Goal: Information Seeking & Learning: Check status

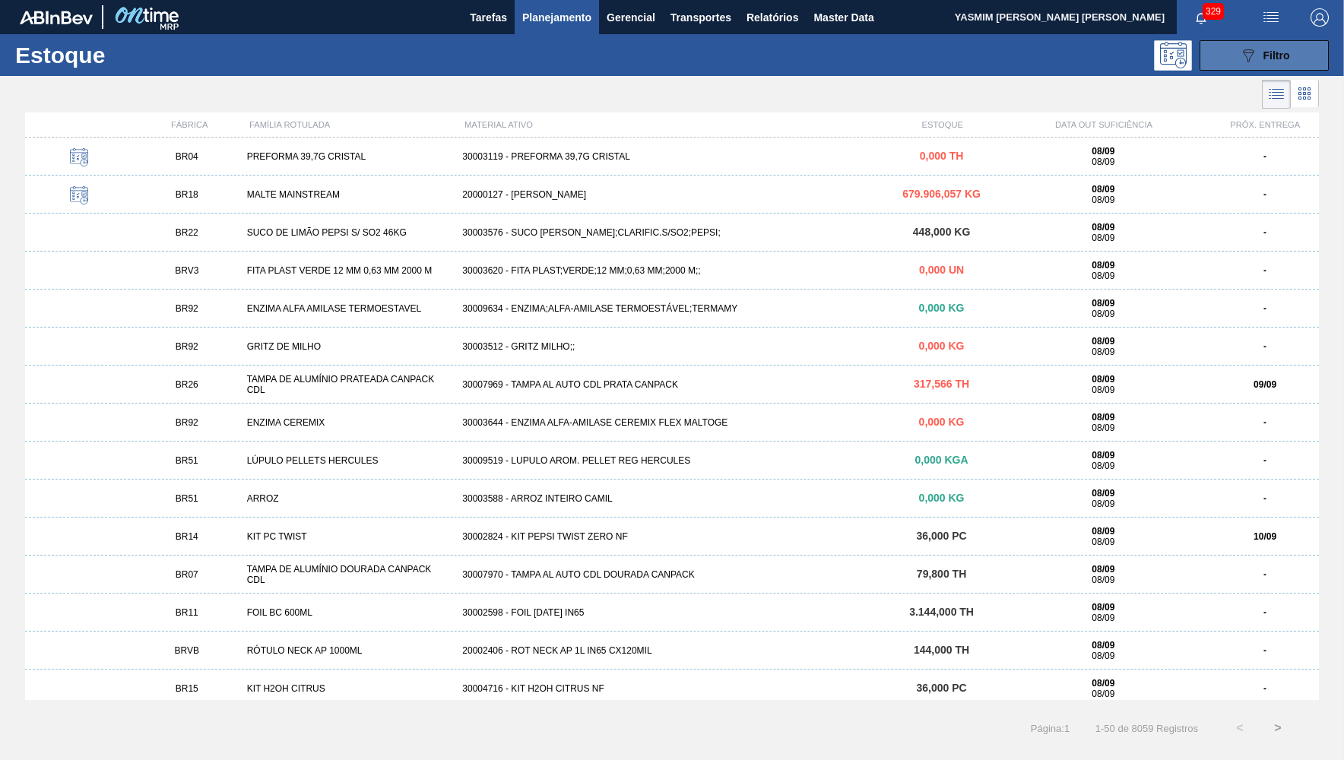
click at [1218, 52] on button "089F7B8B-B2A5-4AFE-B5C0-19BA573D28AC Filtro" at bounding box center [1264, 55] width 129 height 30
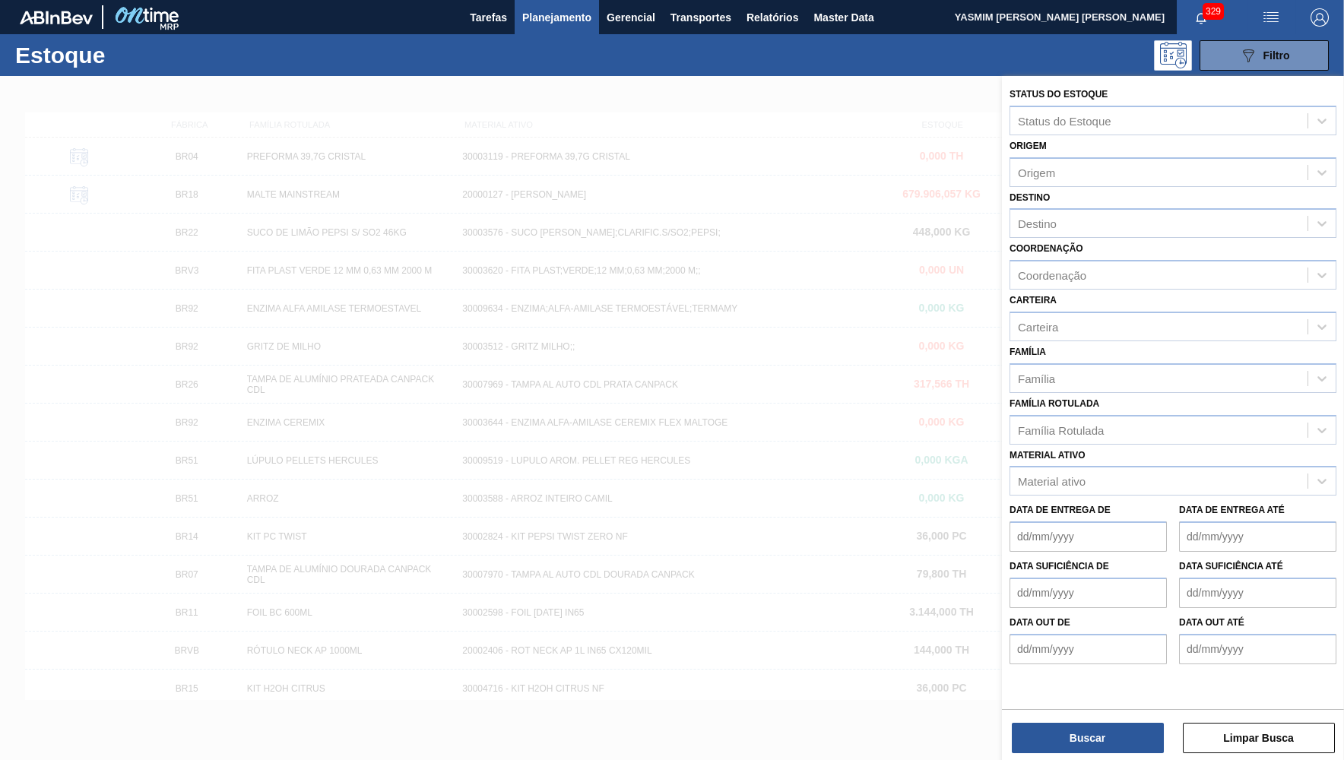
click at [1088, 398] on label "Família Rotulada" at bounding box center [1055, 403] width 90 height 11
click at [1020, 423] on Rotulada "Família Rotulada" at bounding box center [1019, 429] width 2 height 13
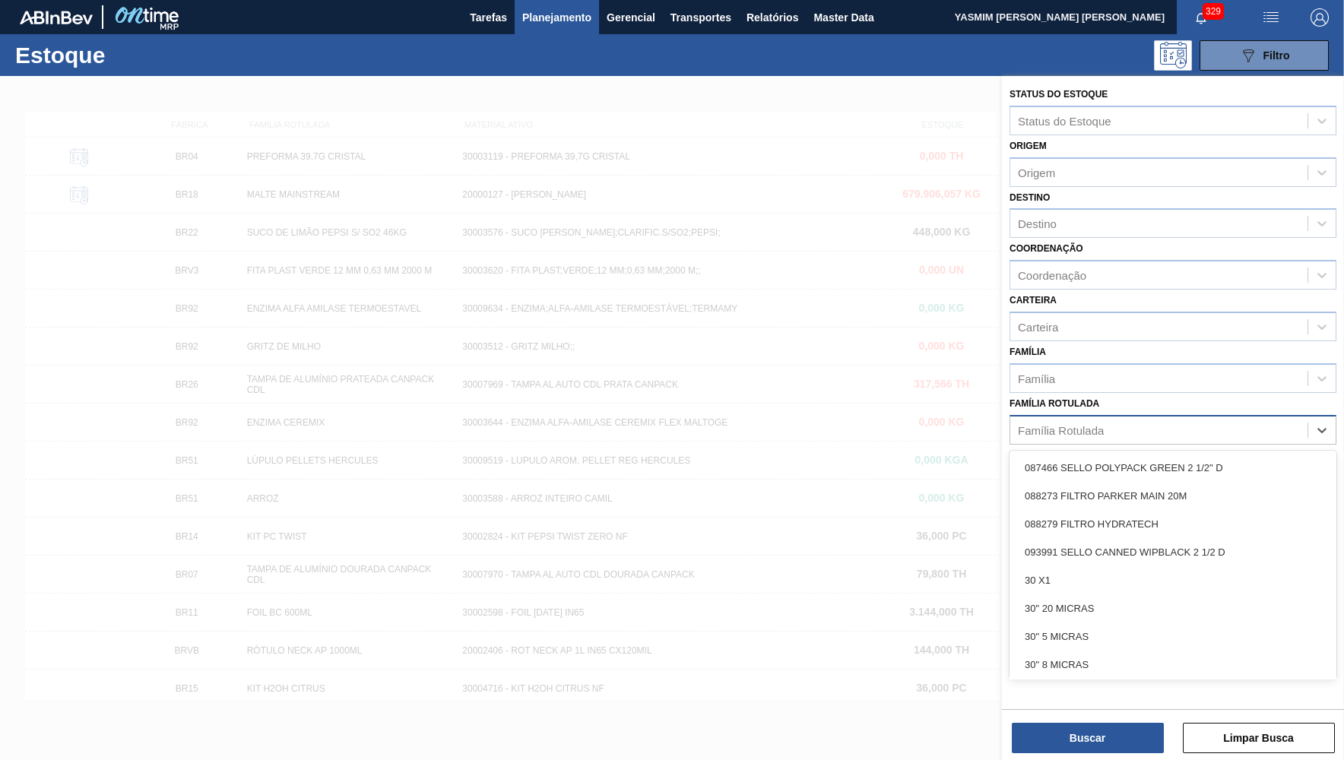
click at [1096, 419] on div "Família Rotulada" at bounding box center [1158, 430] width 297 height 22
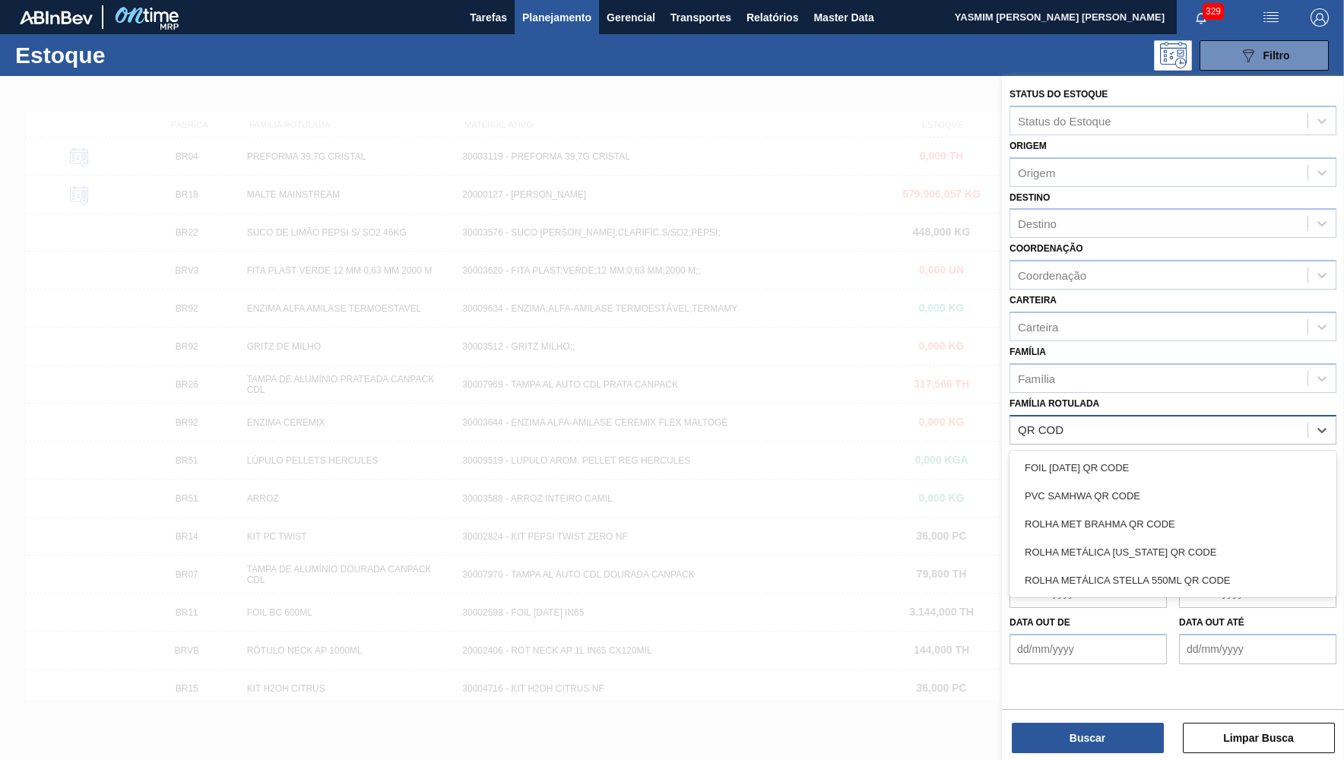
type Rotulada "QR CODE"
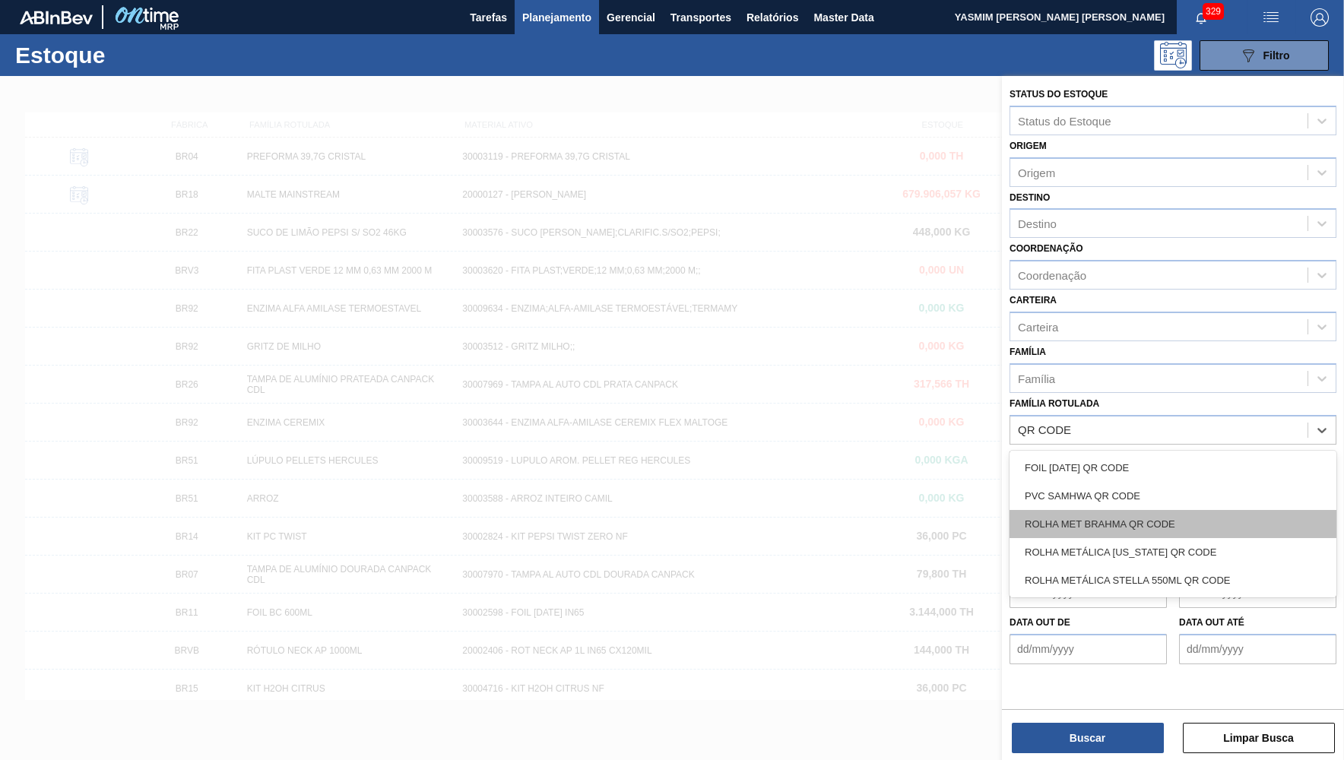
click at [1131, 510] on div "ROLHA MET BRAHMA QR CODE" at bounding box center [1173, 524] width 327 height 28
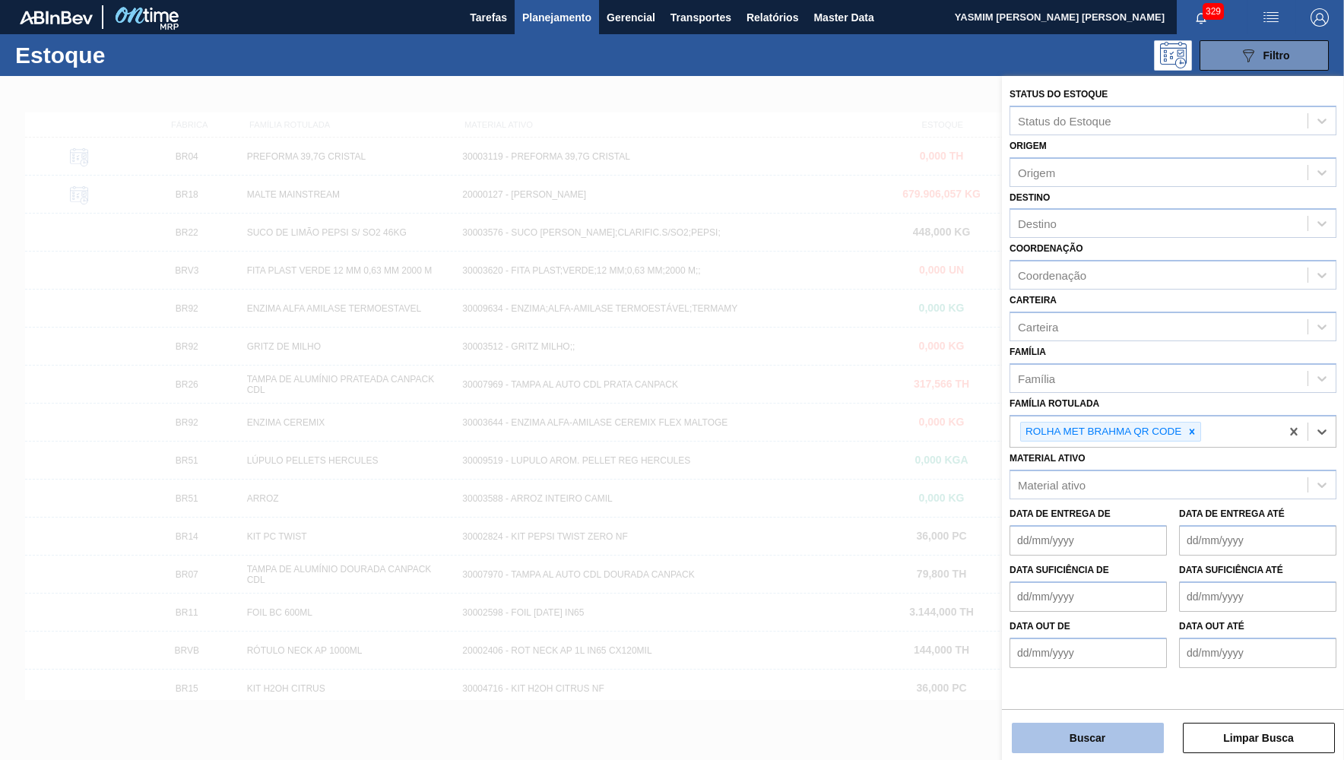
click at [1120, 731] on button "Buscar" at bounding box center [1088, 738] width 152 height 30
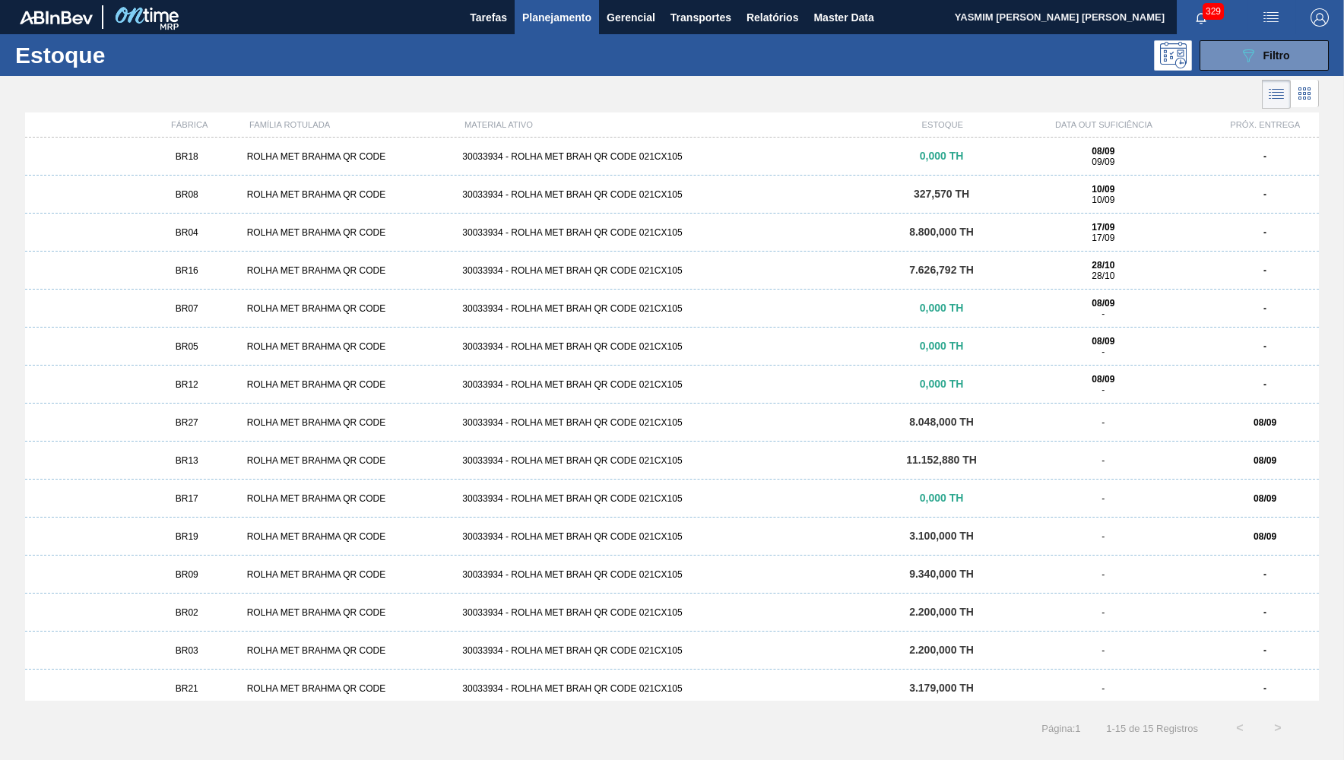
scroll to position [7, 0]
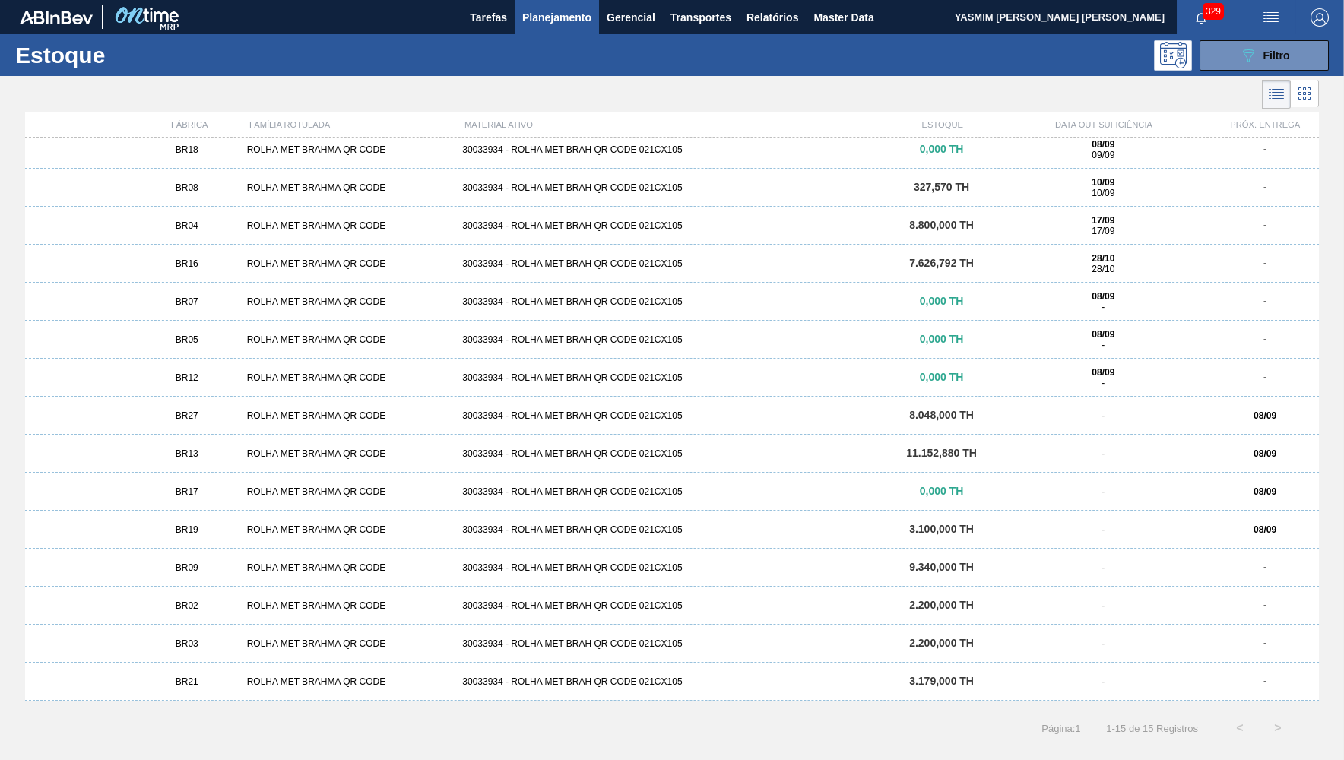
click at [215, 530] on div "BR19" at bounding box center [187, 530] width 108 height 11
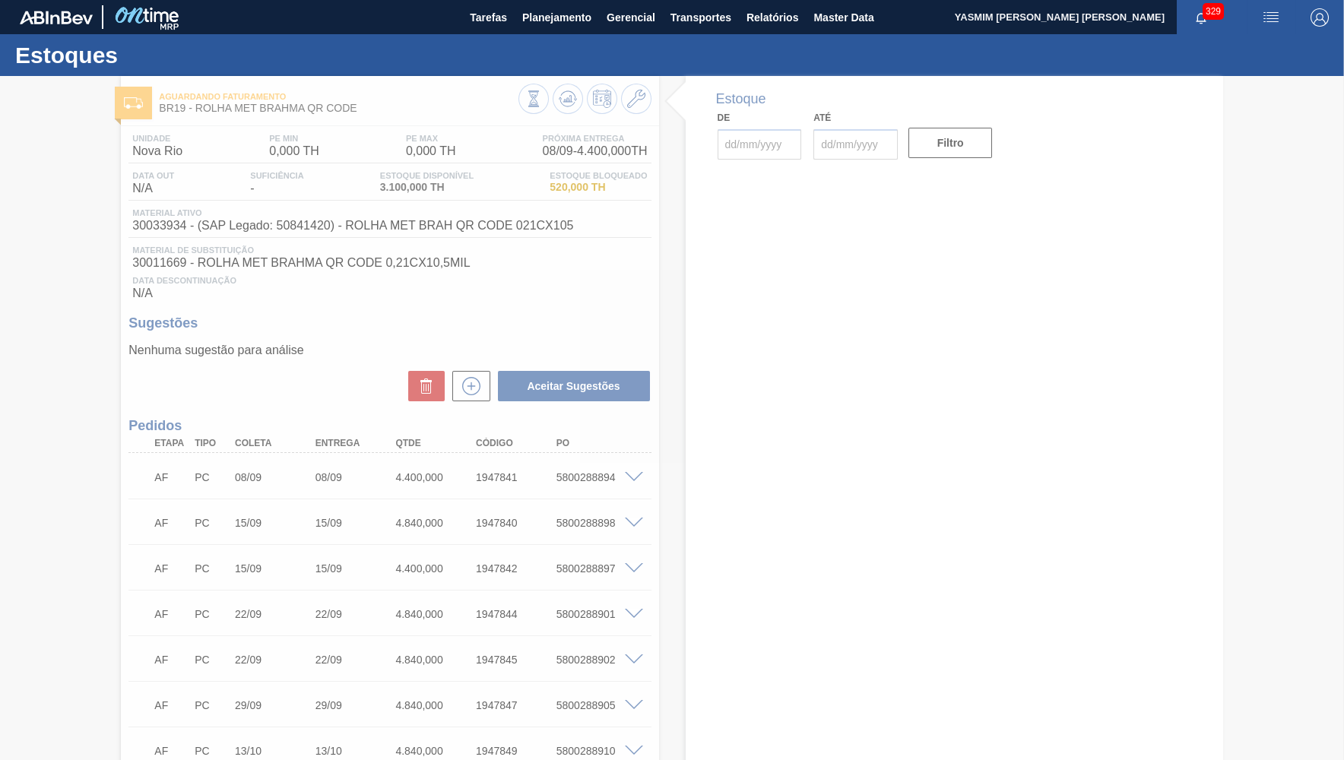
type input "[DATE]"
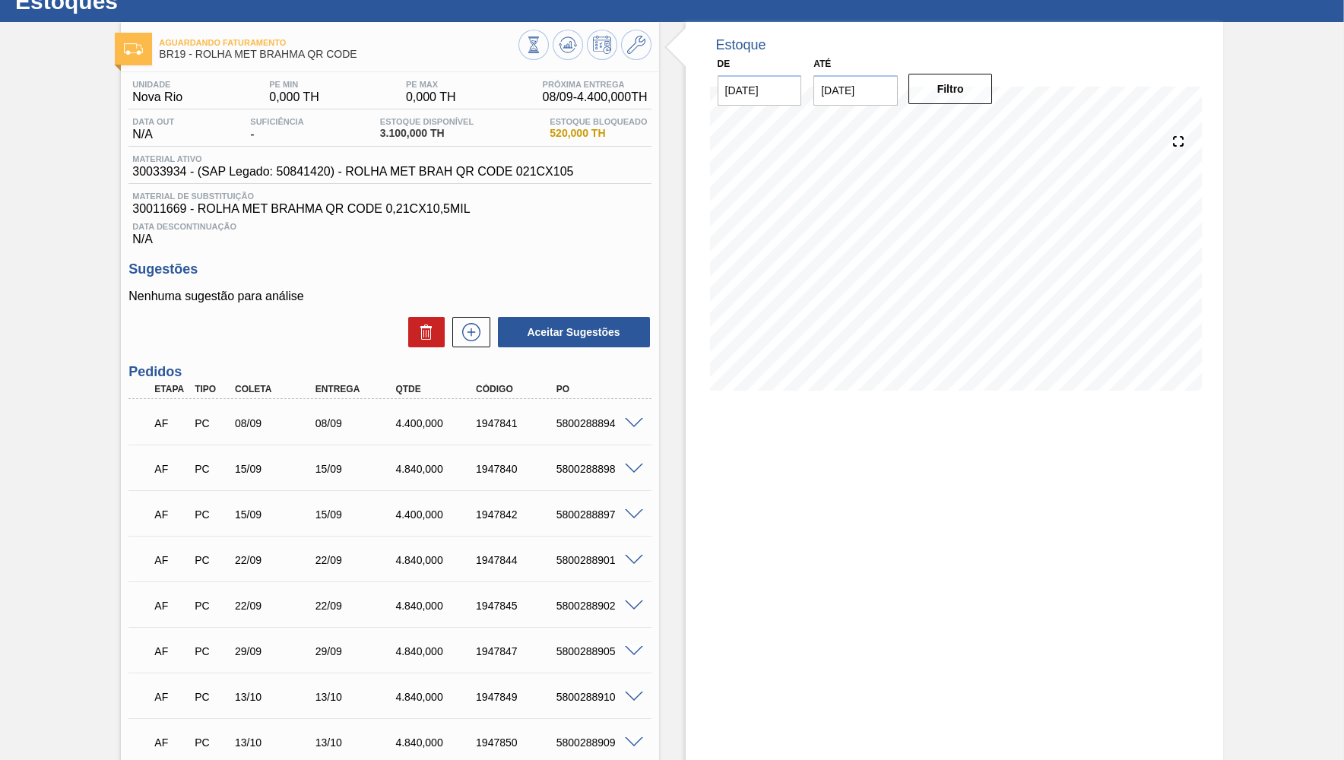
scroll to position [74, 0]
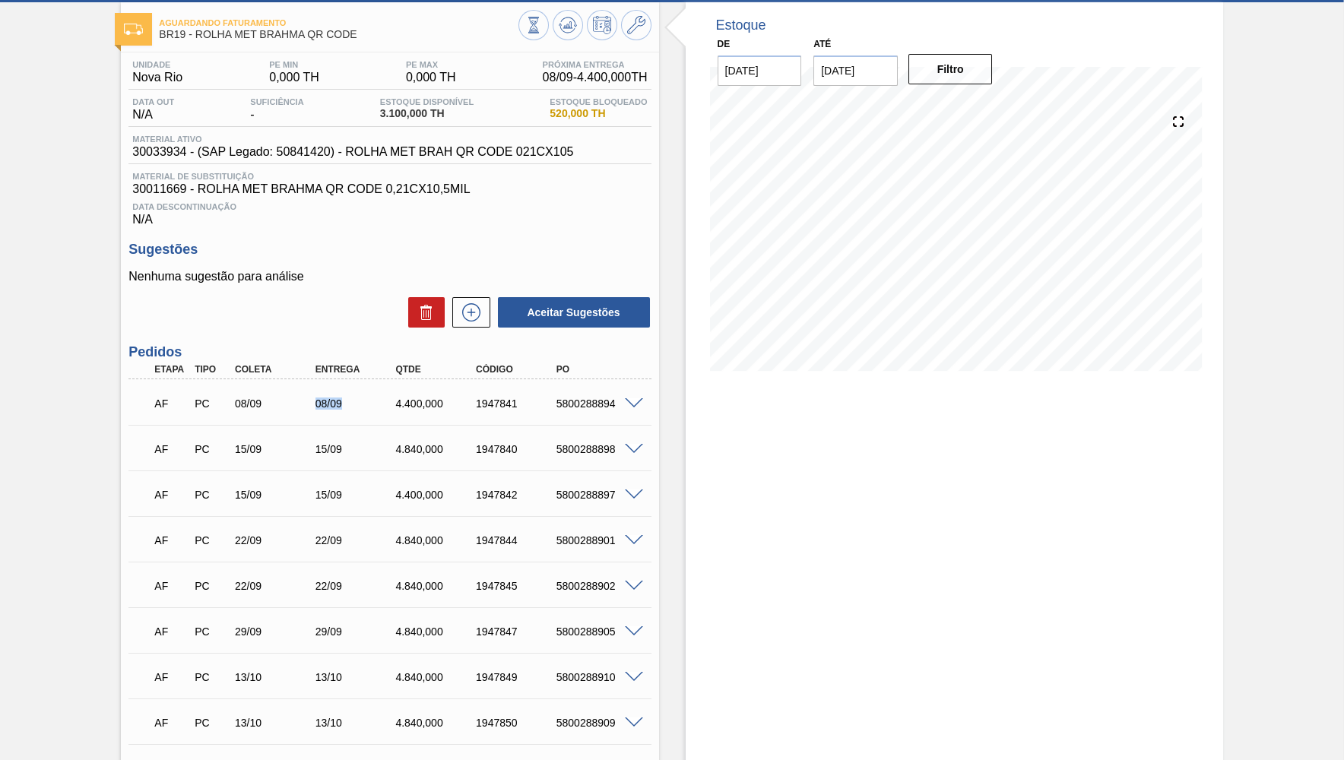
drag, startPoint x: 315, startPoint y: 407, endPoint x: 348, endPoint y: 396, distance: 35.1
click at [348, 398] on div "08/09" at bounding box center [357, 404] width 90 height 12
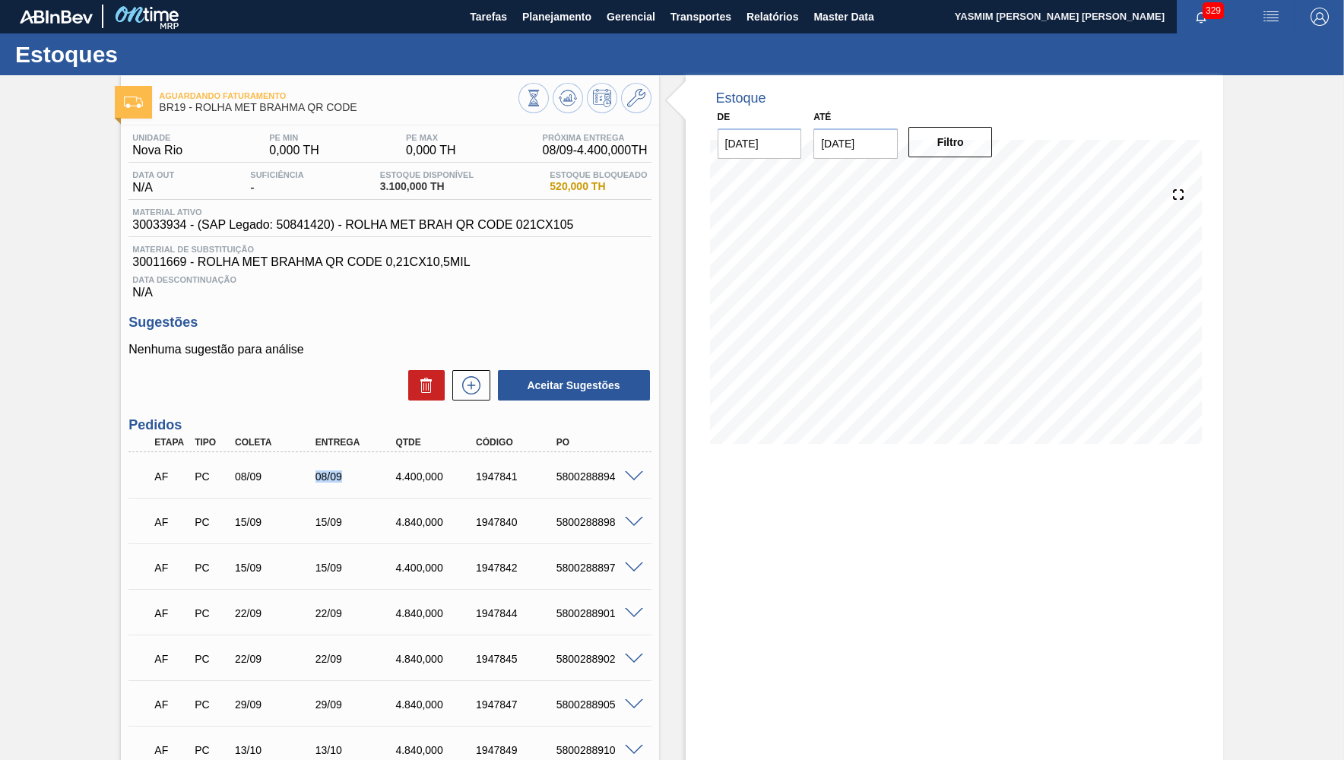
scroll to position [0, 0]
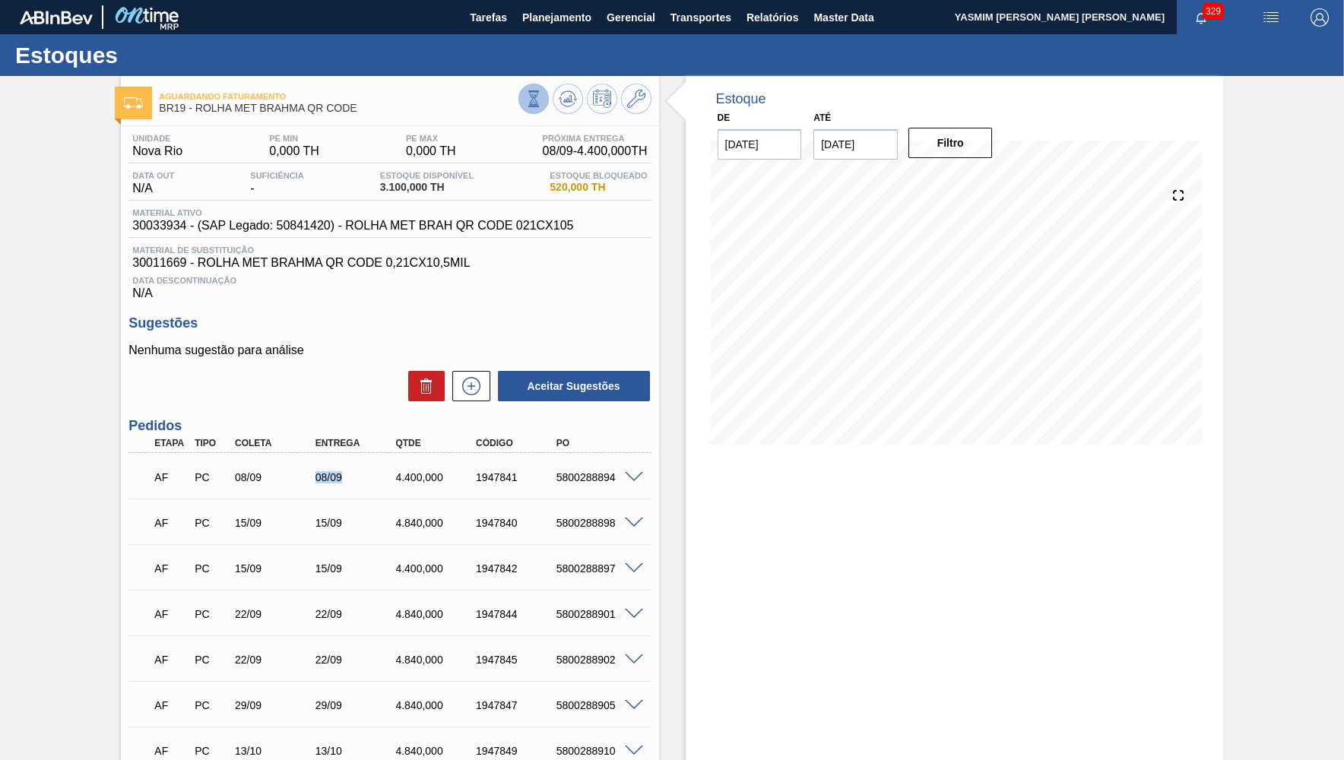
click at [543, 93] on button at bounding box center [533, 99] width 30 height 30
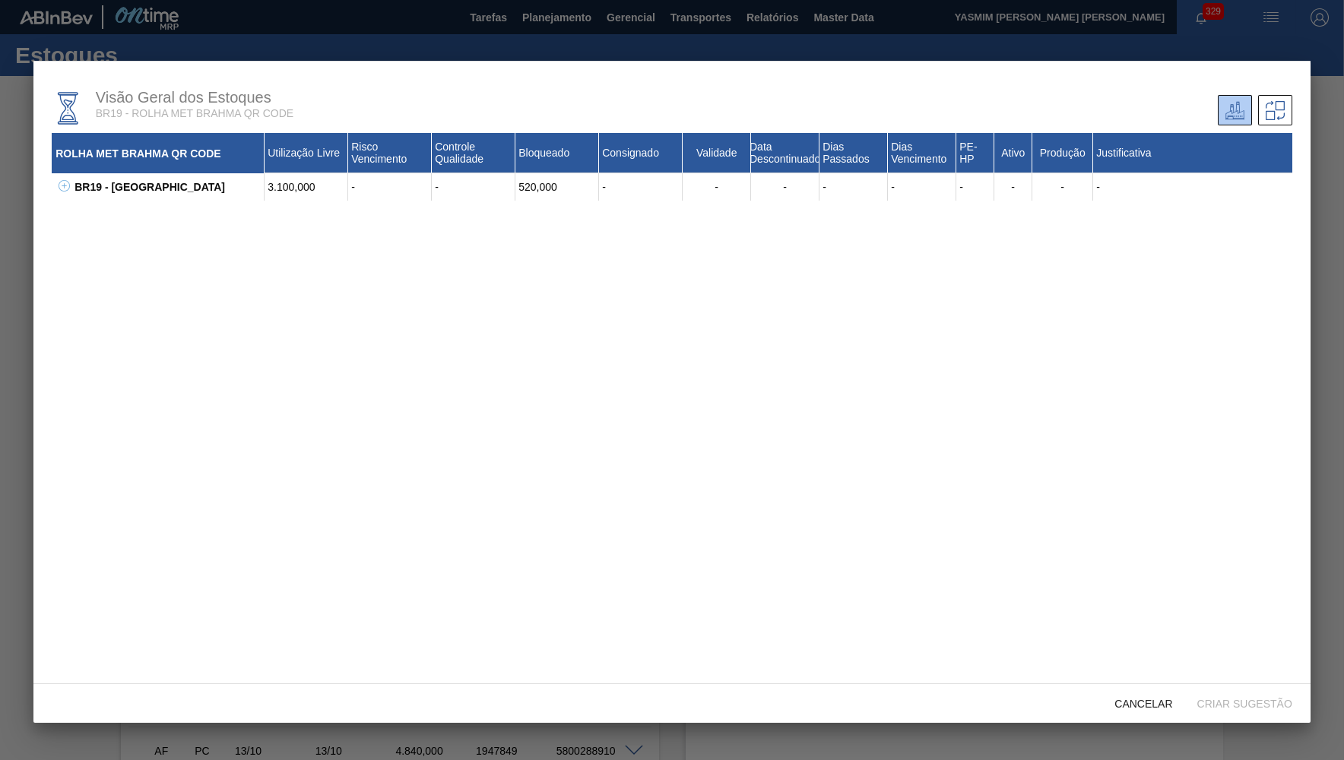
click at [59, 181] on button at bounding box center [61, 186] width 15 height 15
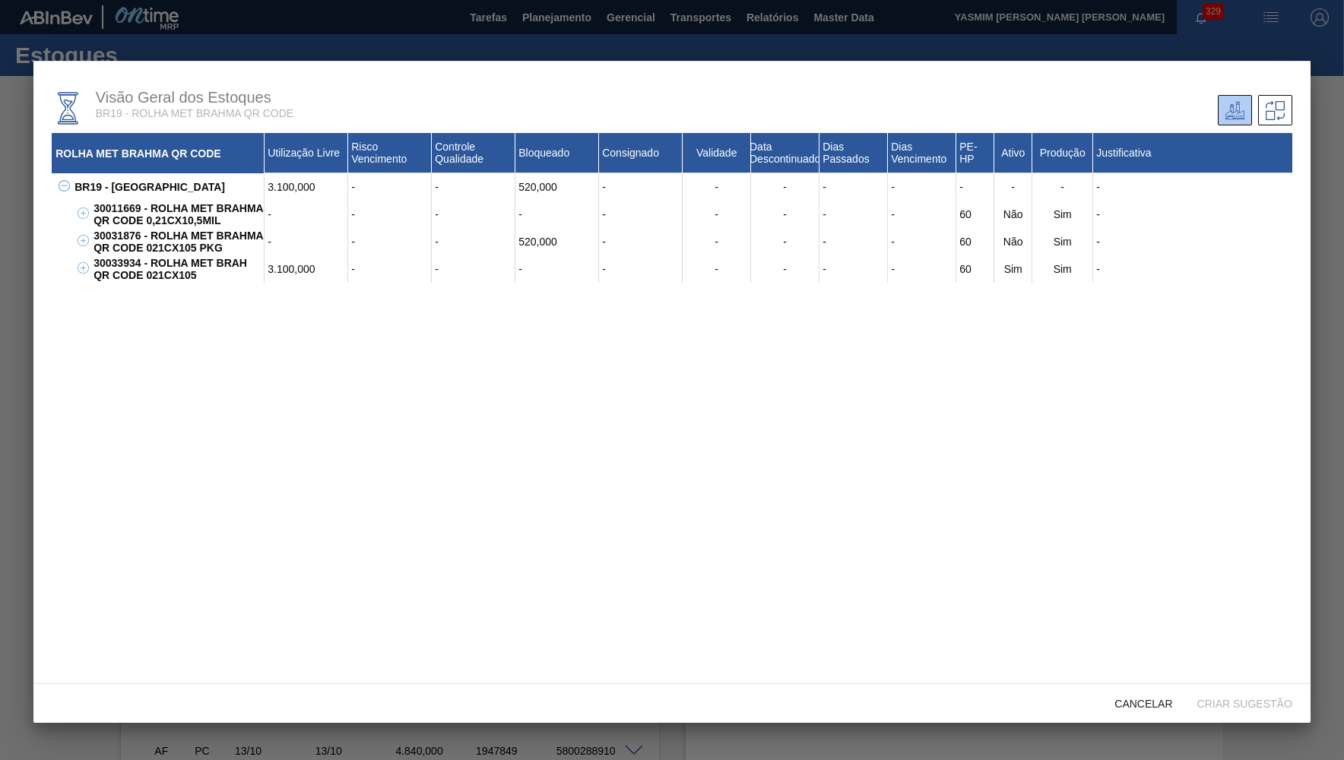
click at [76, 277] on button at bounding box center [80, 269] width 15 height 15
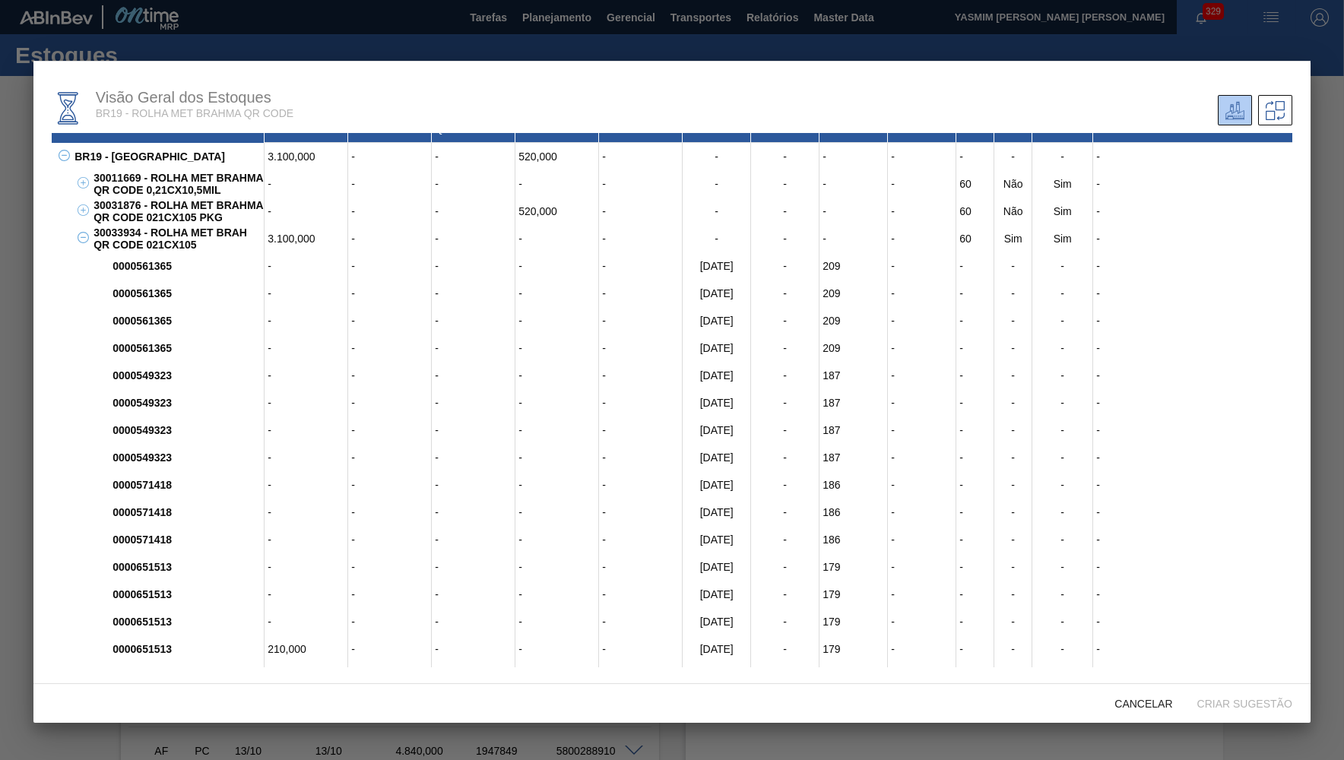
scroll to position [9, 0]
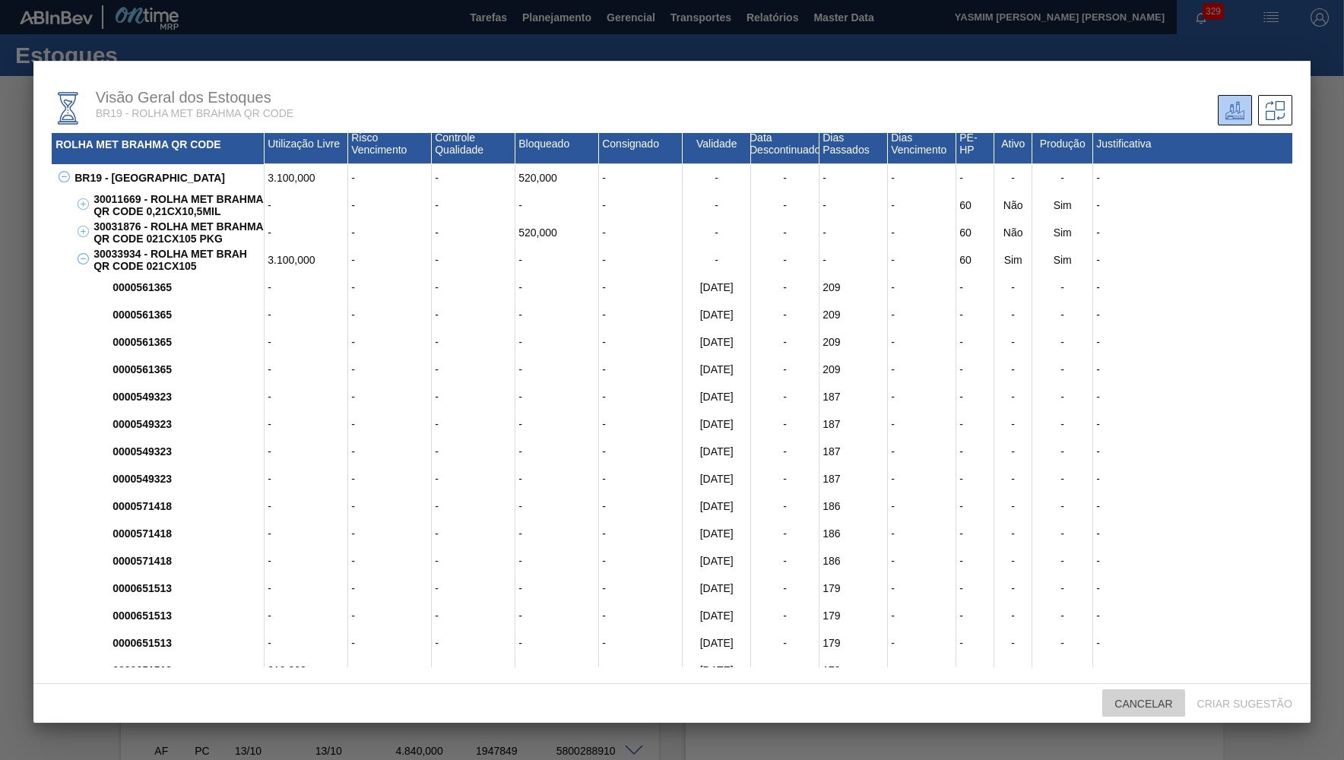
click at [1117, 706] on span "Cancelar" at bounding box center [1143, 704] width 82 height 12
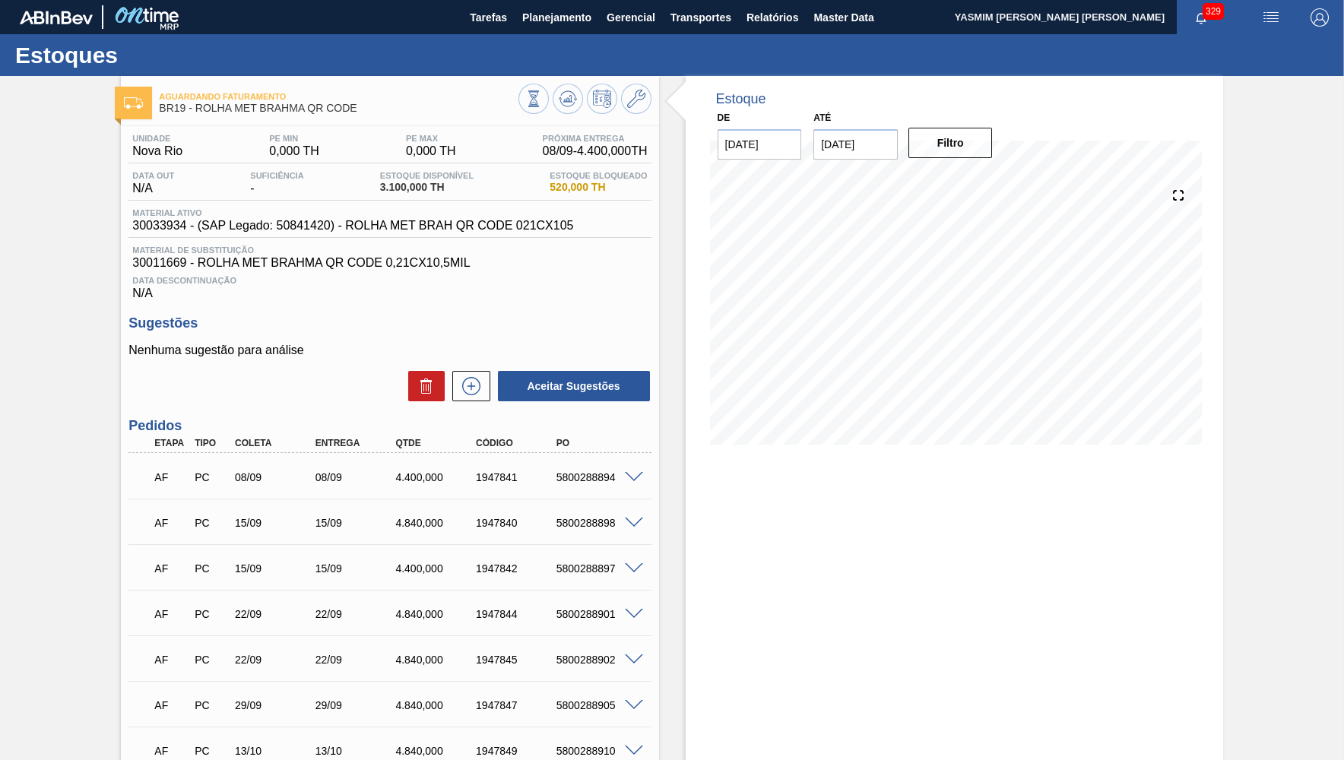
click at [253, 240] on div "Unidade Nova Rio PE MIN 0,000 TH PE MAX 0,000 TH Próxima Entrega 08/09 - 4.400,…" at bounding box center [389, 217] width 522 height 166
click at [254, 238] on div "Material ativo 30033934 - (SAP Legado: 50841420) - ROLHA MET BRAH QR CODE 021CX…" at bounding box center [389, 223] width 522 height 30
click at [382, 182] on div "Estoque Disponível 3.100,000 TH" at bounding box center [426, 183] width 101 height 24
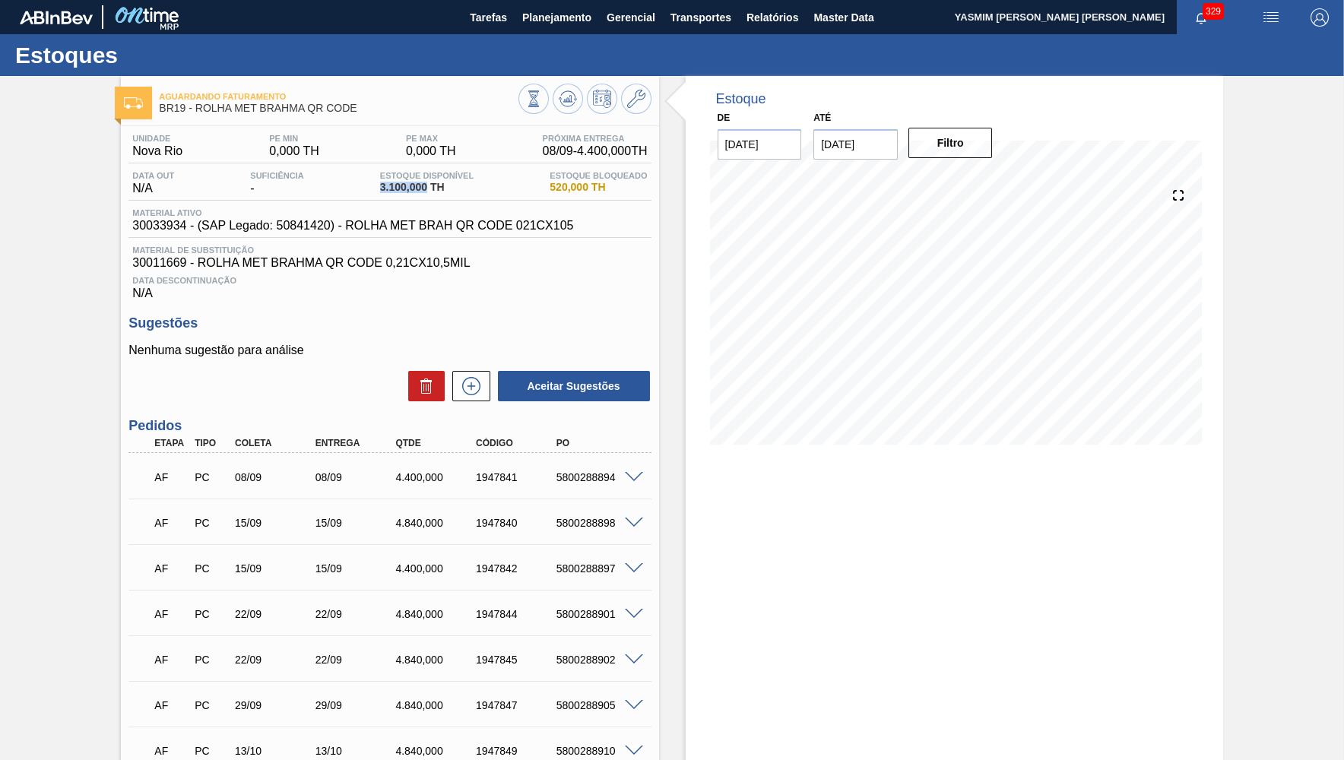
drag, startPoint x: 427, startPoint y: 191, endPoint x: 346, endPoint y: 192, distance: 81.4
click at [380, 192] on span "3.100,000 TH" at bounding box center [427, 187] width 94 height 11
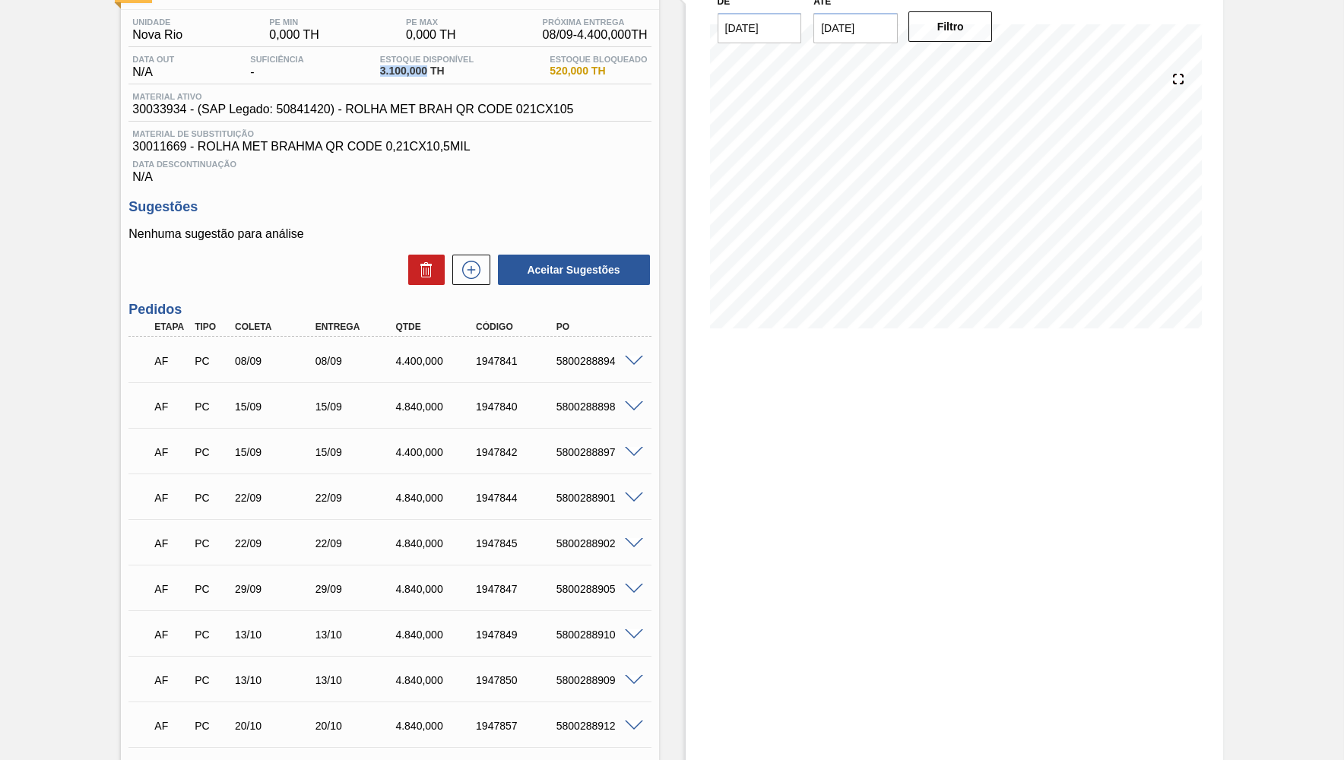
scroll to position [0, 0]
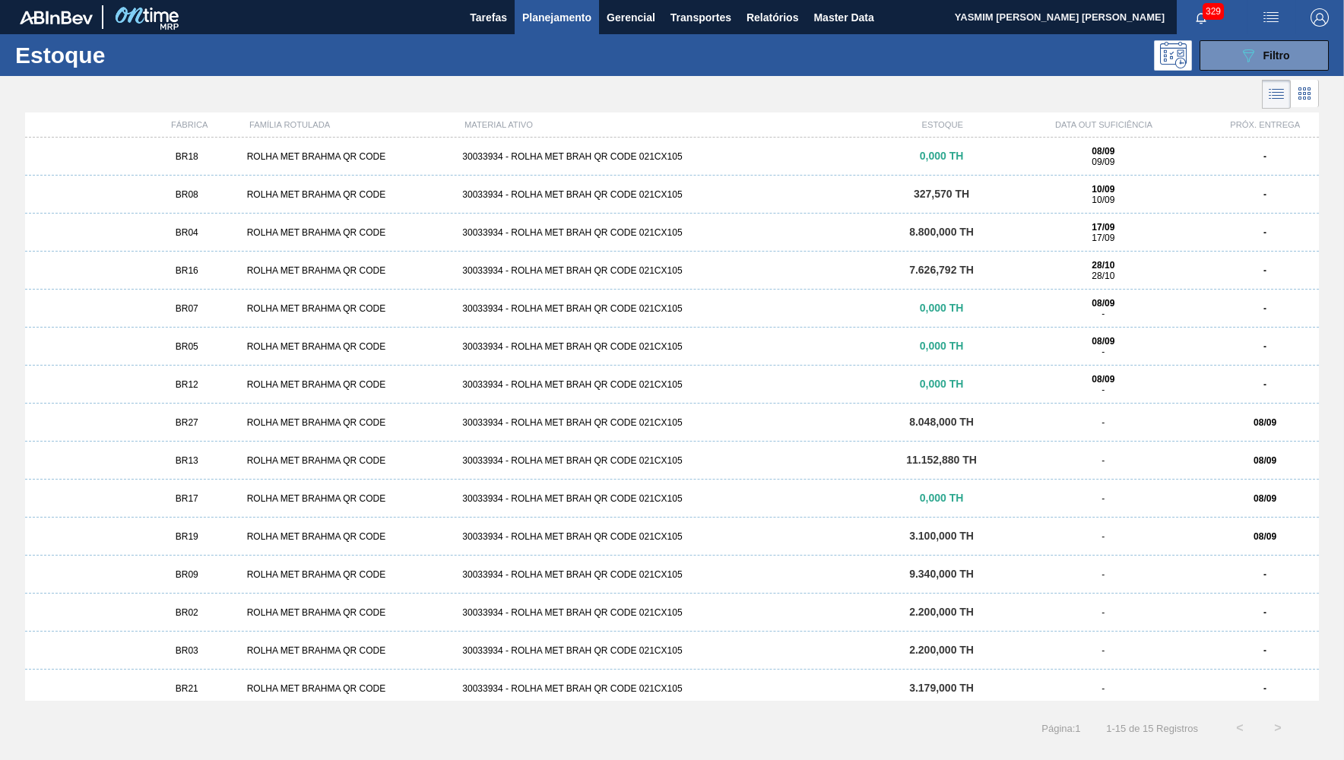
click at [217, 456] on div "BR13" at bounding box center [187, 460] width 108 height 11
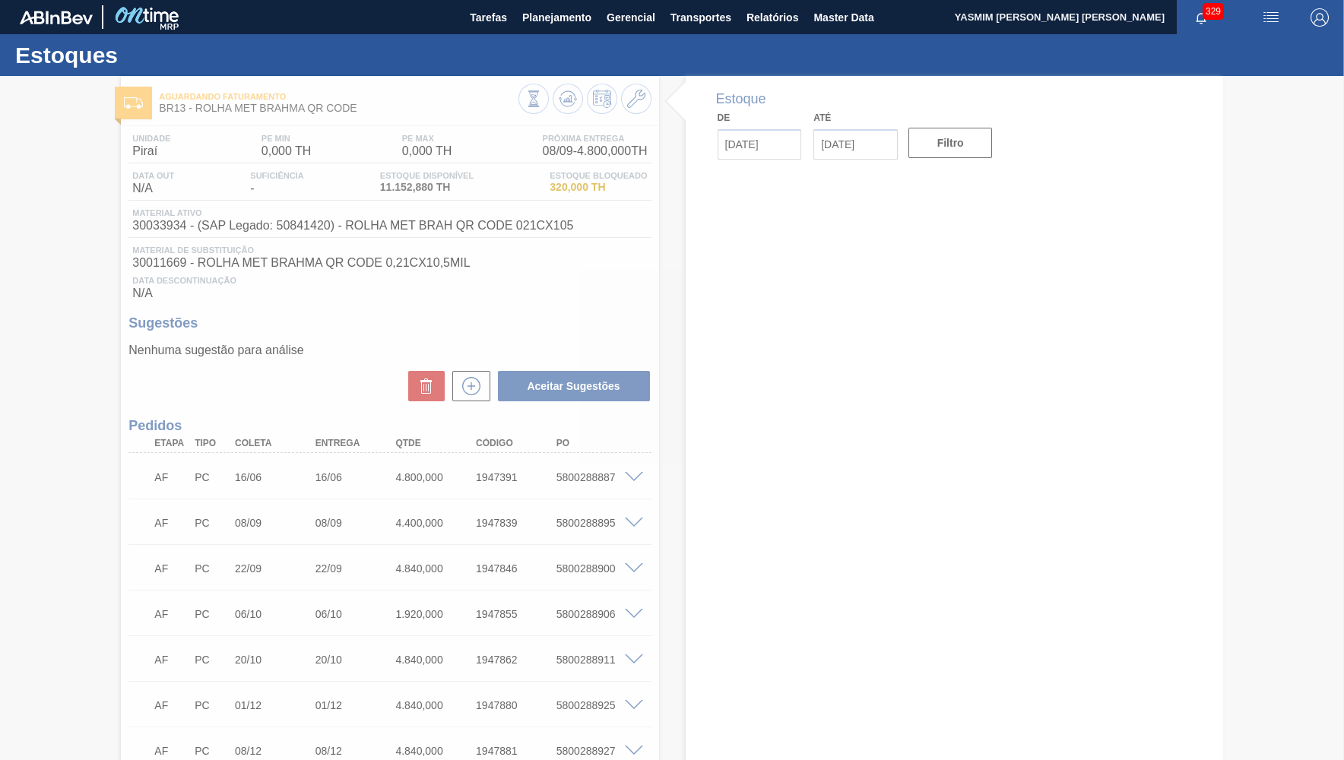
type input "[DATE]"
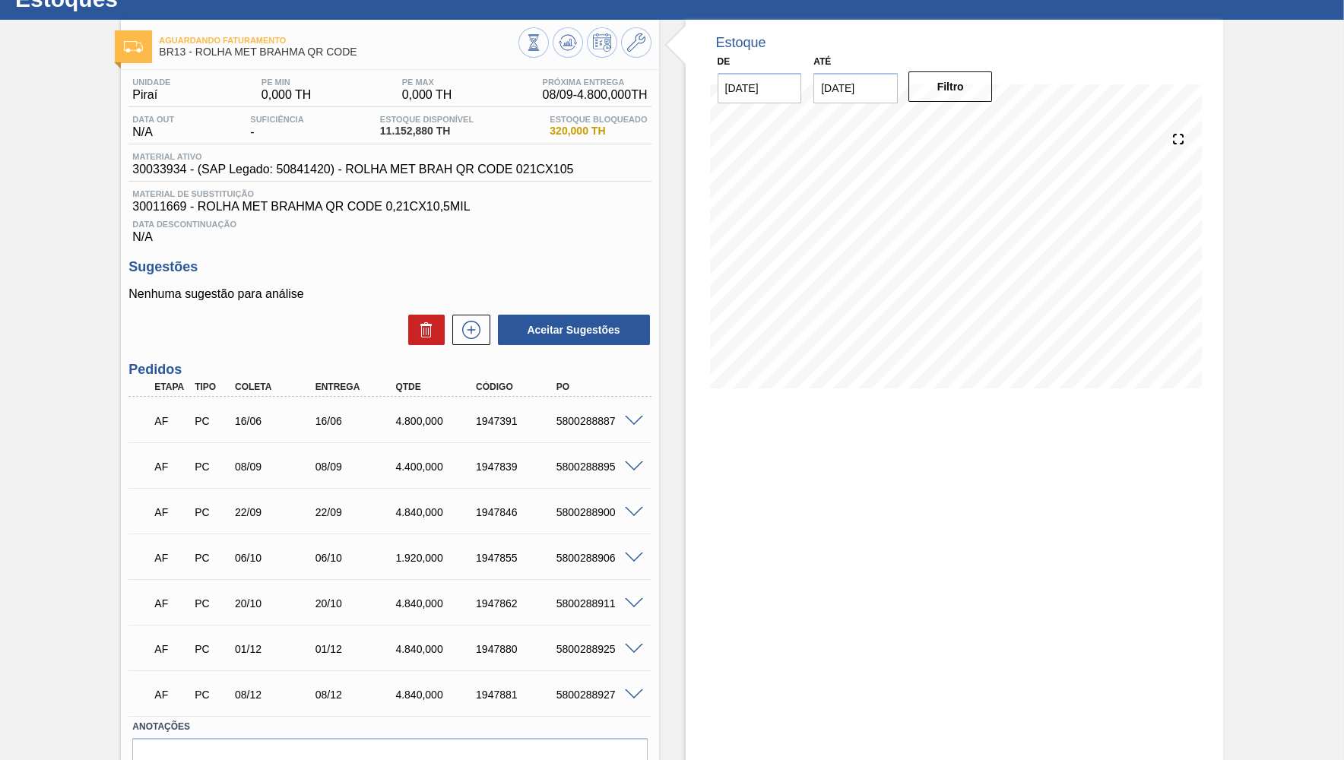
scroll to position [74, 0]
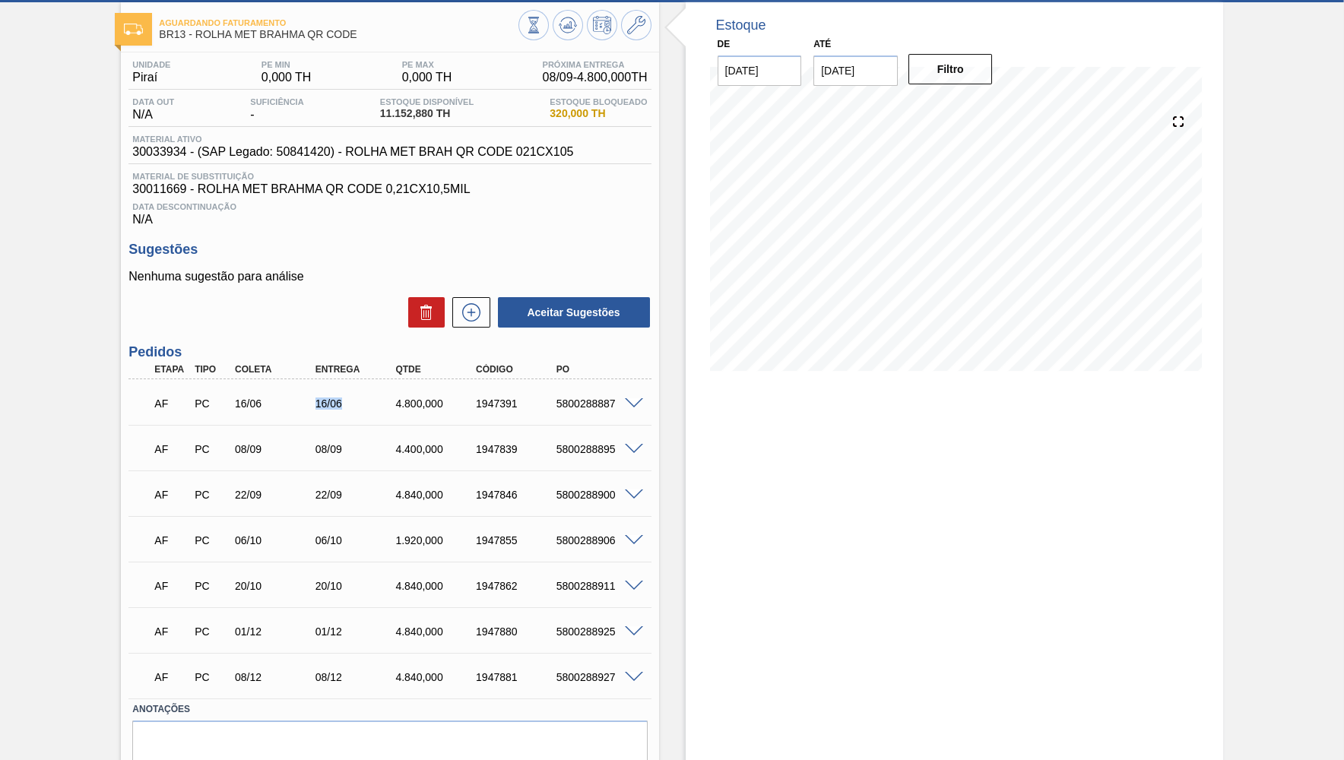
drag, startPoint x: 308, startPoint y: 401, endPoint x: 340, endPoint y: 392, distance: 33.0
click at [340, 392] on div "AF PC 16/06 16/06 4.800,000 1947391 5800288887" at bounding box center [385, 402] width 482 height 30
drag, startPoint x: 308, startPoint y: 446, endPoint x: 341, endPoint y: 439, distance: 33.4
click at [341, 439] on div "AF PC 08/09 08/09 4.400,000 1947839 5800288895" at bounding box center [385, 448] width 482 height 30
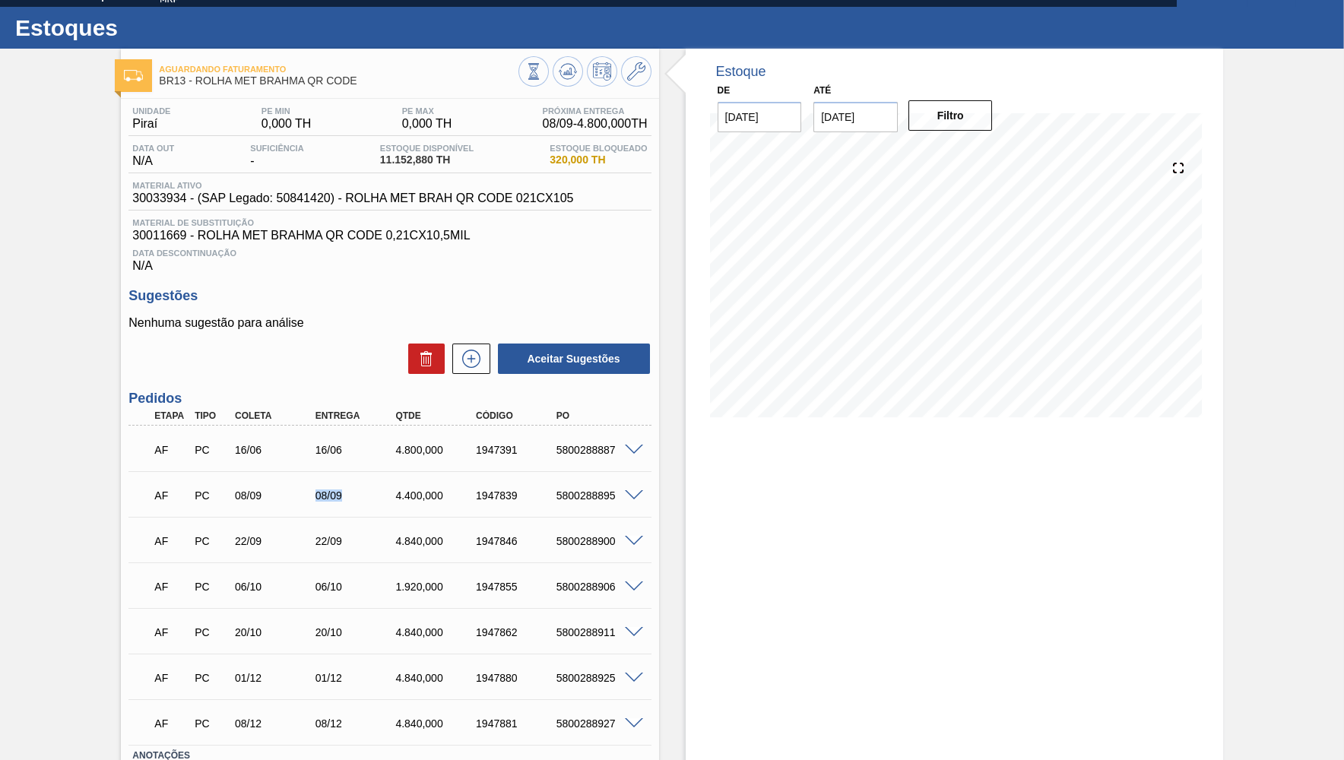
scroll to position [0, 0]
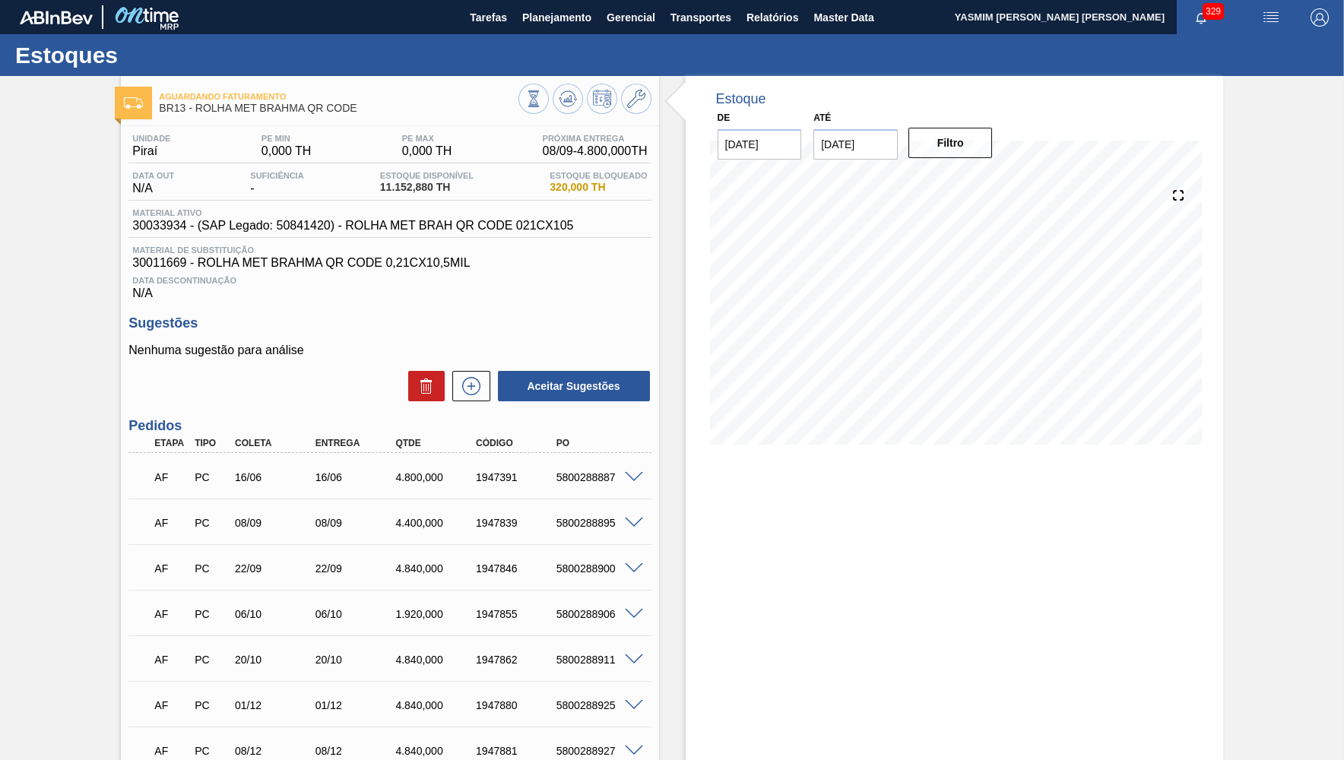
click at [499, 480] on div "1947391" at bounding box center [517, 477] width 90 height 12
click at [414, 468] on div "AF PC 16/06 16/06 4.800,000 1947391 5800288887" at bounding box center [385, 476] width 482 height 30
click at [458, 478] on div "4.800,000" at bounding box center [437, 477] width 90 height 12
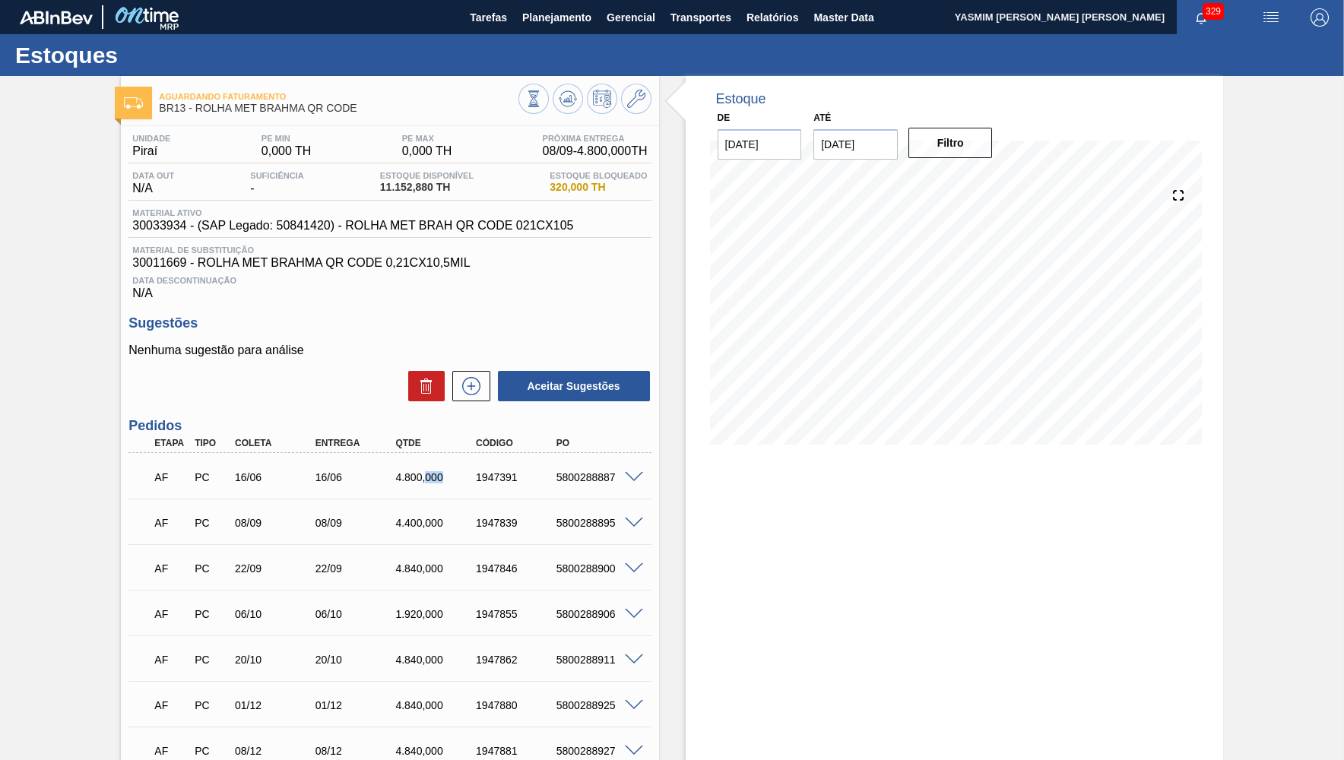
click at [458, 478] on div "4.800,000" at bounding box center [437, 477] width 90 height 12
click at [481, 479] on div "1947391" at bounding box center [517, 477] width 90 height 12
copy div "1947391"
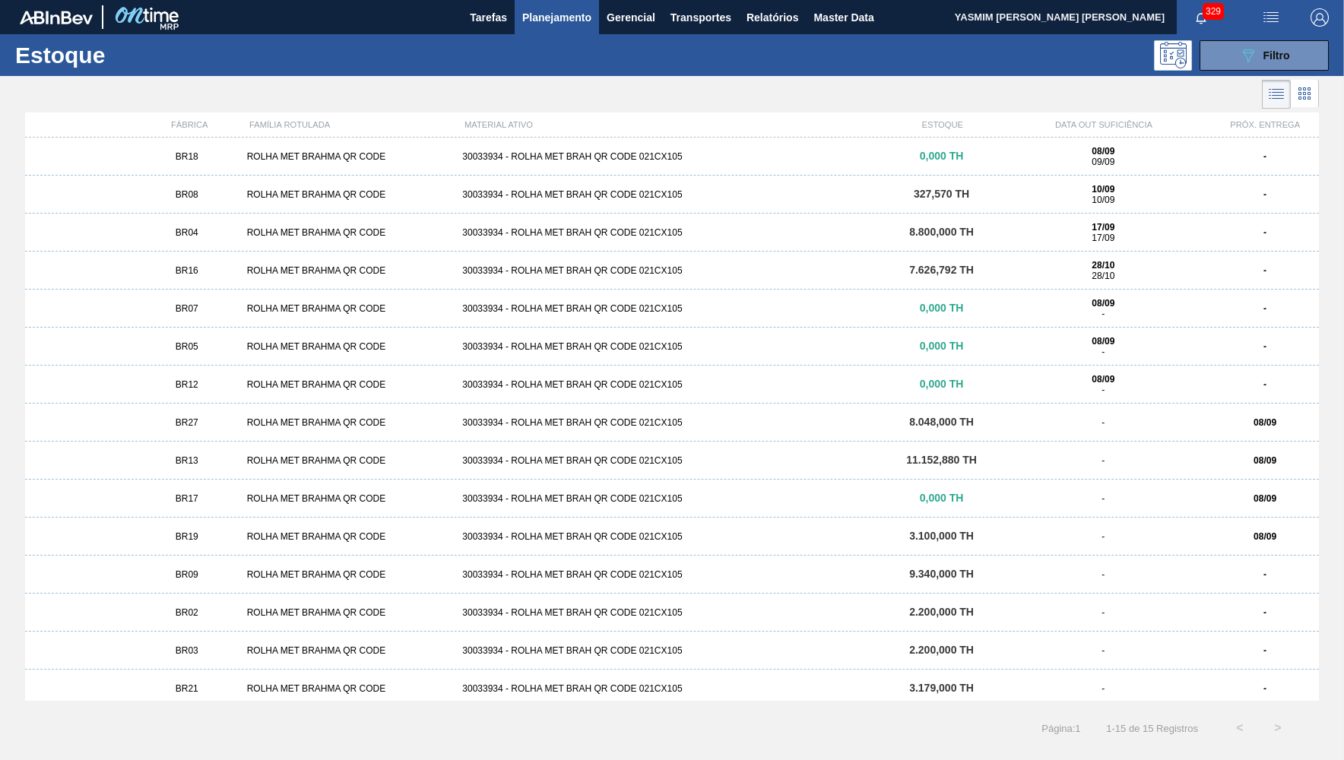
click at [214, 538] on div "BR19" at bounding box center [187, 536] width 108 height 11
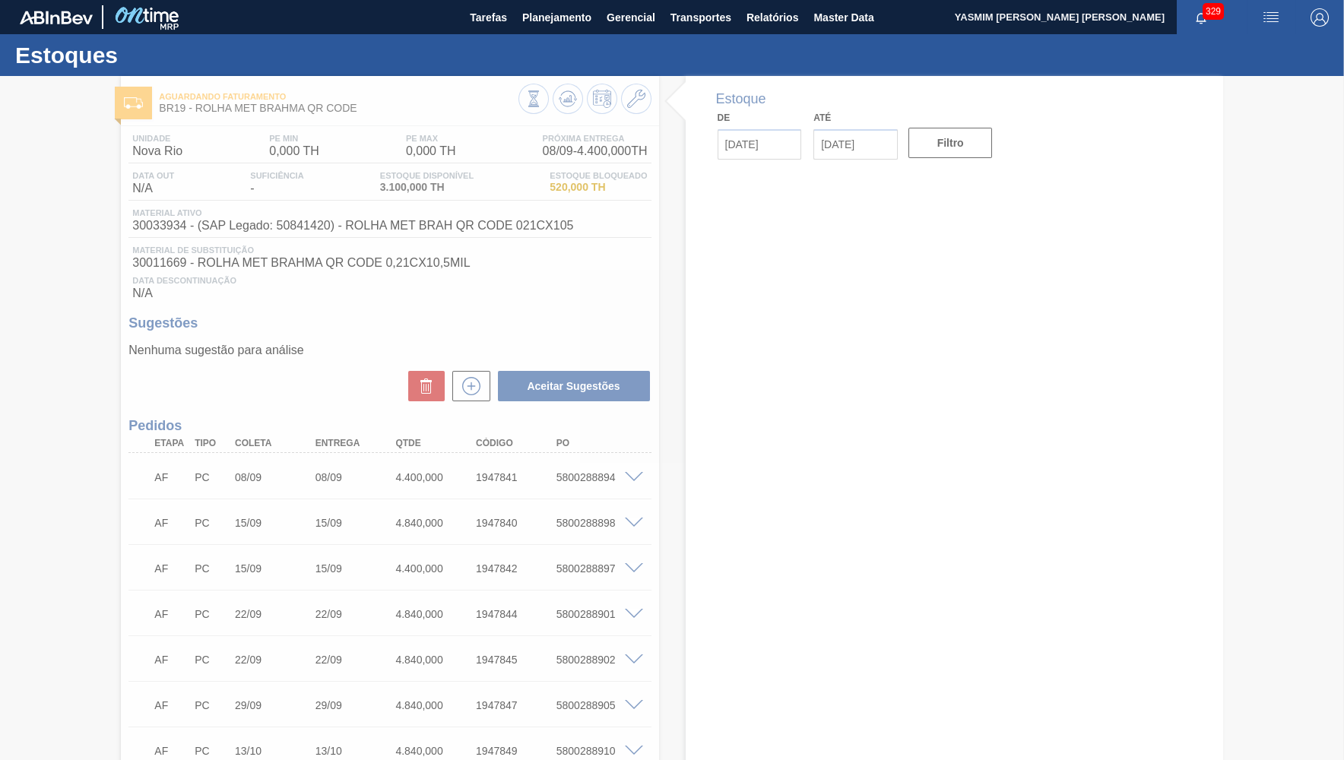
type input "[DATE]"
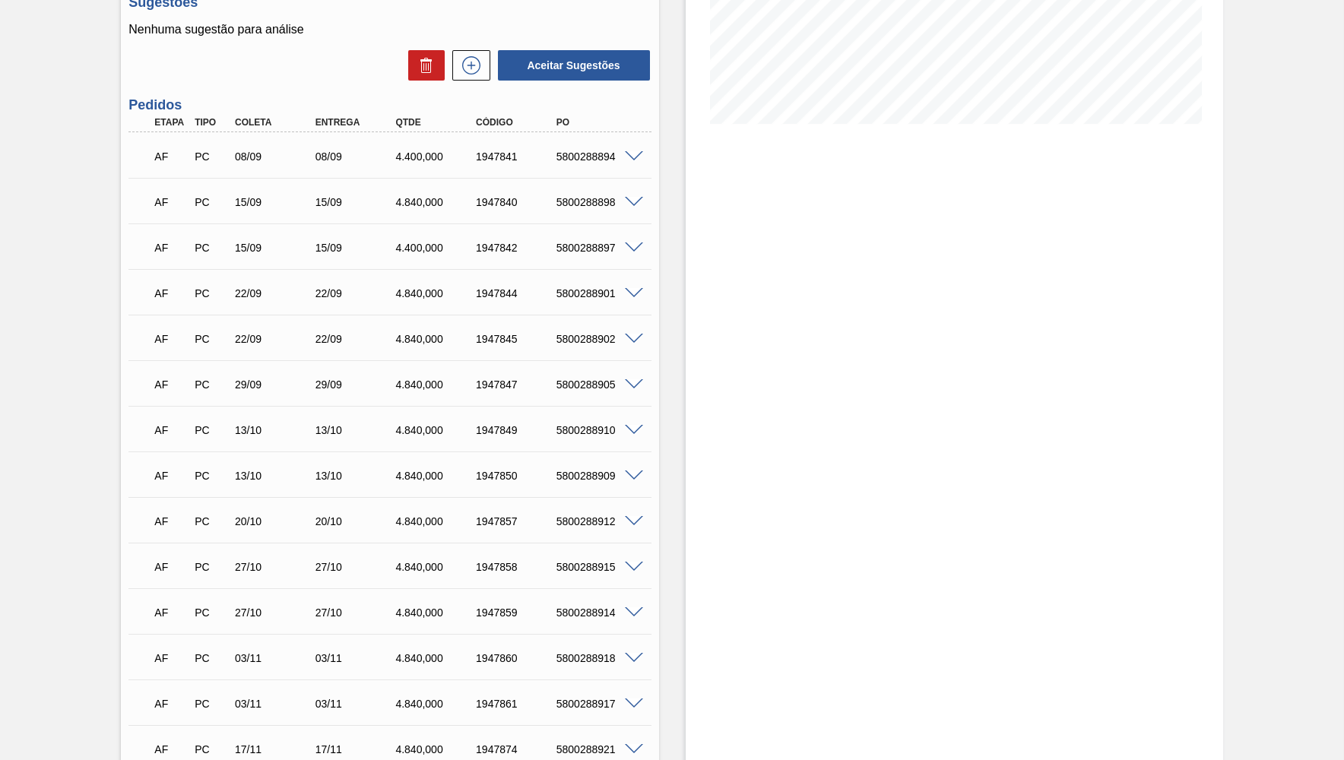
scroll to position [222, 0]
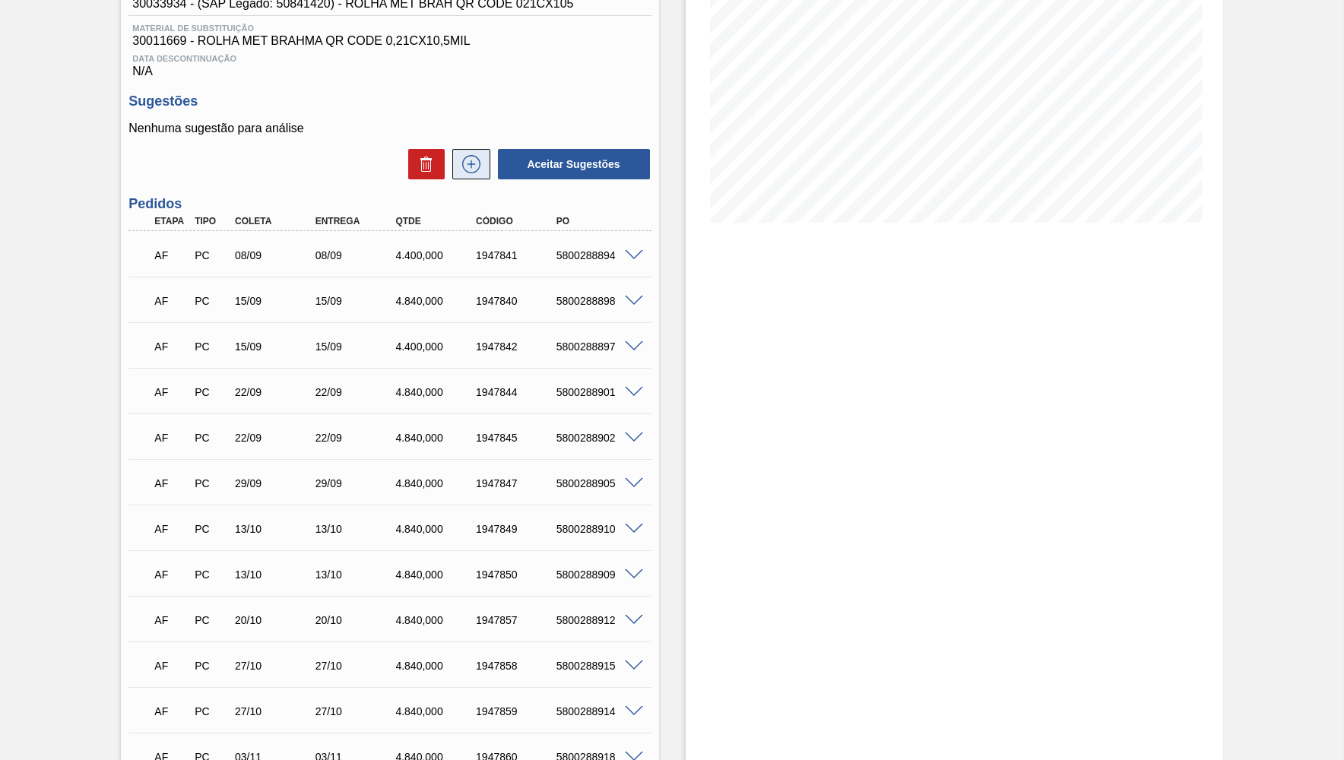
click at [466, 167] on icon at bounding box center [471, 164] width 24 height 18
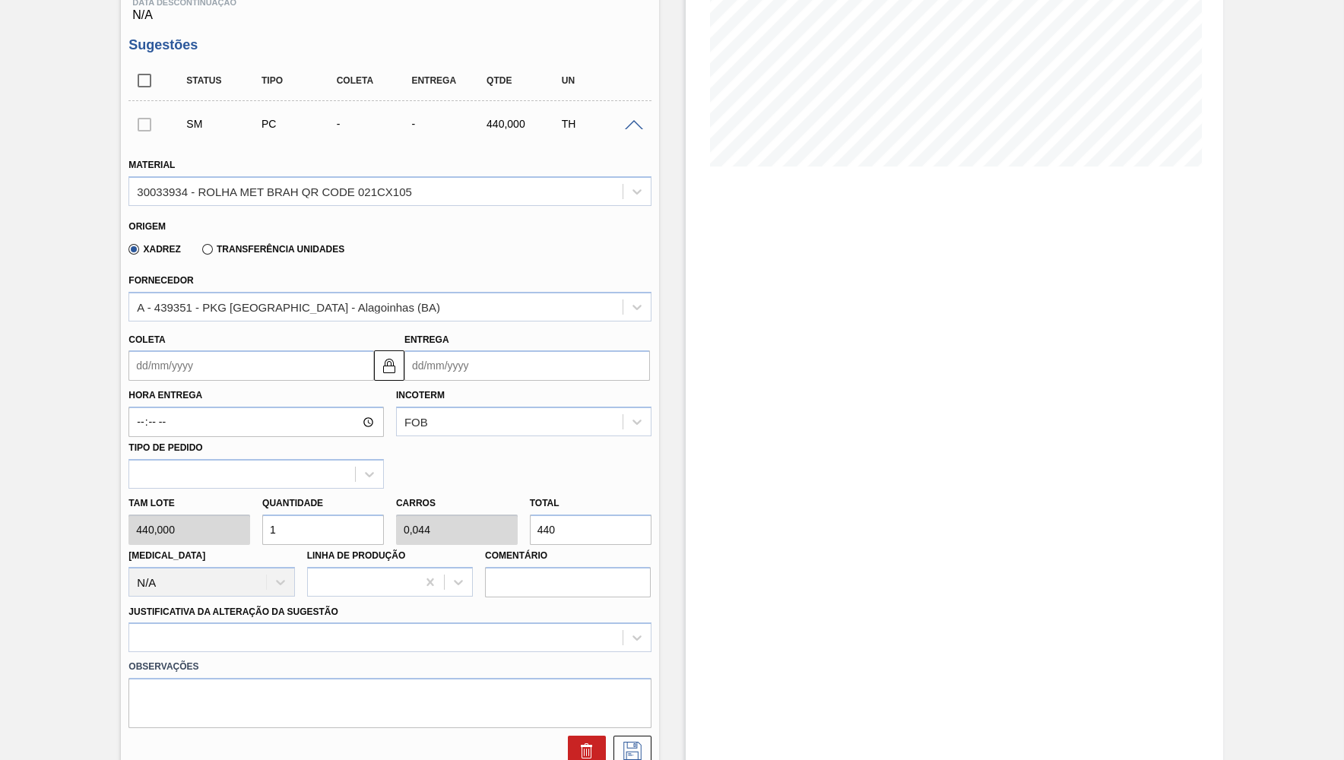
scroll to position [296, 0]
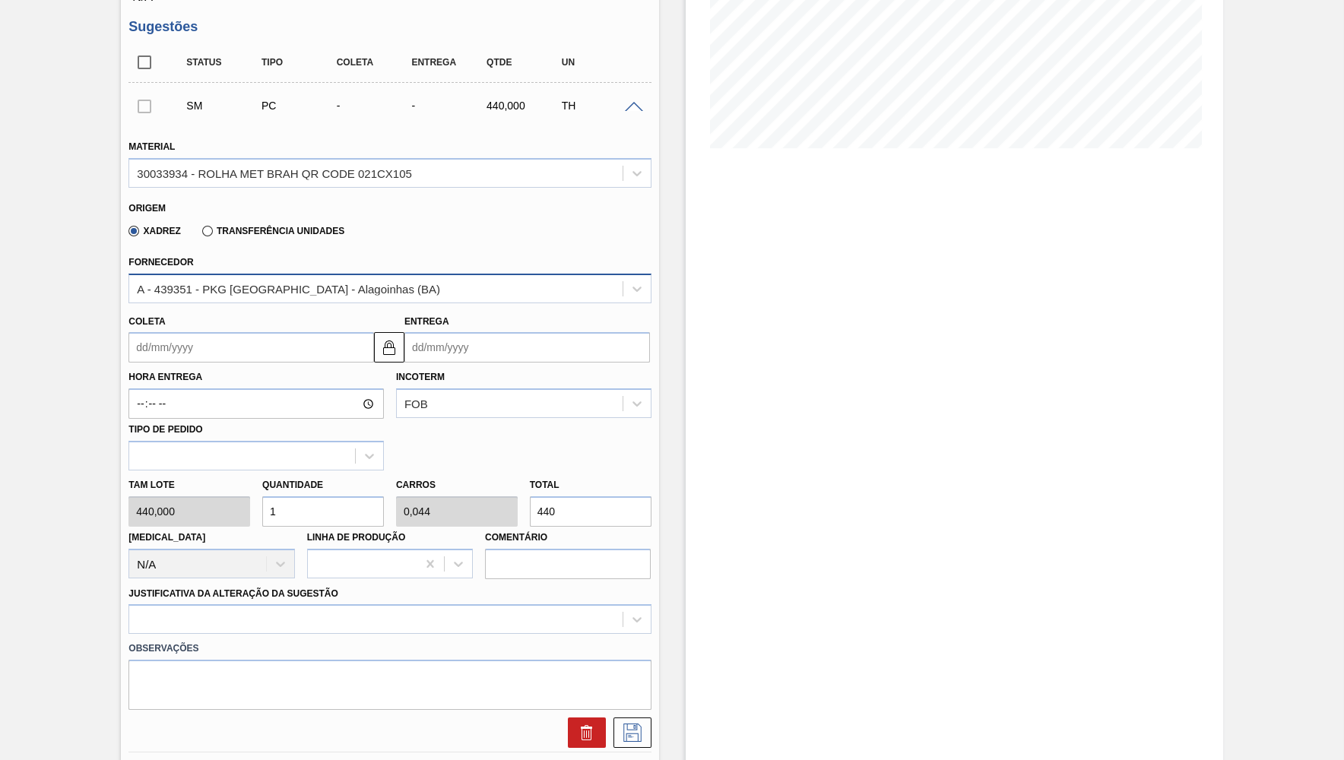
click at [195, 282] on div "A - 439351 - PKG Brasil - Alagoinhas (BA)" at bounding box center [288, 288] width 303 height 13
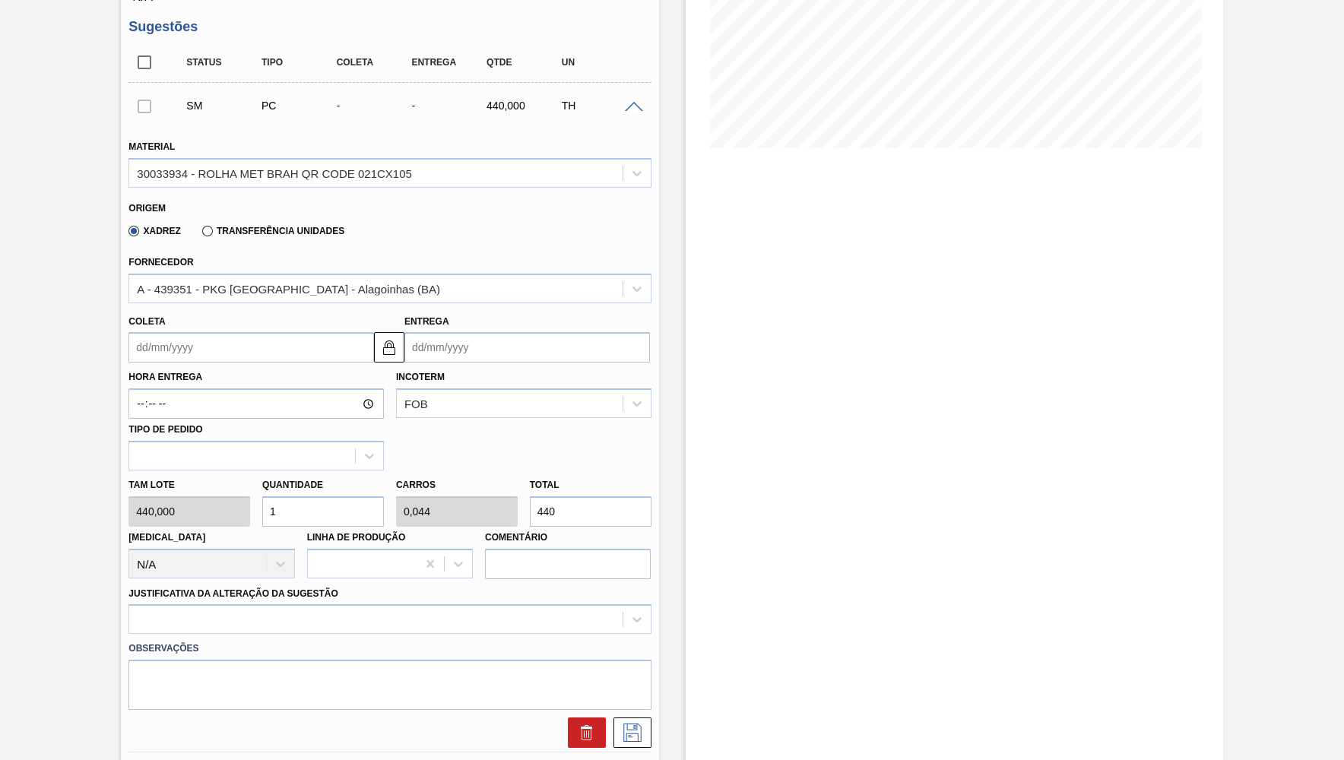
click at [213, 346] on input "Coleta" at bounding box center [251, 347] width 246 height 30
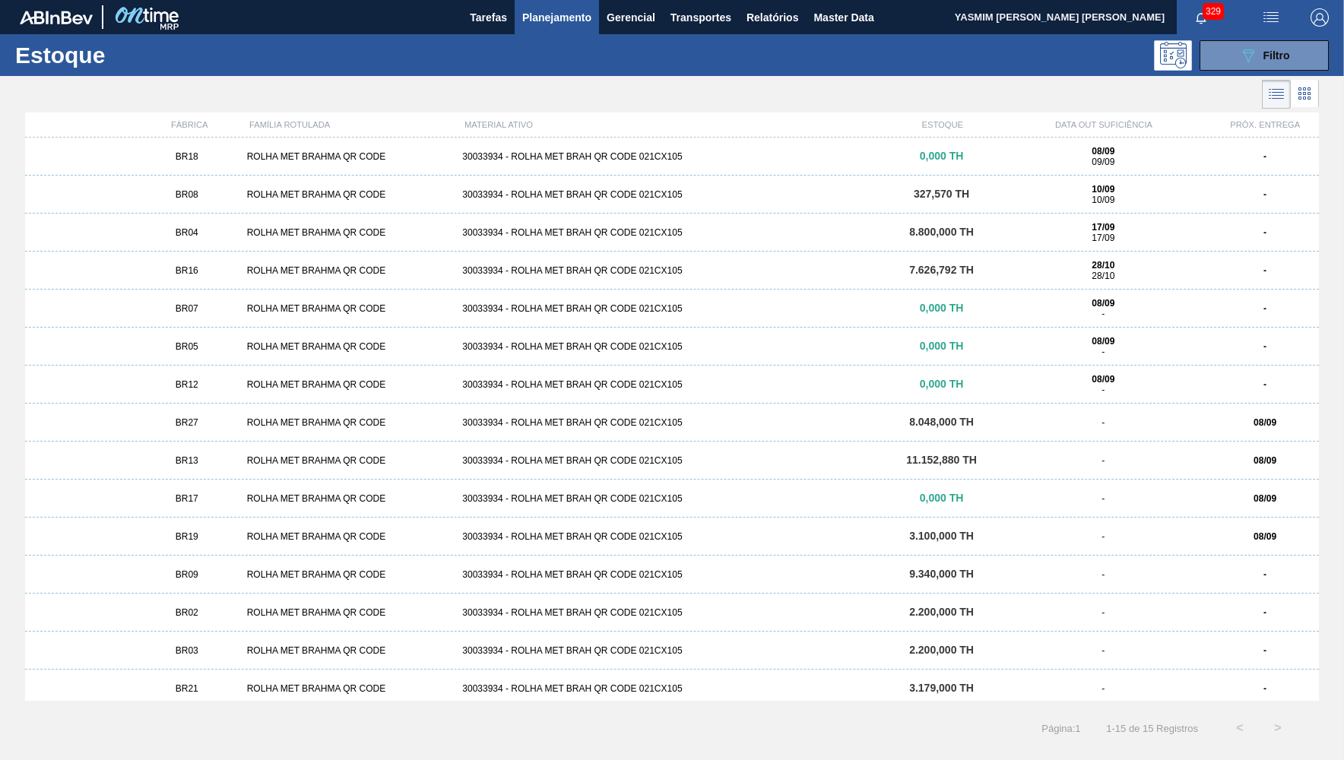
click at [232, 464] on div "BR13" at bounding box center [187, 460] width 108 height 11
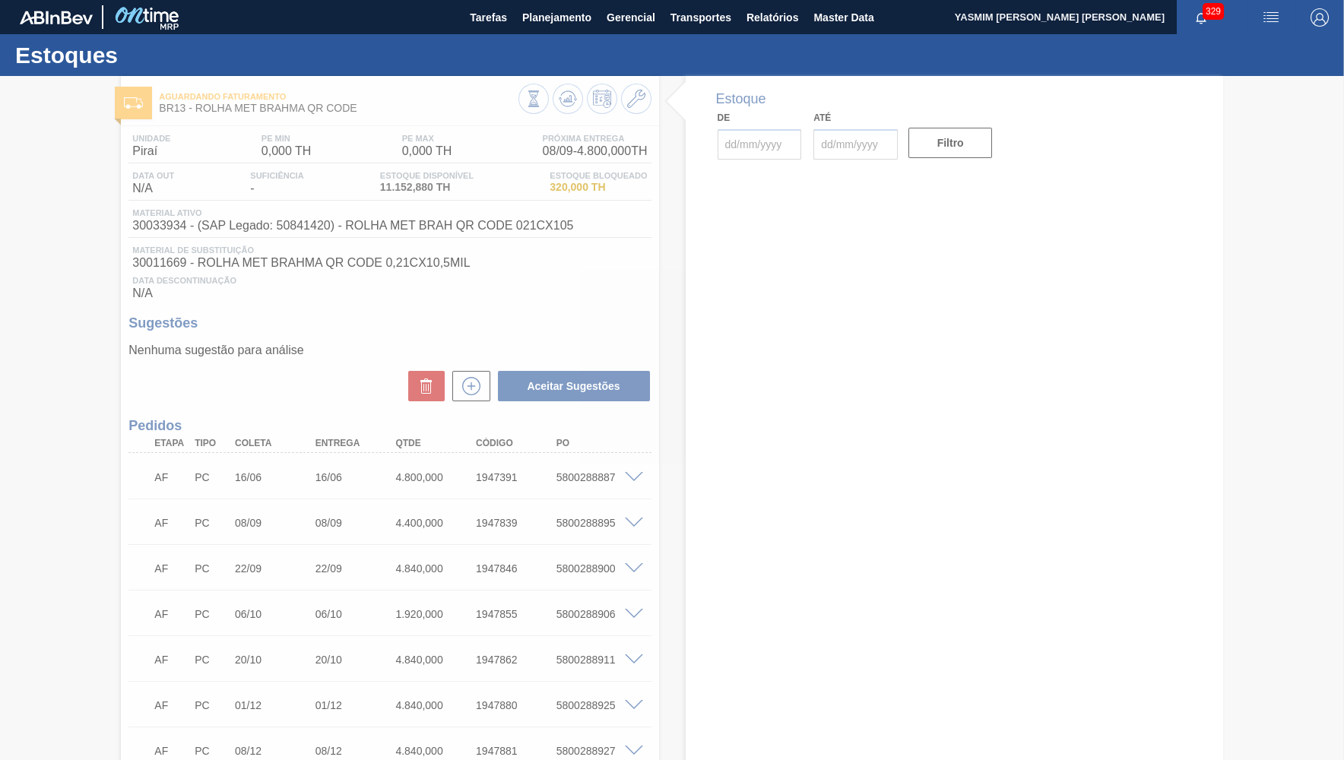
type input "[DATE]"
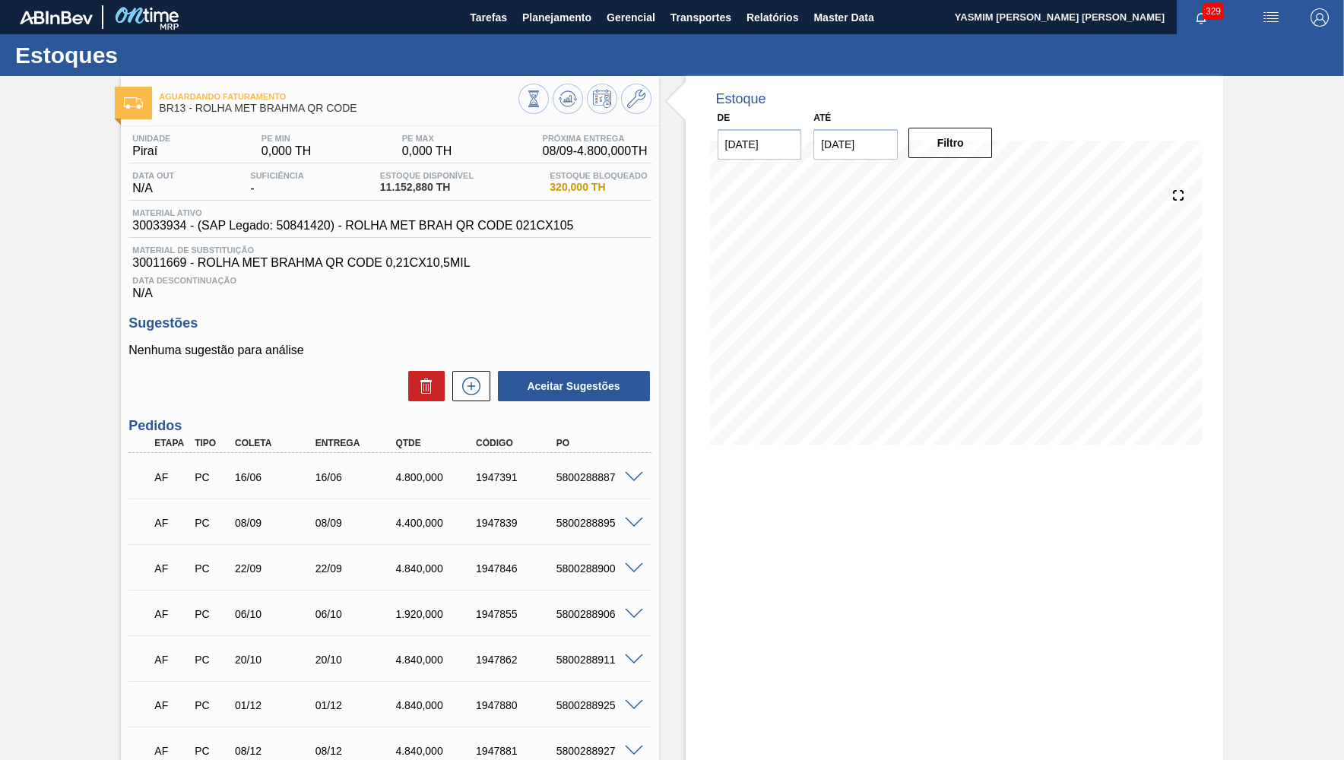
drag, startPoint x: 664, startPoint y: 522, endPoint x: 506, endPoint y: 496, distance: 161.0
click at [659, 522] on div "Estoque De [DATE] Até [DATE] Filtro" at bounding box center [941, 486] width 564 height 821
click at [461, 476] on div "4.800,000" at bounding box center [437, 477] width 90 height 12
click at [478, 476] on div "1947391" at bounding box center [517, 477] width 90 height 12
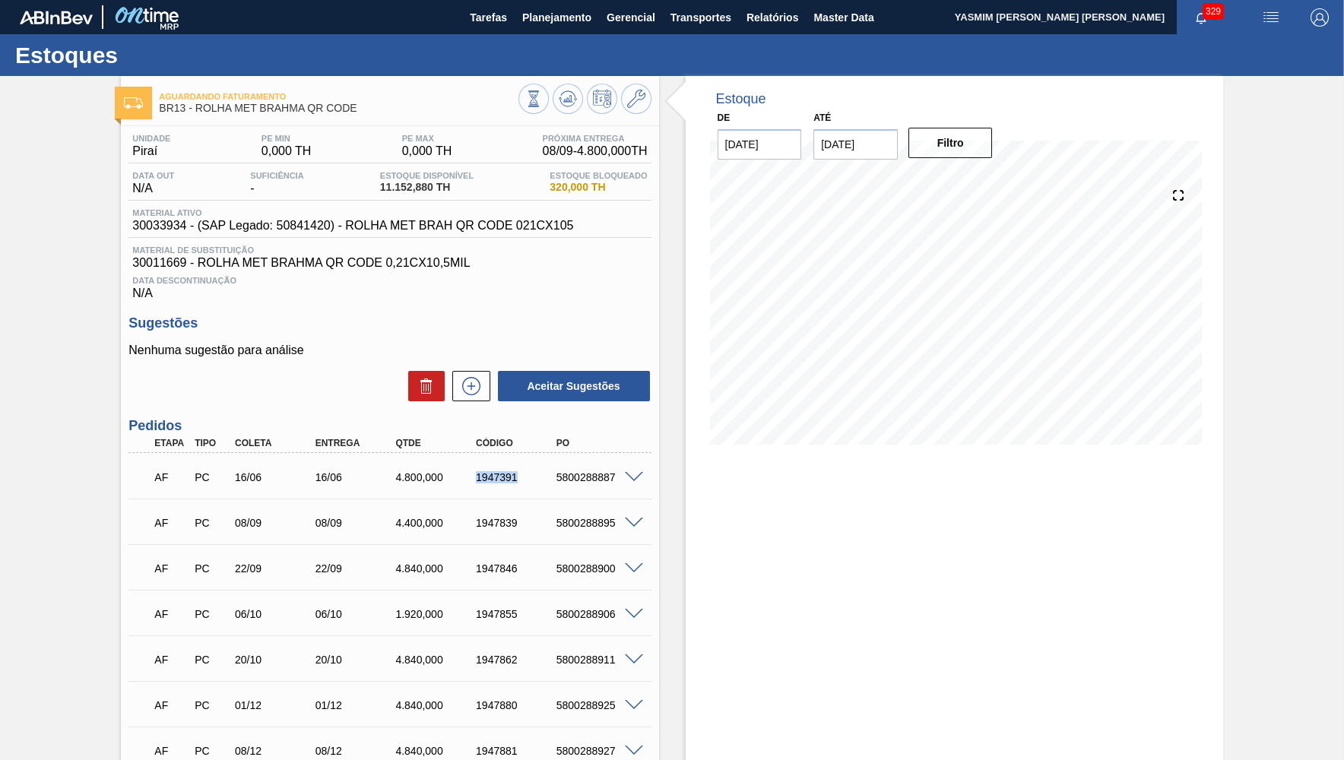
click at [478, 476] on div "1947391" at bounding box center [517, 477] width 90 height 12
copy div "1947391"
drag, startPoint x: 990, startPoint y: 573, endPoint x: 531, endPoint y: 523, distance: 461.2
click at [986, 572] on div "Estoque De [DATE] Até [DATE] Filtro" at bounding box center [954, 486] width 537 height 821
click at [510, 475] on div "1947391" at bounding box center [517, 477] width 90 height 12
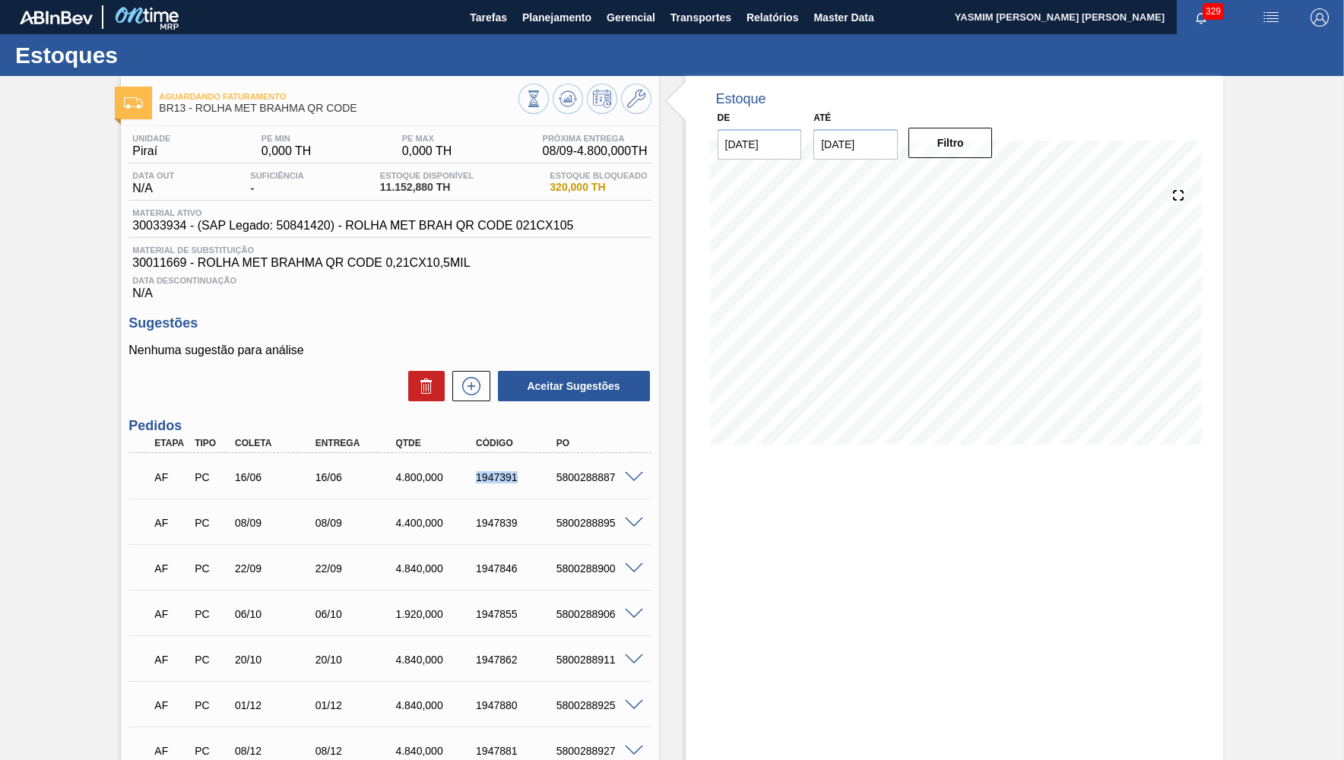
click at [510, 475] on div "1947391" at bounding box center [517, 477] width 90 height 12
click at [391, 472] on div "AF PC 16/06 16/06 4.800,000 1947391 5800288887" at bounding box center [385, 476] width 482 height 30
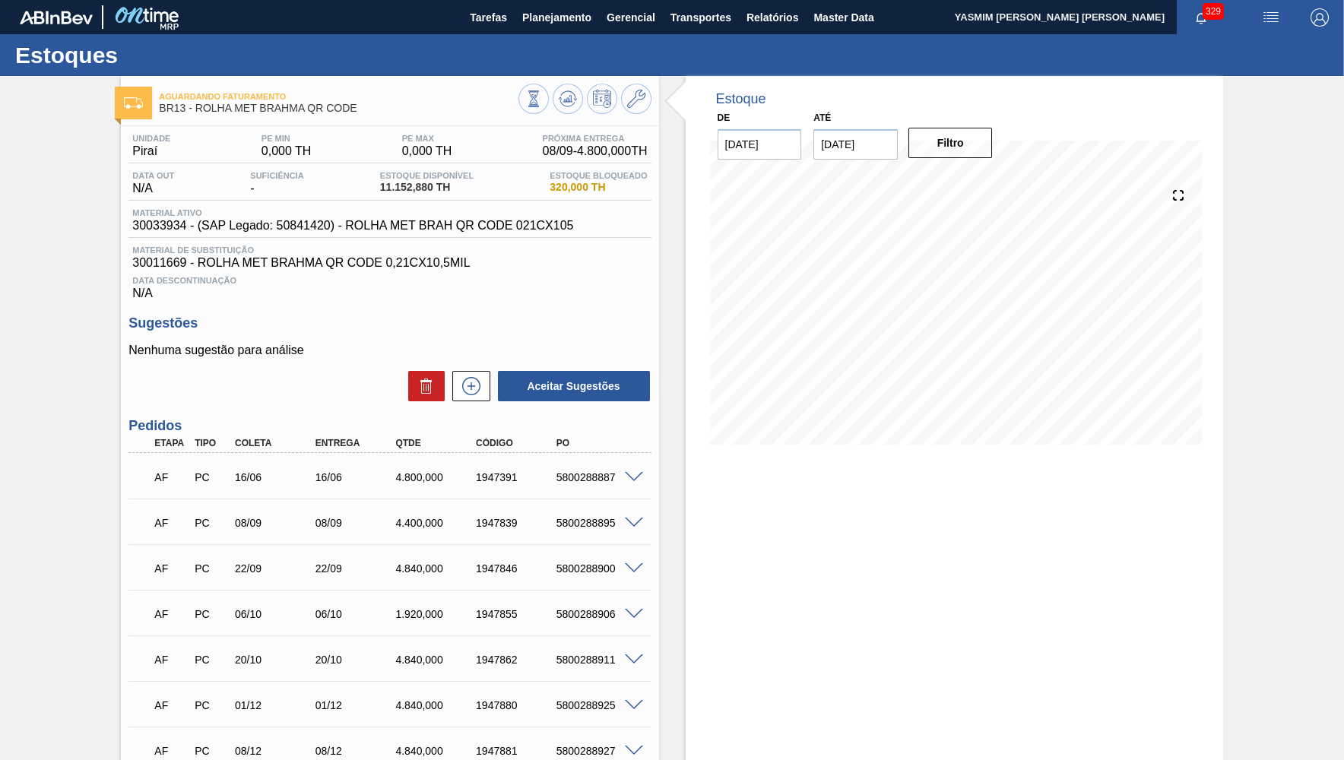
click at [505, 480] on div "1947391" at bounding box center [517, 477] width 90 height 12
click at [635, 473] on div at bounding box center [636, 476] width 30 height 11
click at [631, 474] on span at bounding box center [634, 477] width 18 height 11
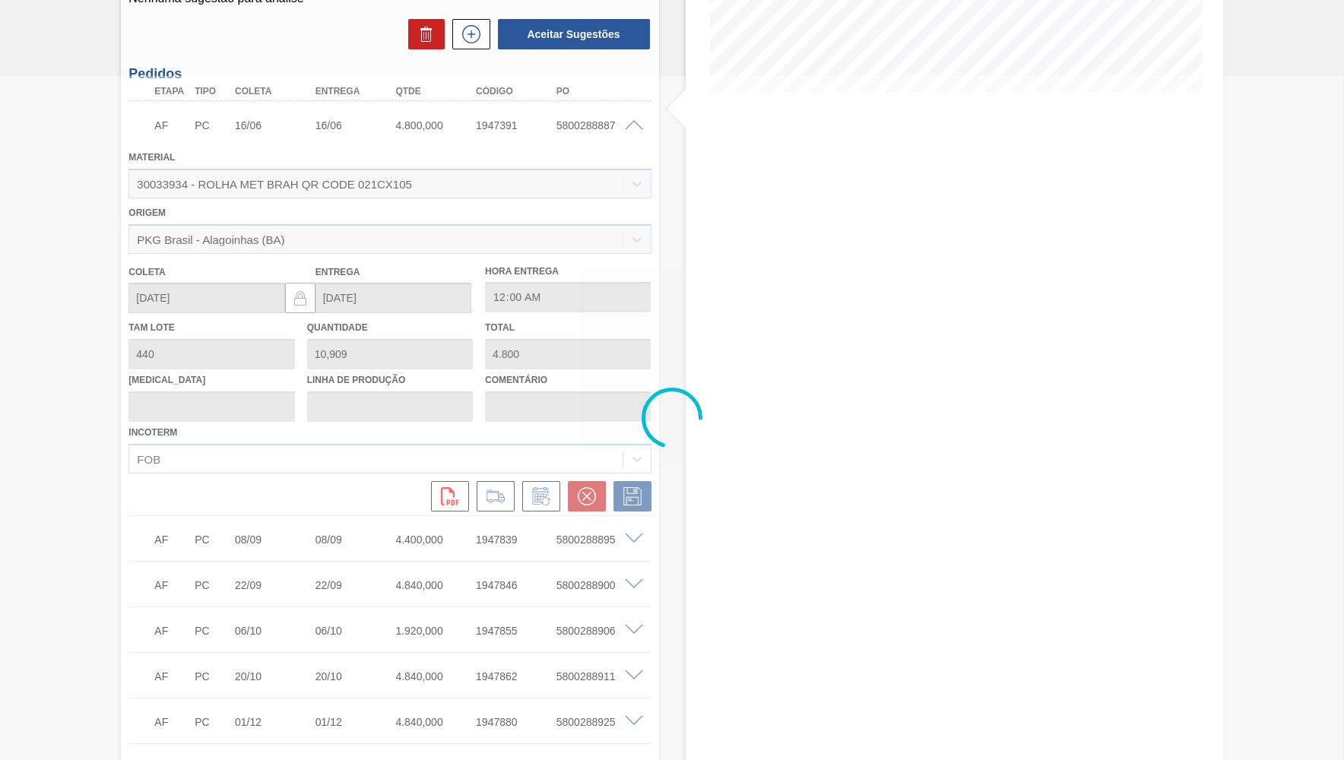
scroll to position [296, 0]
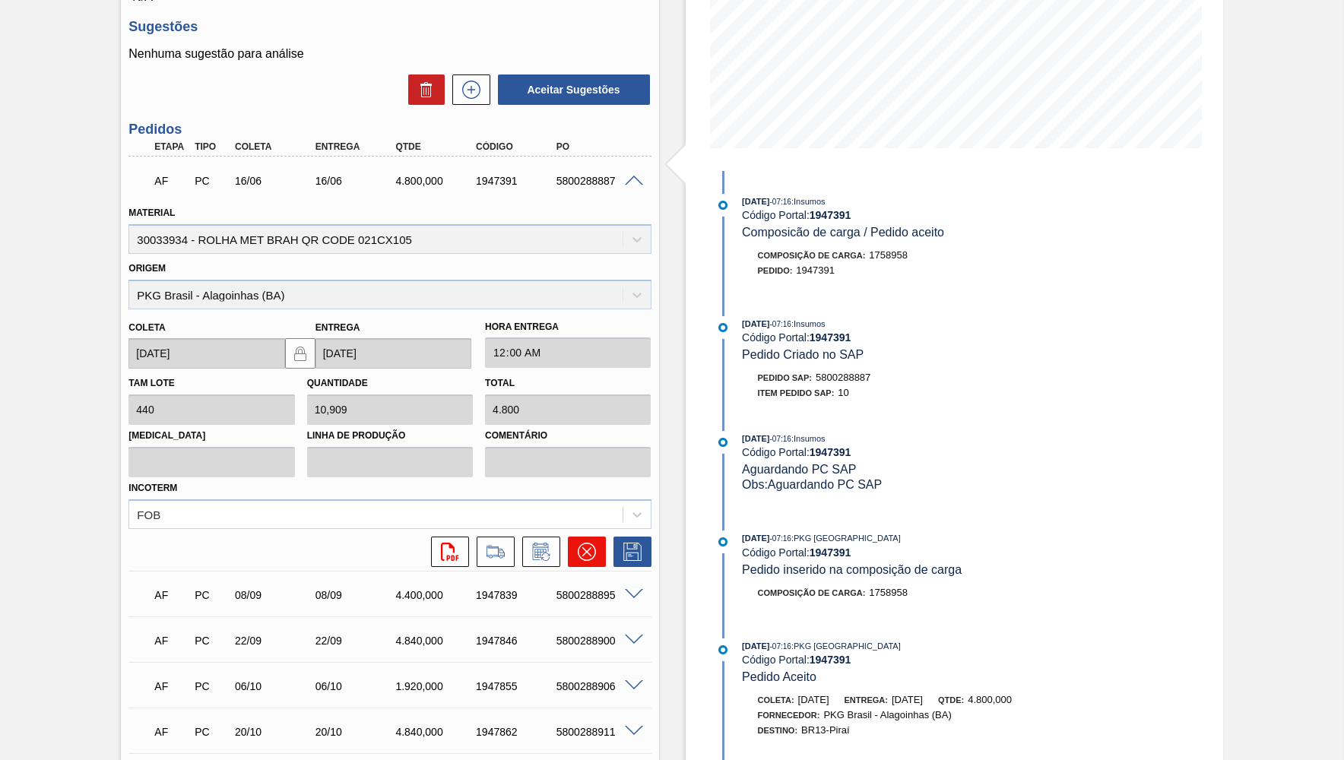
click at [579, 546] on icon at bounding box center [587, 552] width 18 height 18
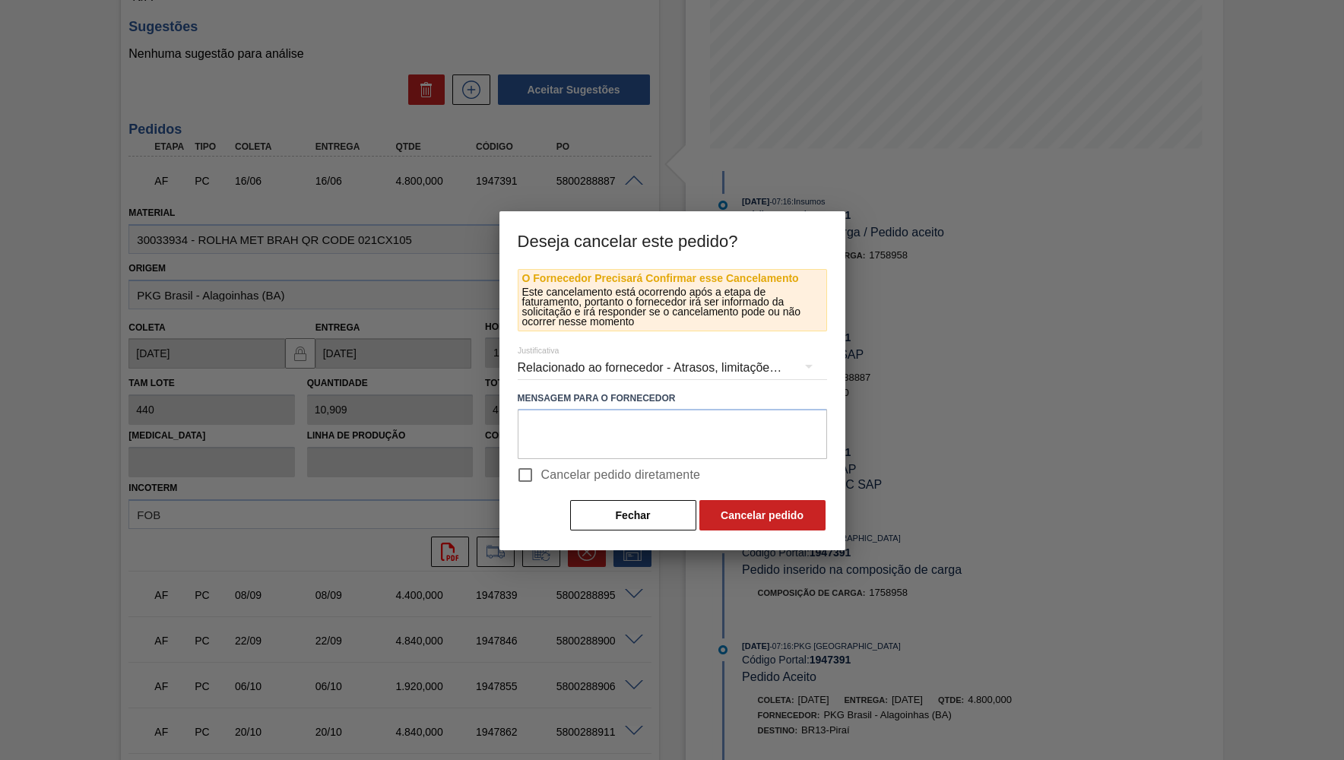
click at [565, 479] on span "Cancelar pedido diretamente" at bounding box center [621, 475] width 160 height 18
click at [541, 479] on input "Cancelar pedido diretamente" at bounding box center [525, 475] width 32 height 32
checkbox input "true"
click at [567, 452] on textarea at bounding box center [672, 434] width 309 height 50
paste textarea "2025899"
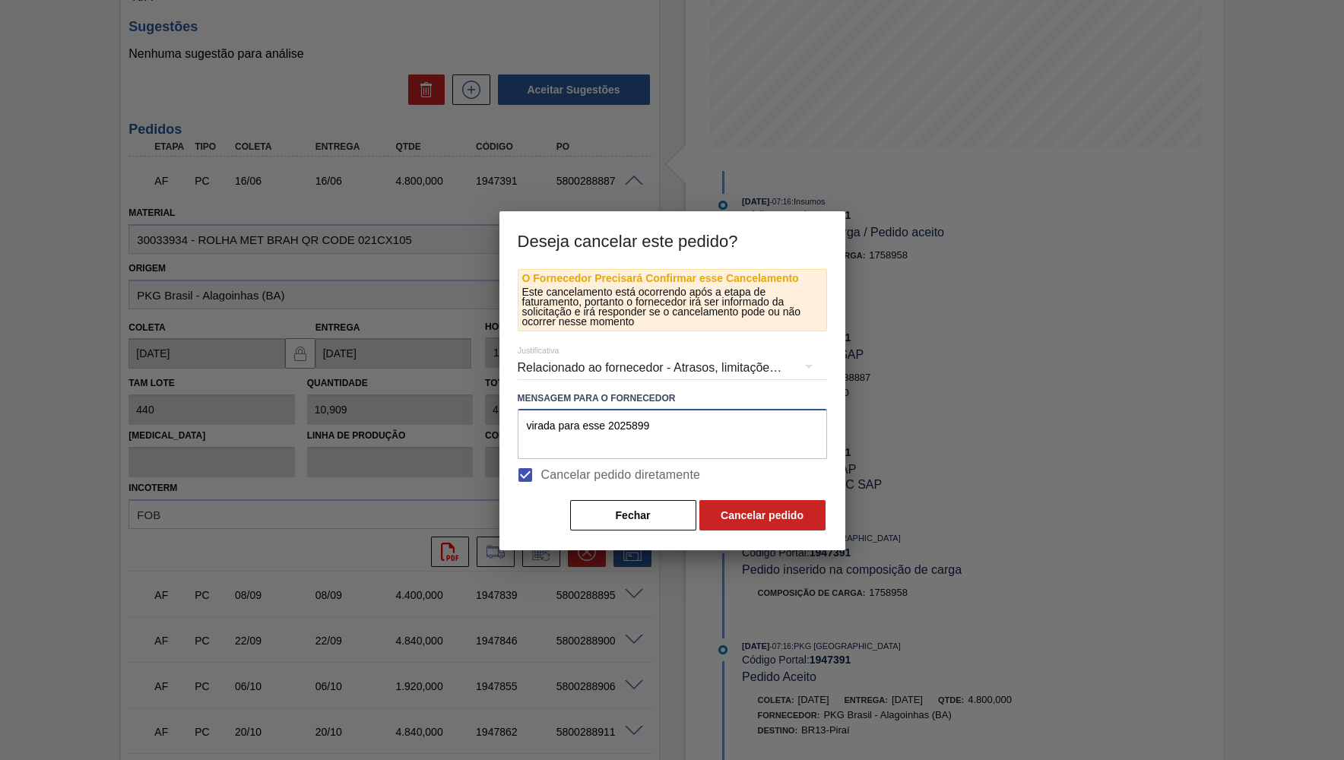
type textarea "virada para esse 2025899"
click at [555, 361] on div "Relacionado ao fornecedor - Atrasos, limitações de capacidade, etc." at bounding box center [672, 368] width 309 height 43
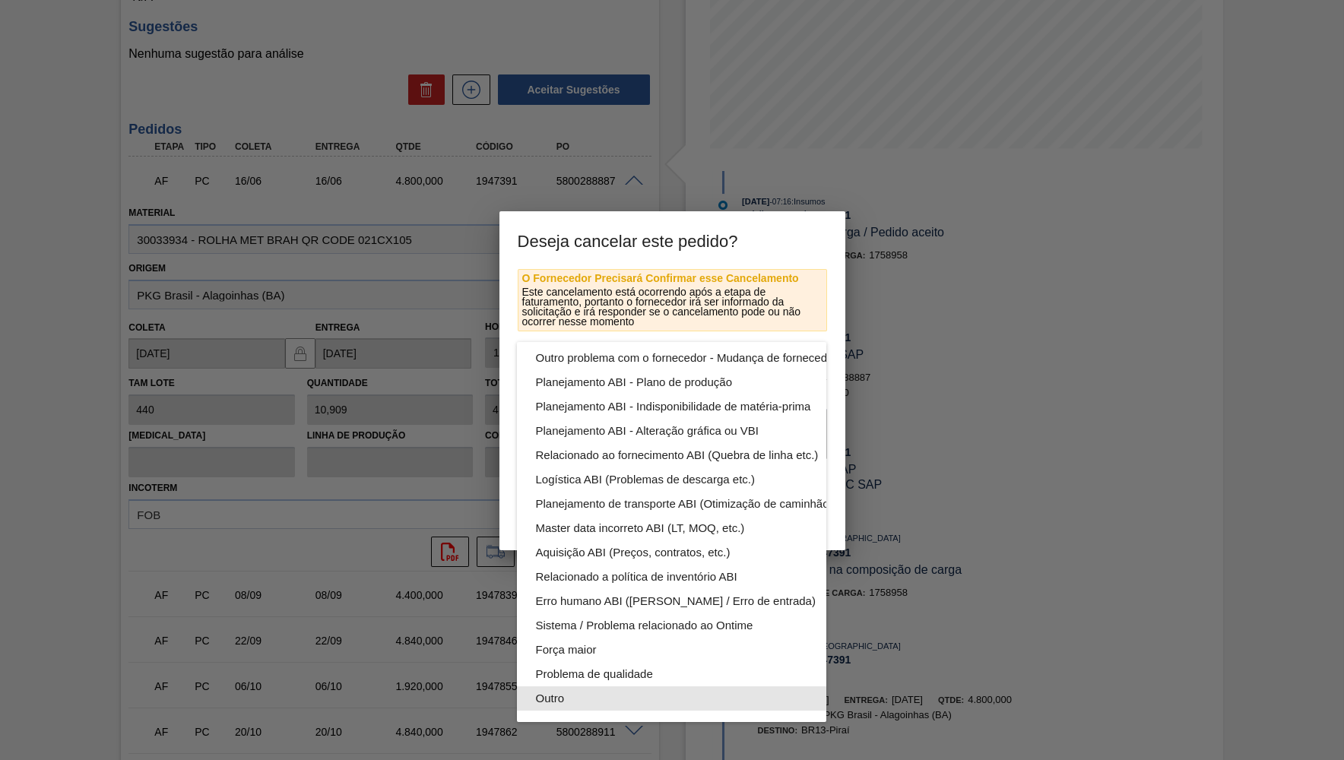
click at [611, 687] on div "Outro" at bounding box center [707, 699] width 344 height 24
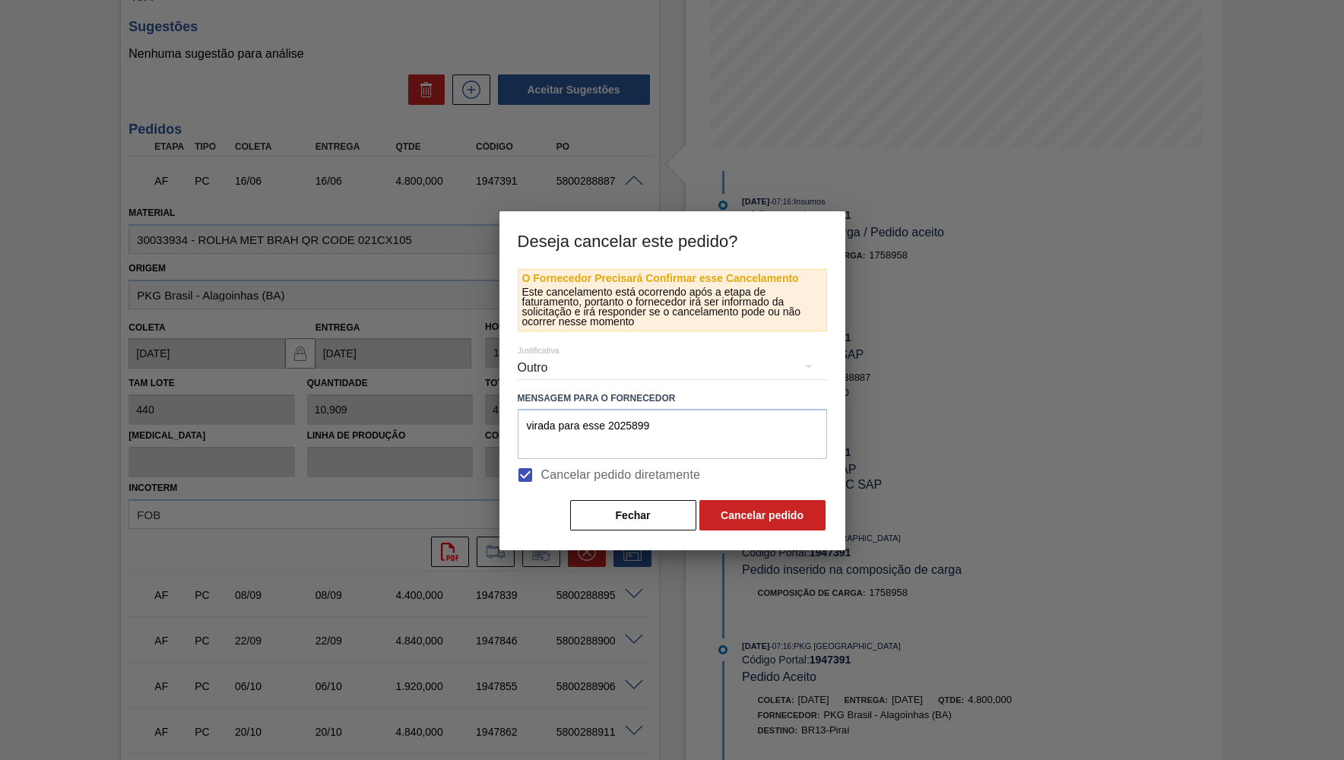
scroll to position [81, 0]
click at [742, 525] on button "Cancelar pedido" at bounding box center [762, 515] width 126 height 30
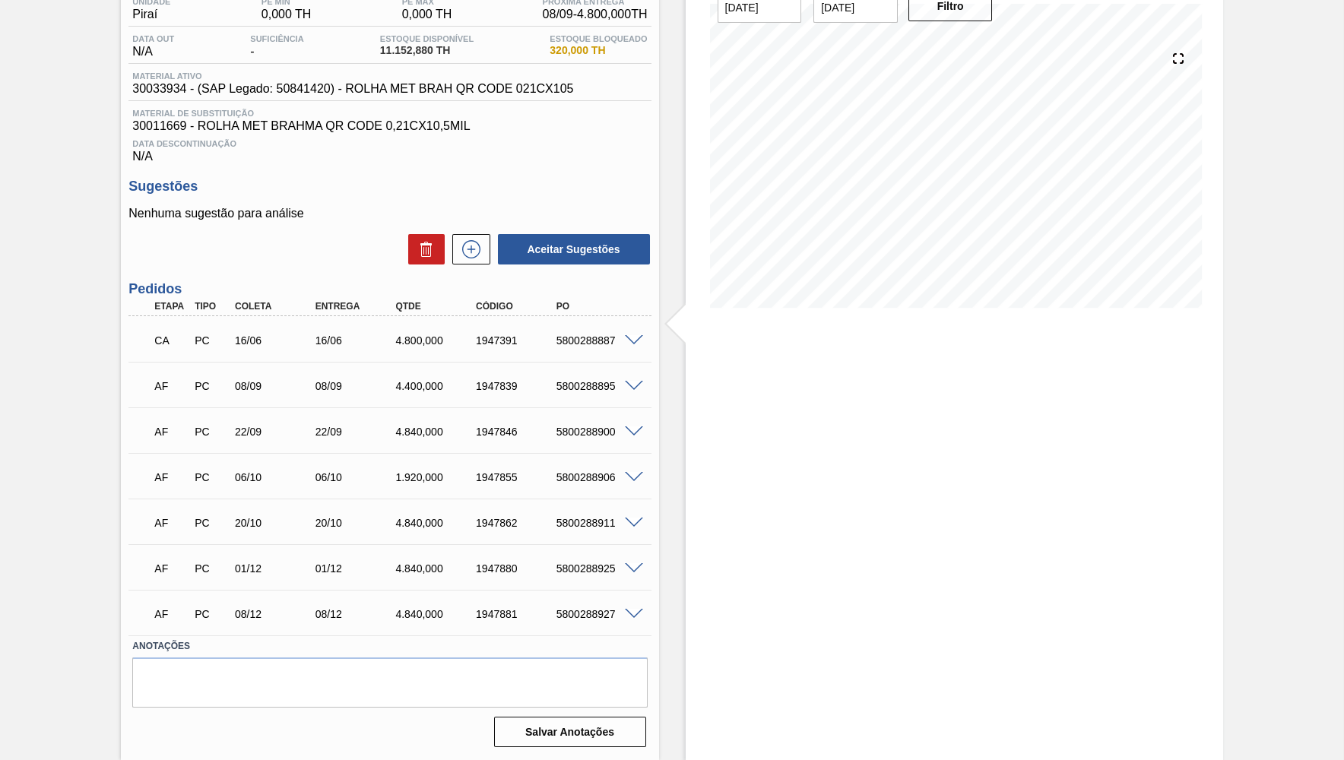
scroll to position [0, 0]
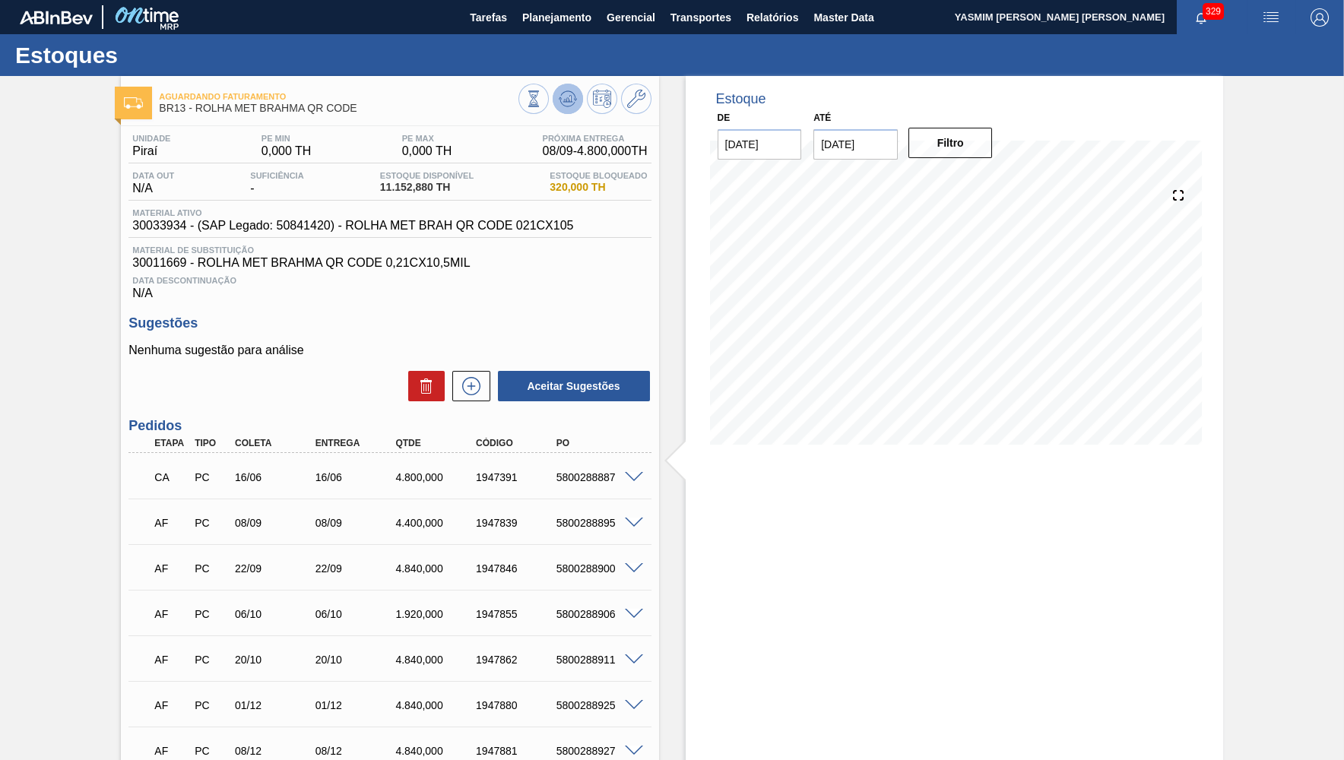
click at [579, 100] on button at bounding box center [568, 99] width 30 height 30
drag, startPoint x: 311, startPoint y: 485, endPoint x: 324, endPoint y: 488, distance: 13.3
click at [324, 488] on div "AF PC 08/09 08/09 4.400,000 1947839 5800288895" at bounding box center [385, 476] width 482 height 30
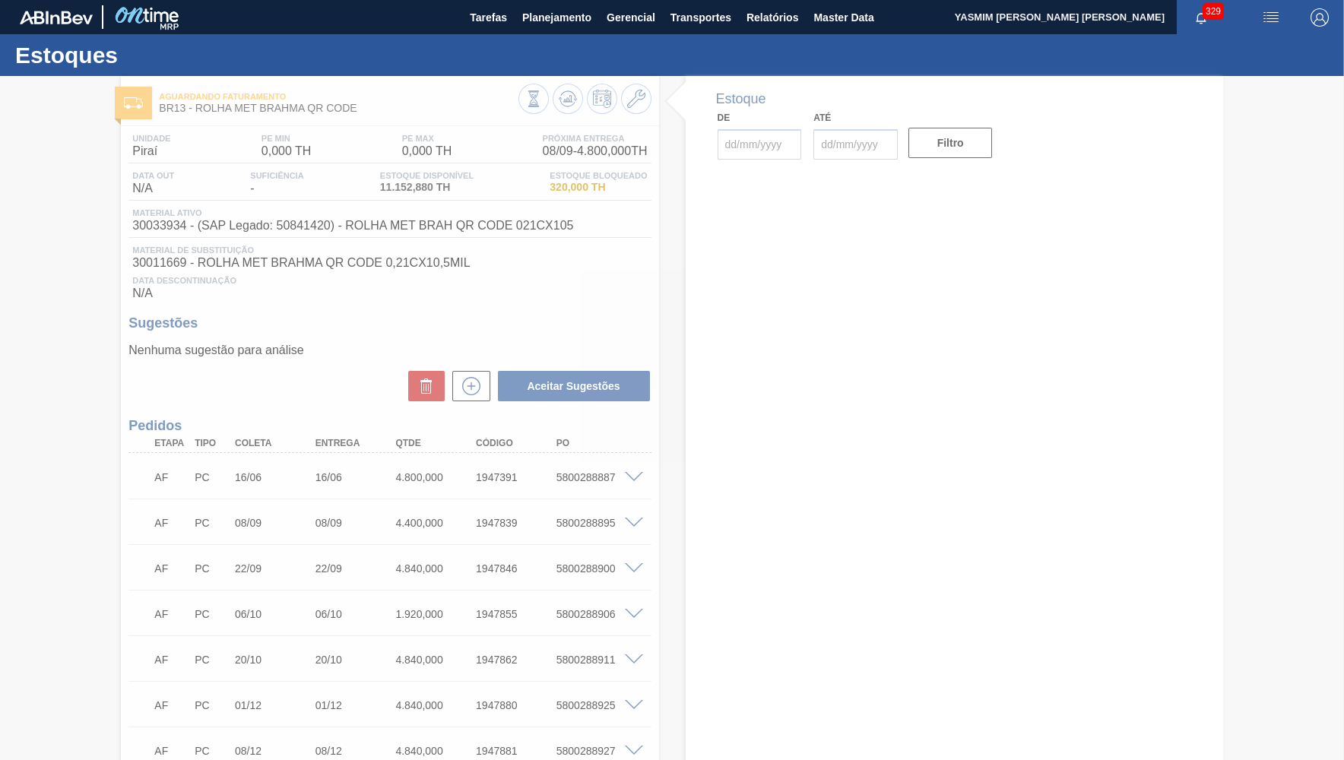
type input "[DATE]"
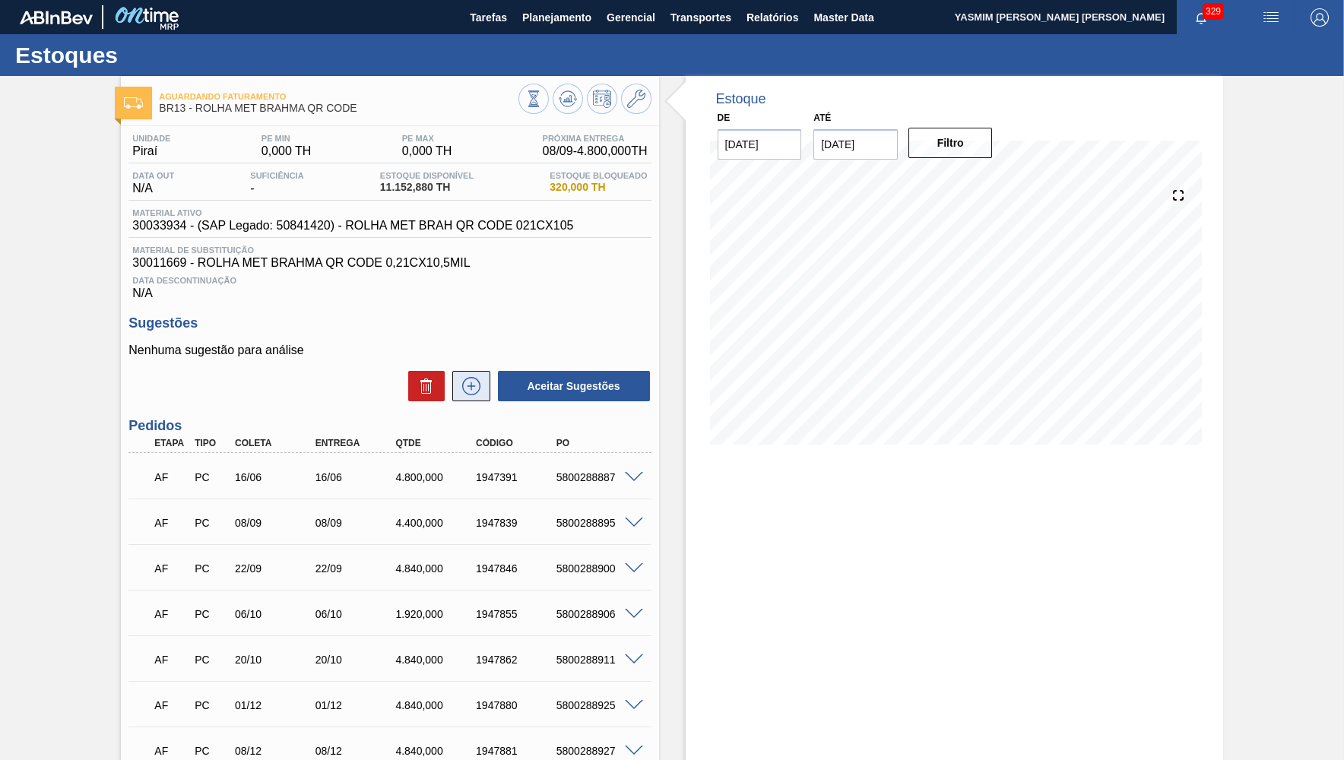
click at [475, 392] on icon at bounding box center [471, 386] width 24 height 18
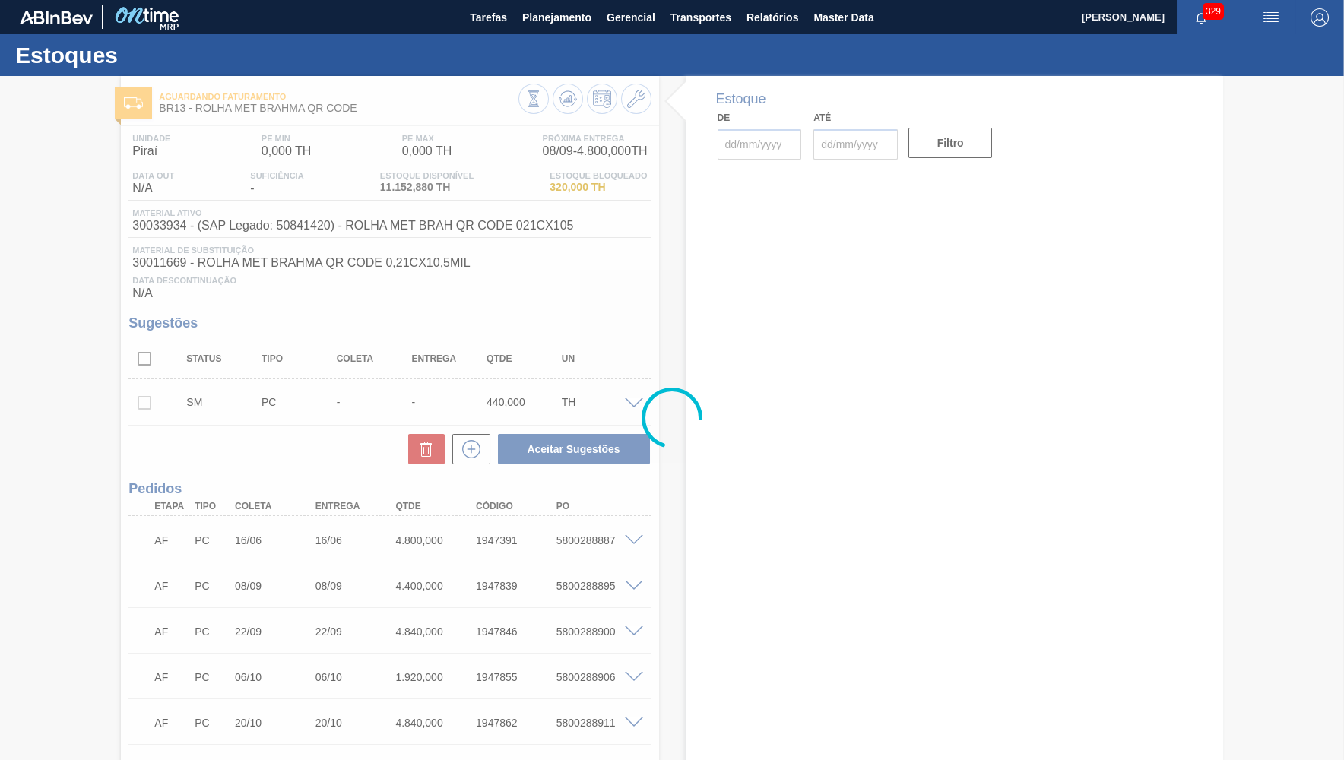
type input "[DATE]"
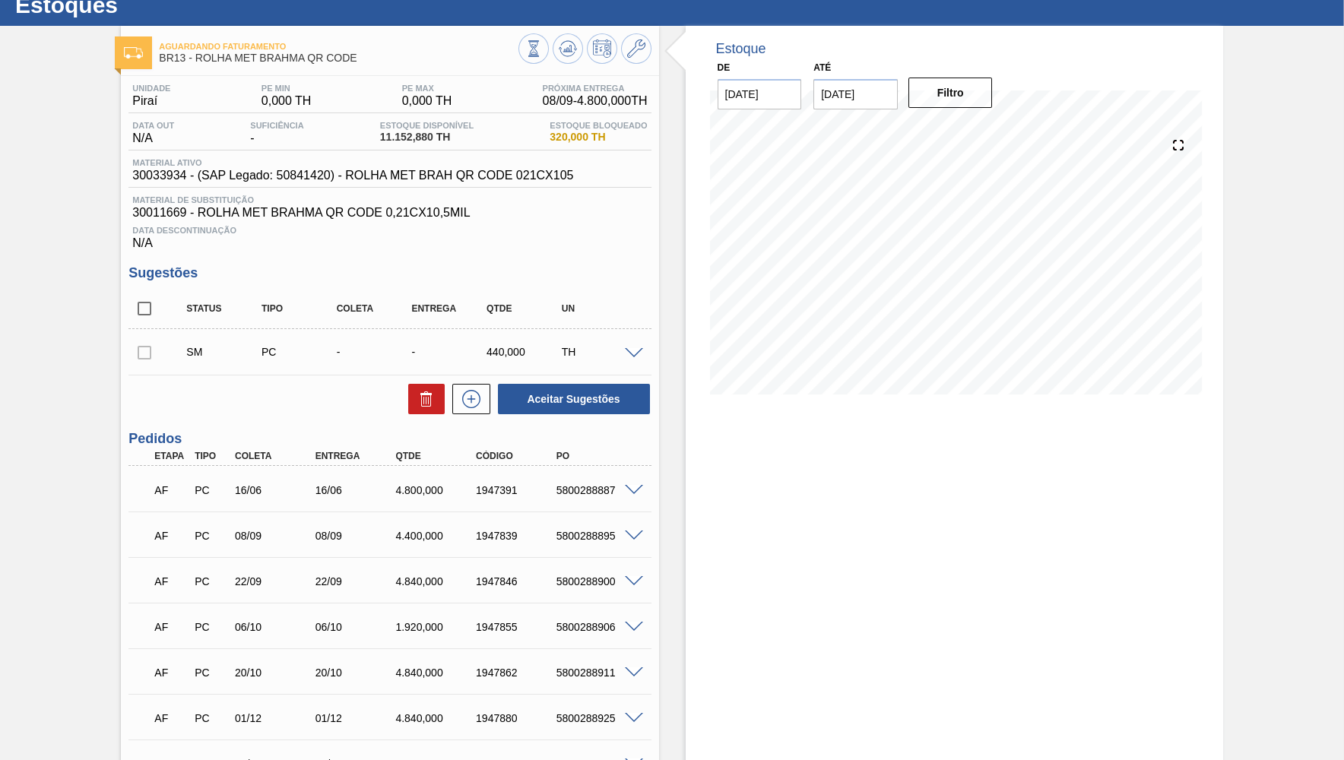
scroll to position [74, 0]
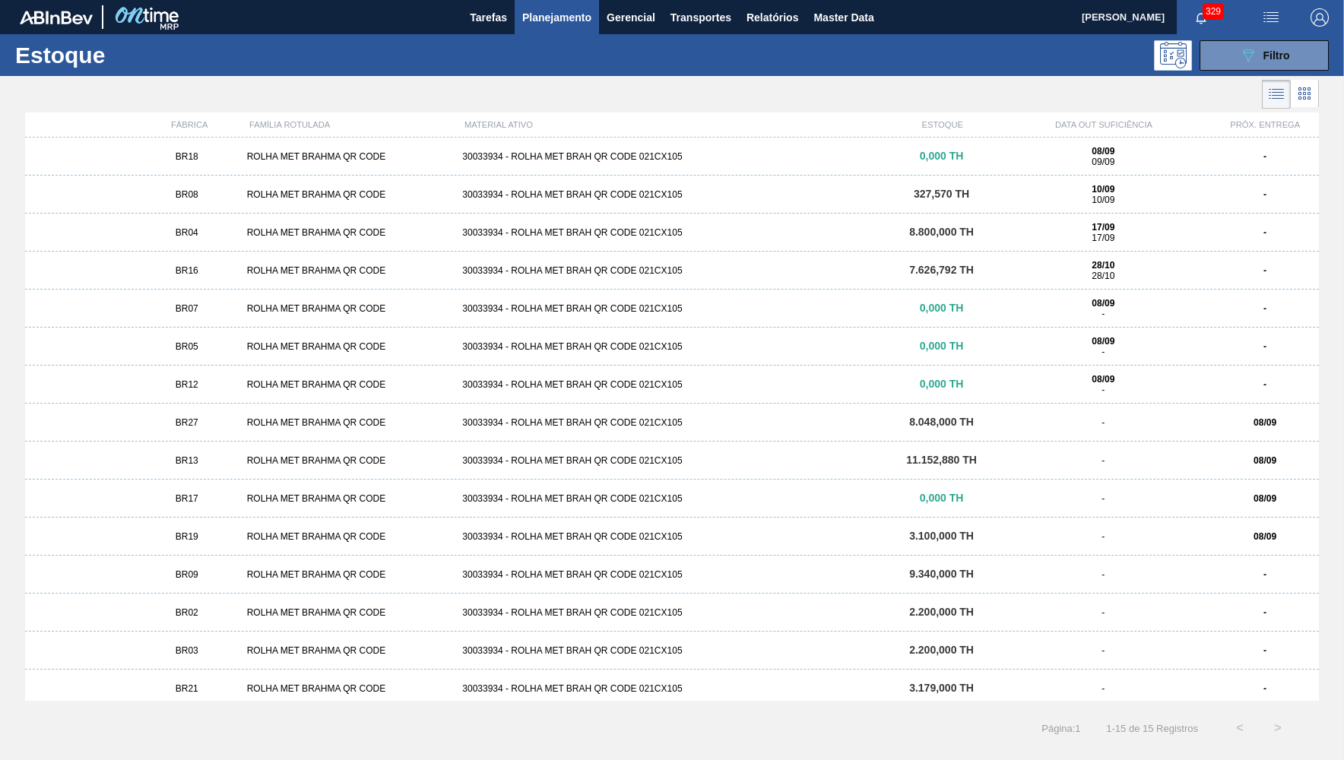
click at [207, 534] on div "BR19" at bounding box center [187, 536] width 108 height 11
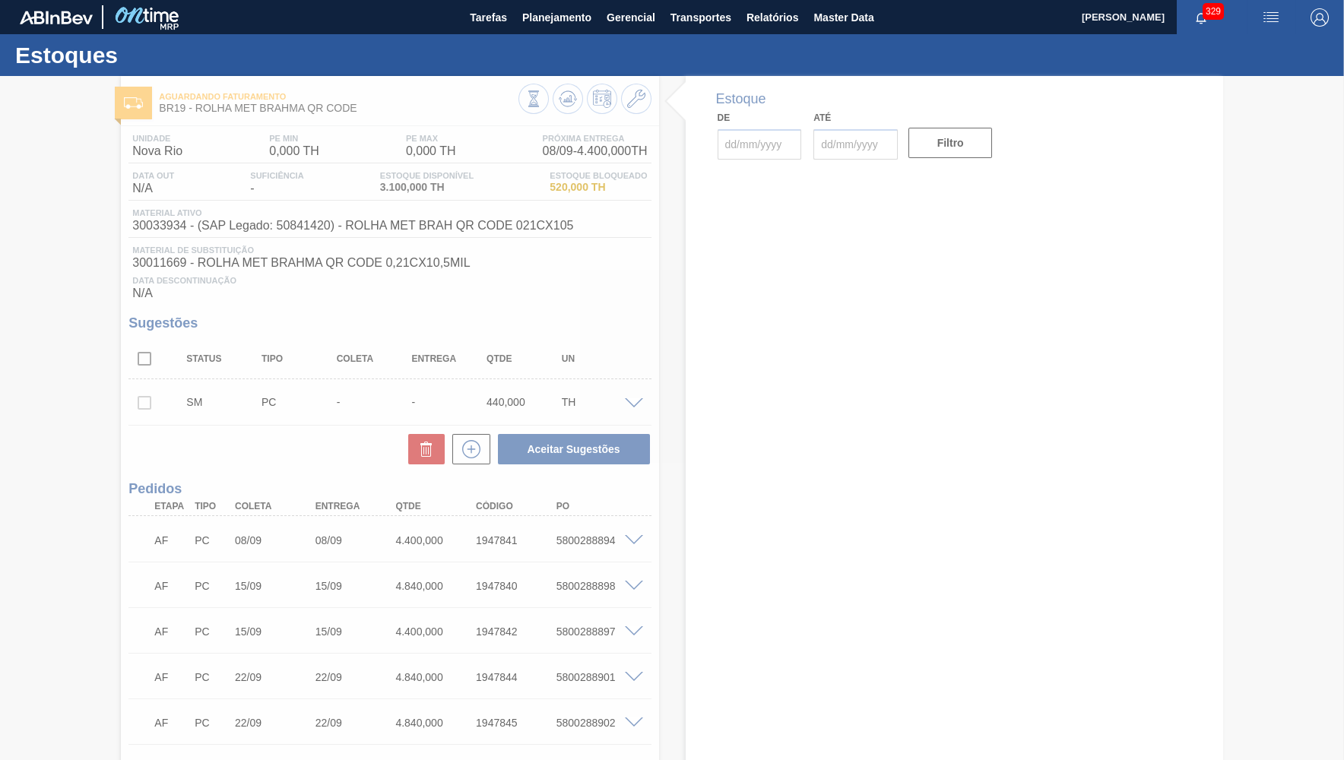
type input "[DATE]"
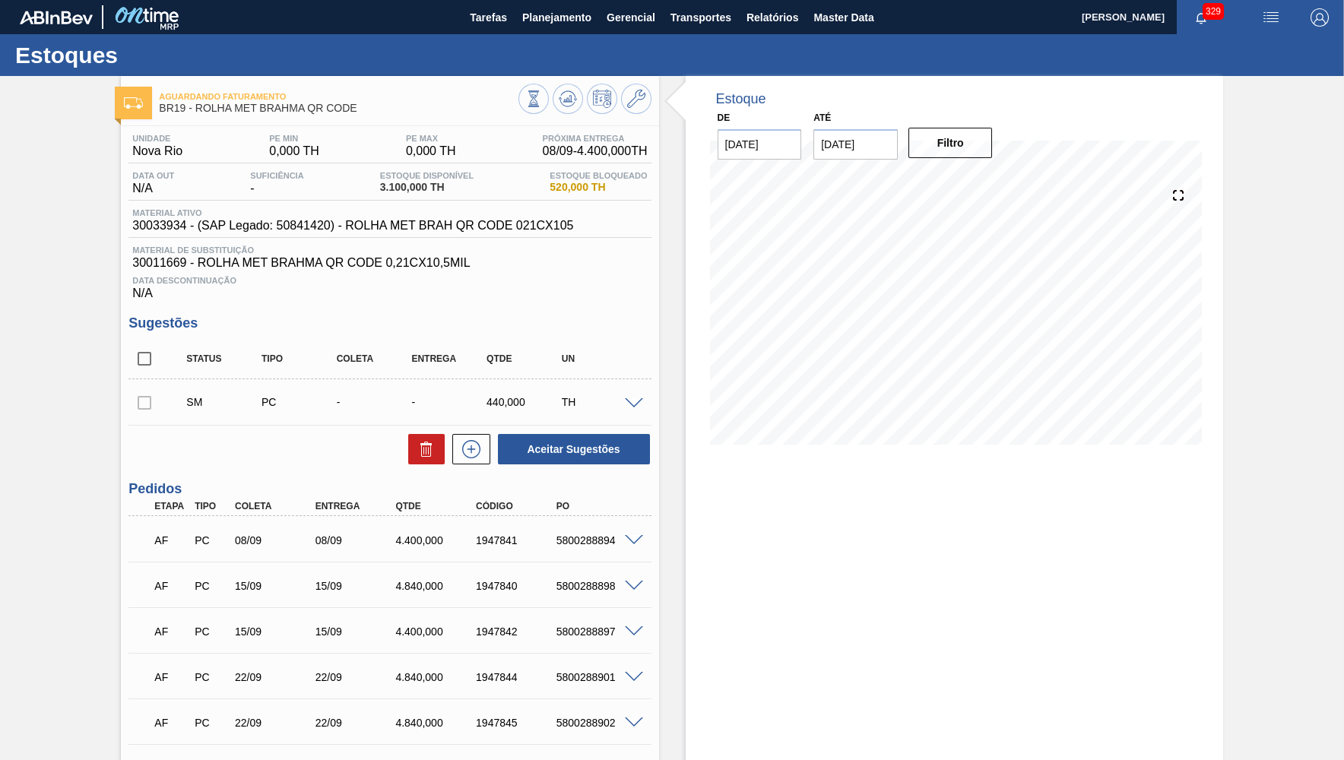
scroll to position [222, 0]
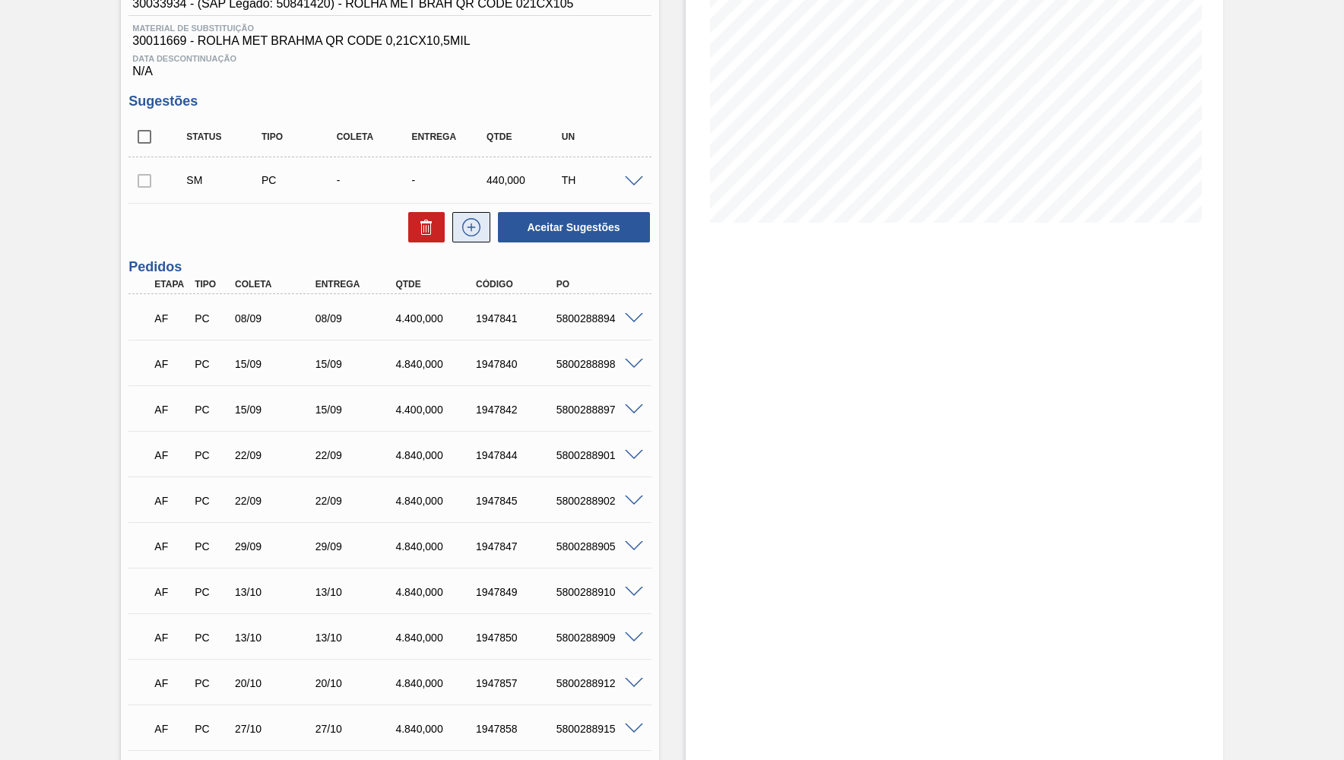
click at [465, 226] on icon at bounding box center [471, 227] width 24 height 18
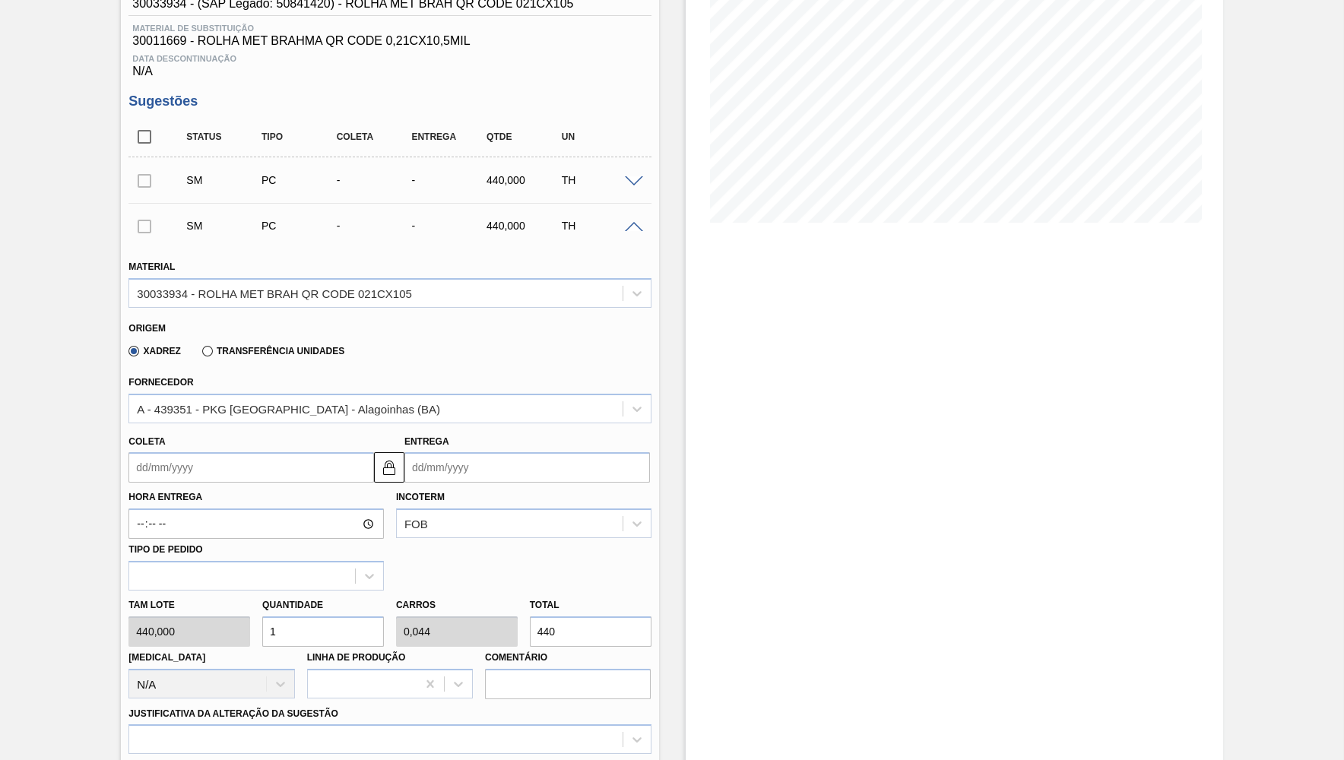
click at [286, 469] on input "Coleta" at bounding box center [251, 467] width 246 height 30
click at [405, 379] on div "Fornecedor A - 439351 - PKG Brasil - Alagoinhas (BA)" at bounding box center [389, 398] width 522 height 52
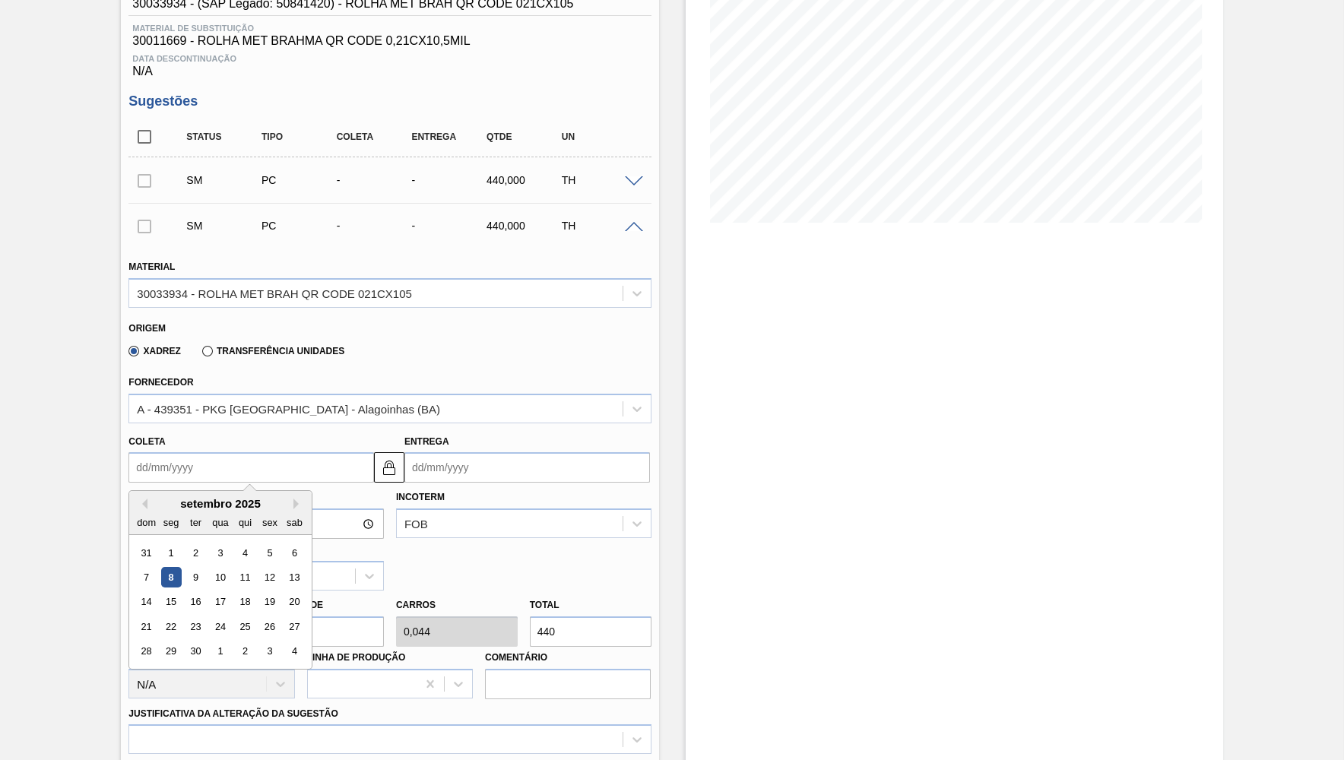
click at [182, 459] on input "Coleta" at bounding box center [251, 467] width 246 height 30
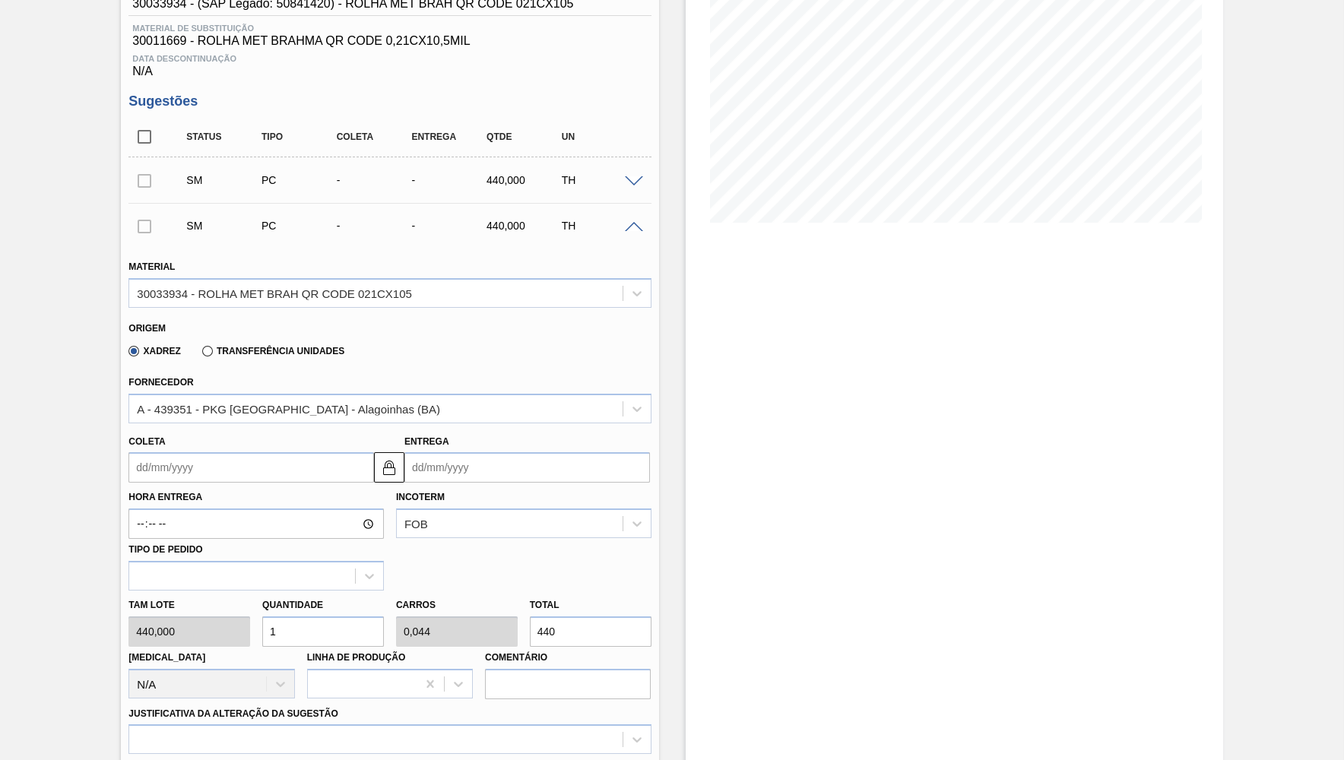
click at [563, 337] on div "Xadrez Transferência Unidades" at bounding box center [382, 349] width 509 height 30
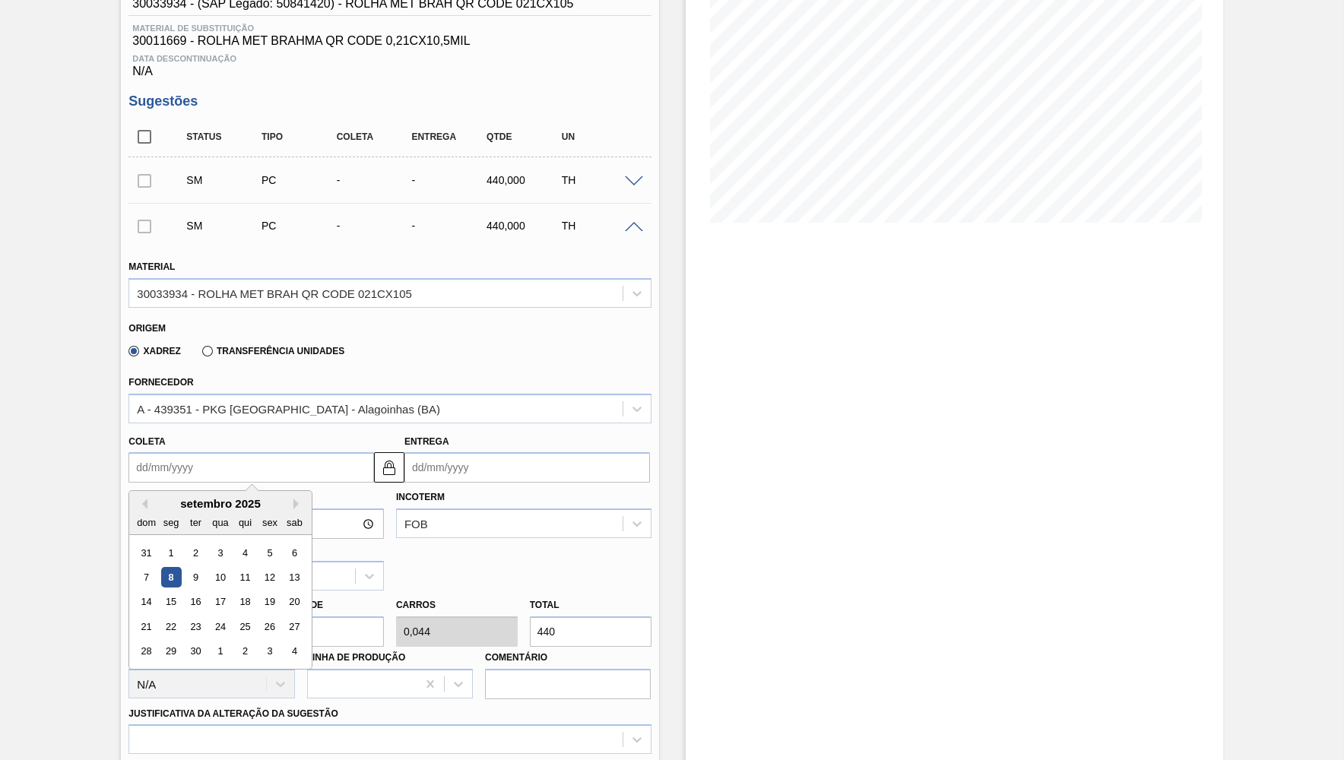
click at [160, 478] on input "Coleta" at bounding box center [251, 467] width 246 height 30
click at [242, 569] on div "11" at bounding box center [245, 577] width 21 height 21
type input "11/09/2025"
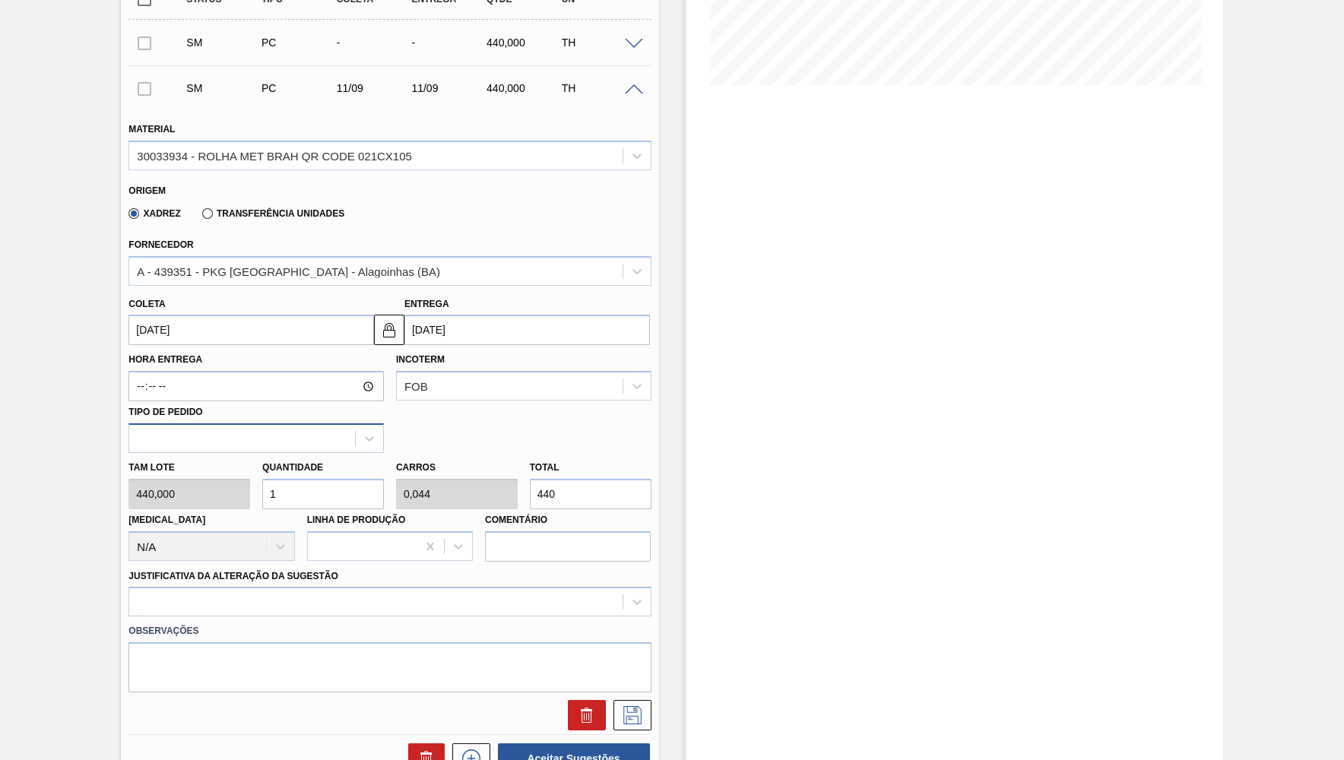
scroll to position [371, 0]
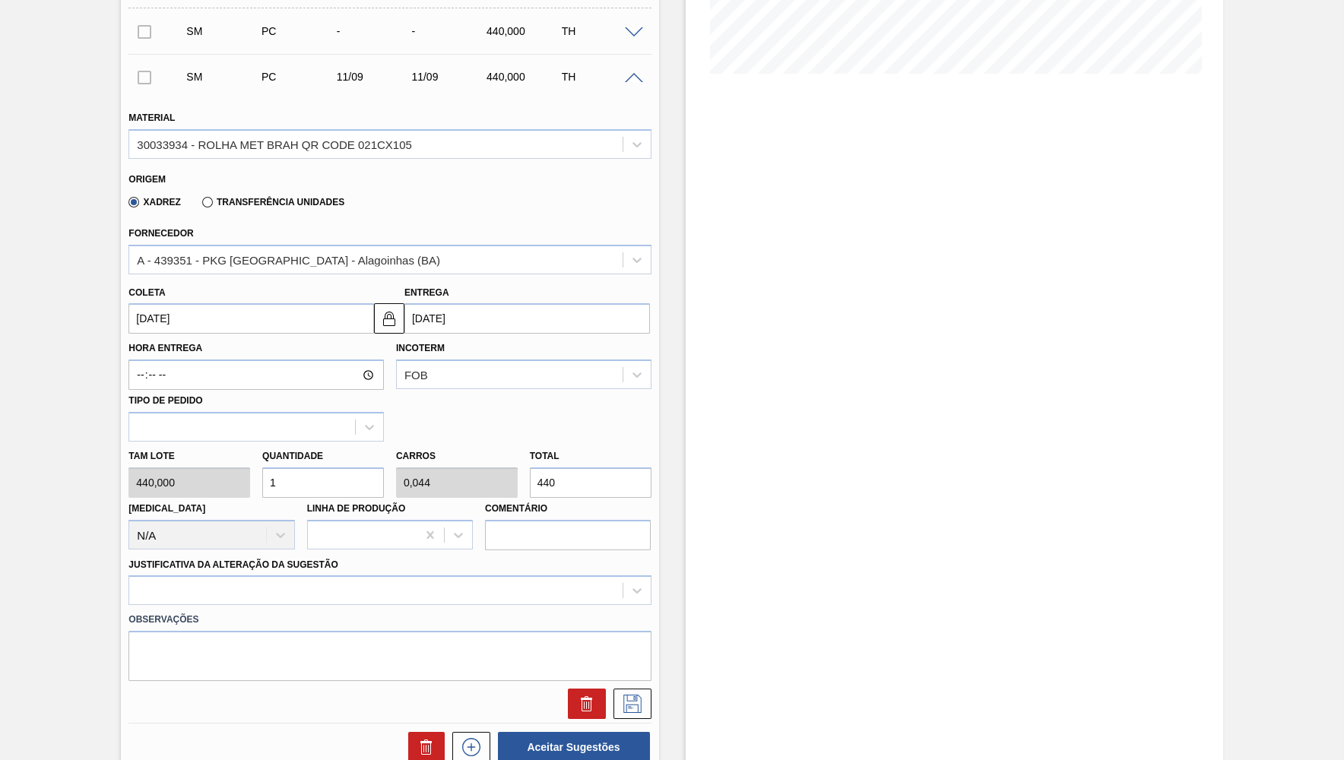
drag, startPoint x: 631, startPoint y: 465, endPoint x: 358, endPoint y: 462, distance: 272.9
click at [530, 468] on input "440" at bounding box center [591, 483] width 122 height 30
paste input "1.947.391"
type input "4.425,889"
type input "194,739"
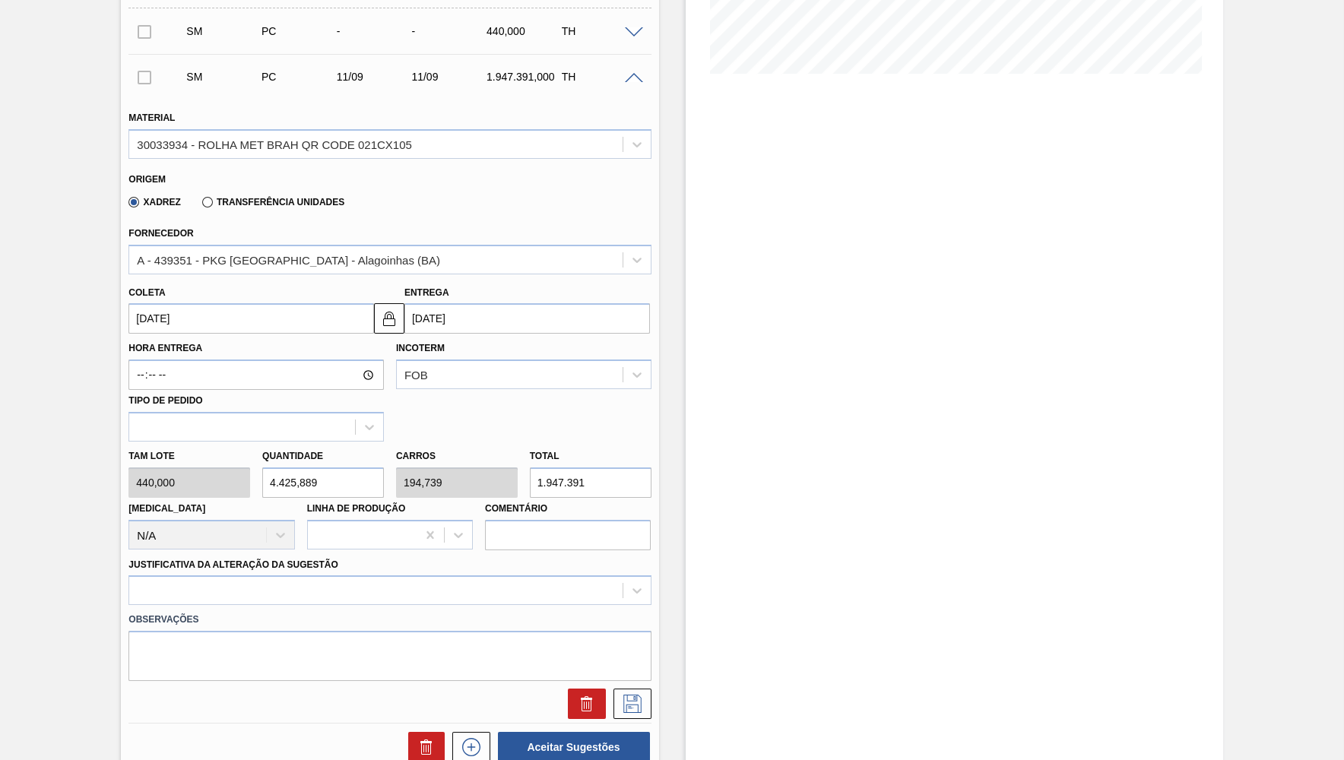
drag, startPoint x: 594, startPoint y: 478, endPoint x: 482, endPoint y: 470, distance: 112.1
click at [530, 470] on input "1.947.391" at bounding box center [591, 483] width 122 height 30
type input "1.947.391"
paste input "4.800,000"
type input "10,909"
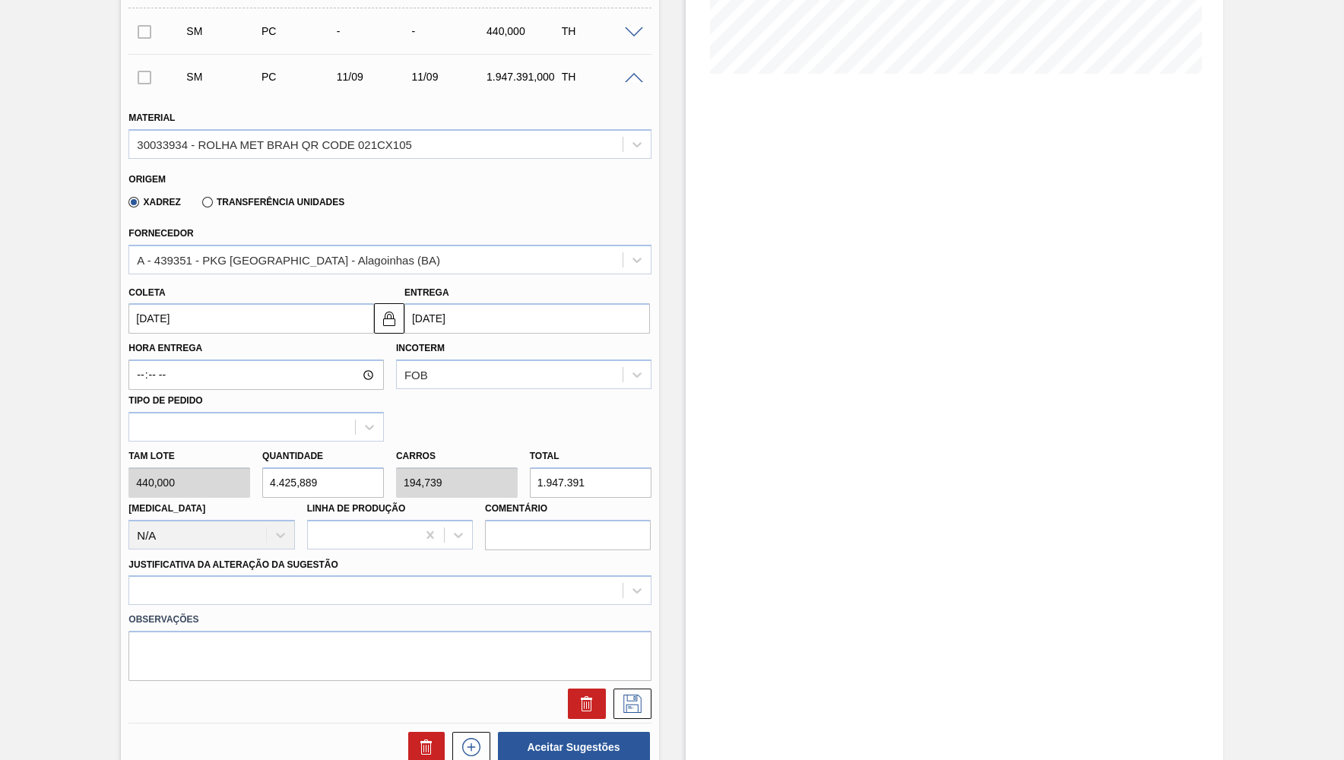
type input "0,48"
type input "4.800,000"
click at [271, 565] on div "Justificativa da Alteração da Sugestão" at bounding box center [389, 580] width 522 height 52
click at [208, 589] on div at bounding box center [389, 591] width 522 height 30
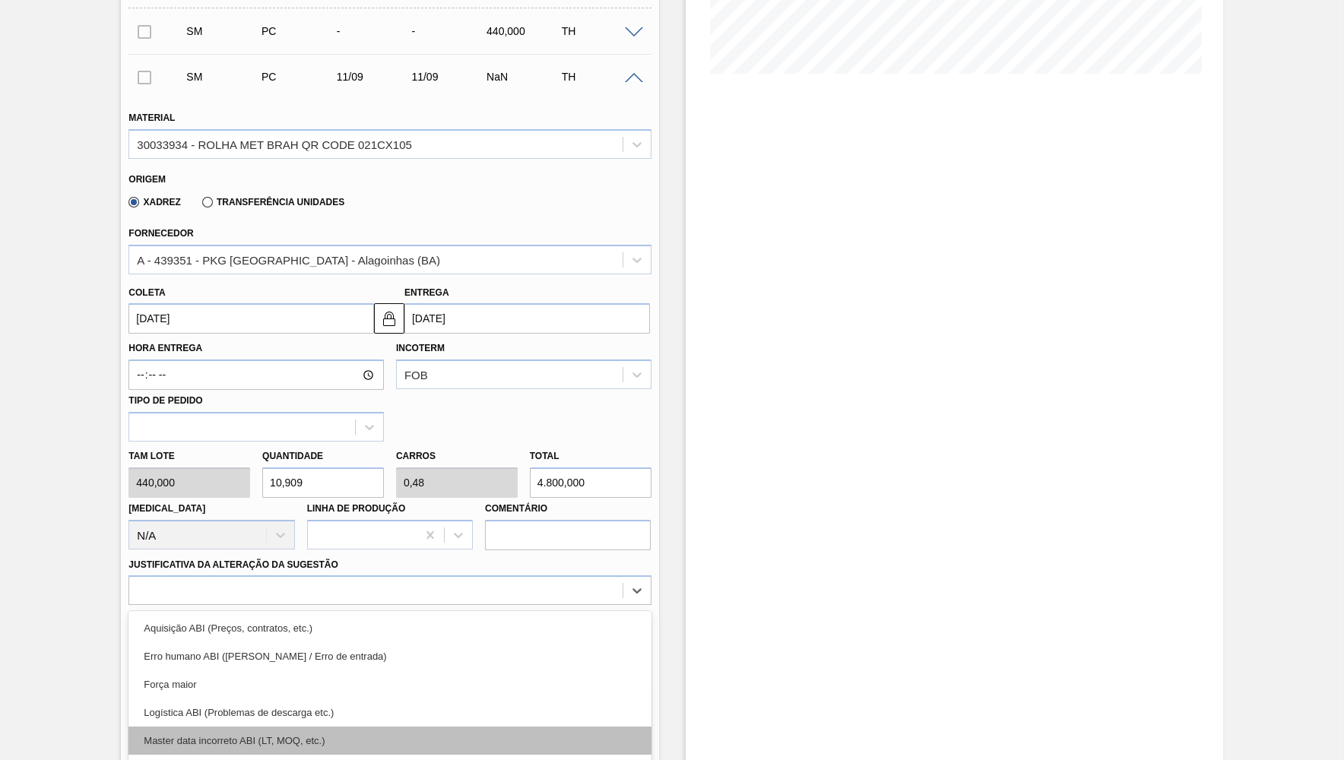
scroll to position [445, 0]
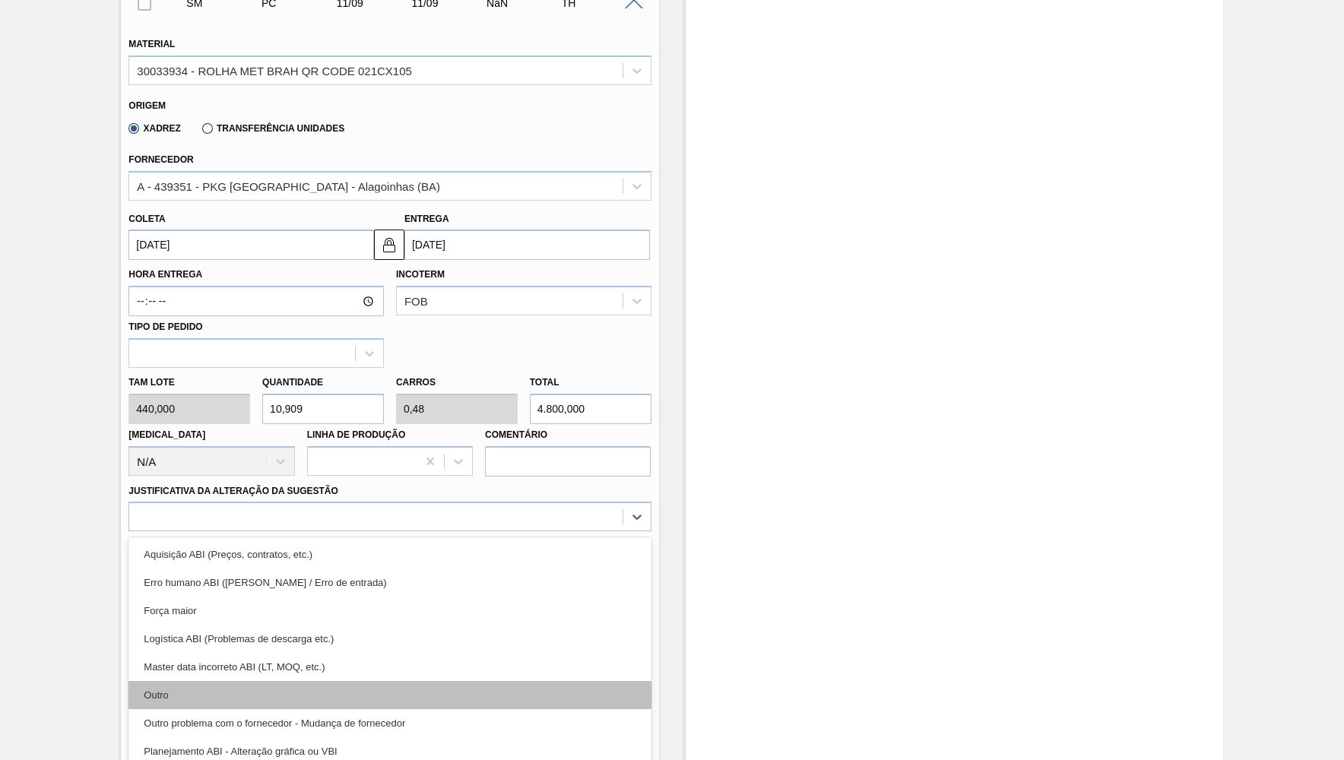
click at [148, 681] on div "Outro" at bounding box center [389, 695] width 522 height 28
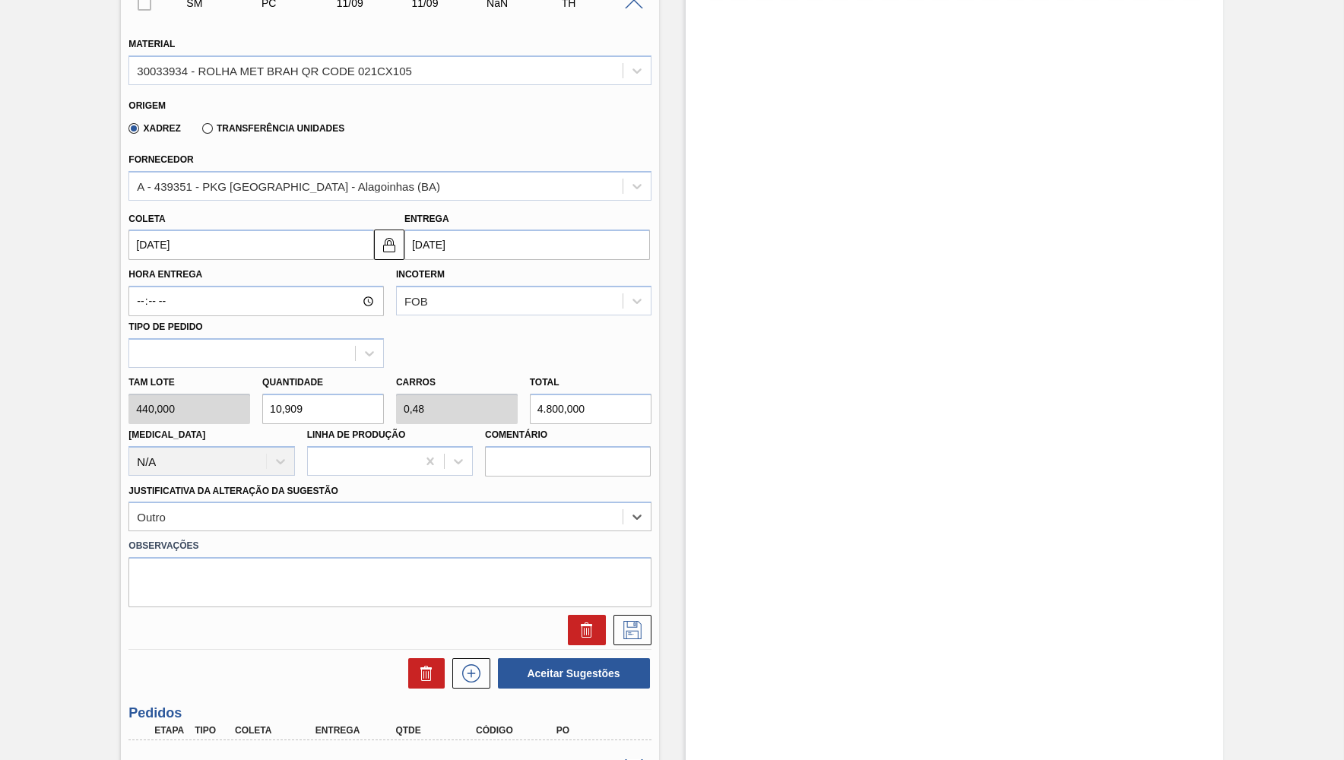
click at [313, 535] on label "Observações" at bounding box center [389, 546] width 522 height 22
click at [303, 563] on textarea at bounding box center [389, 582] width 522 height 50
paste textarea "1947391"
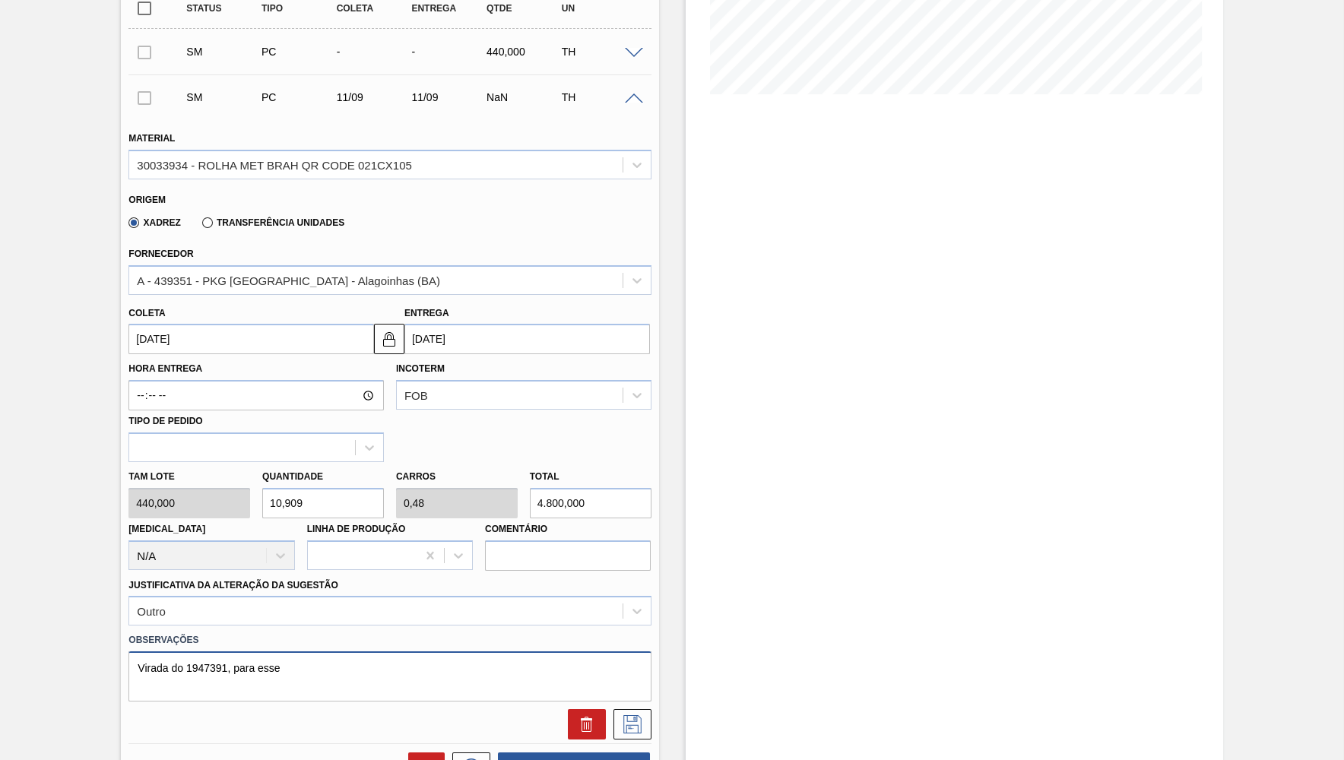
scroll to position [371, 0]
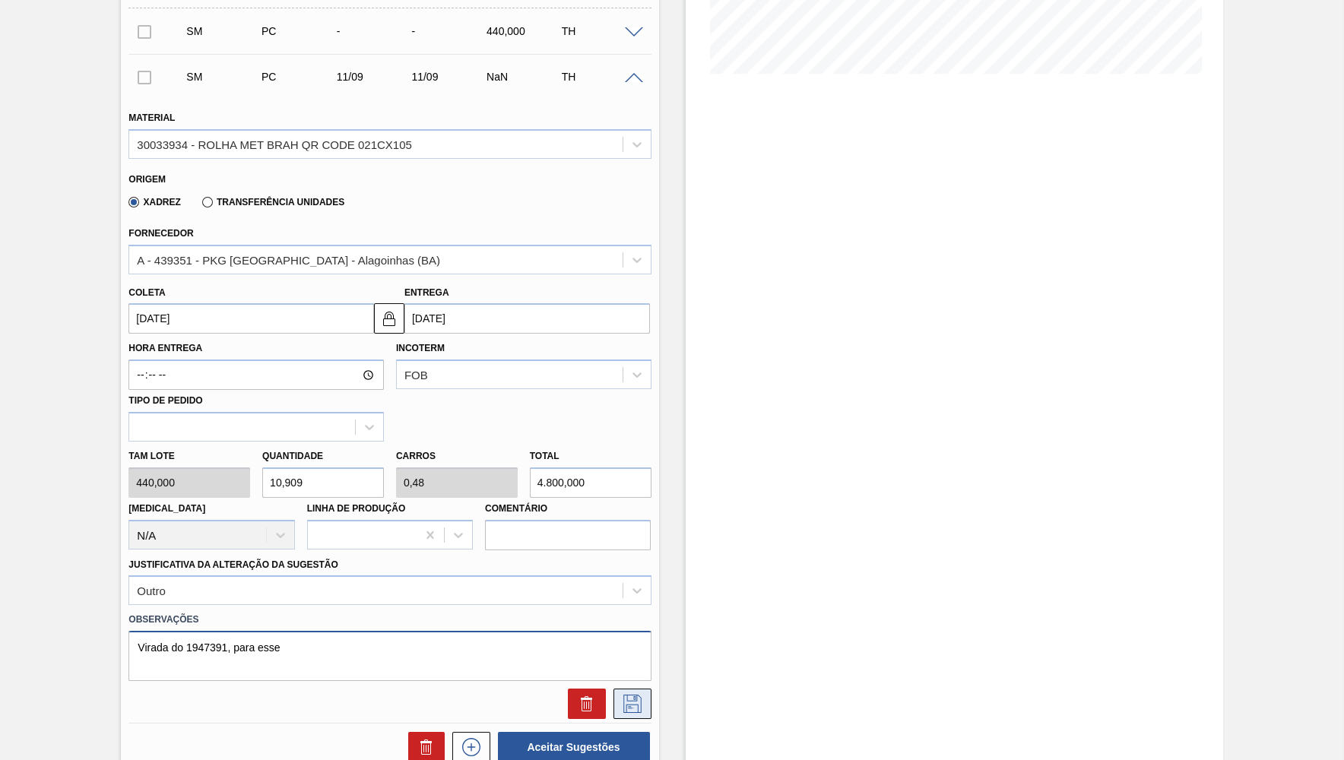
type textarea "Virada do 1947391, para esse"
click at [631, 695] on icon at bounding box center [632, 704] width 24 height 18
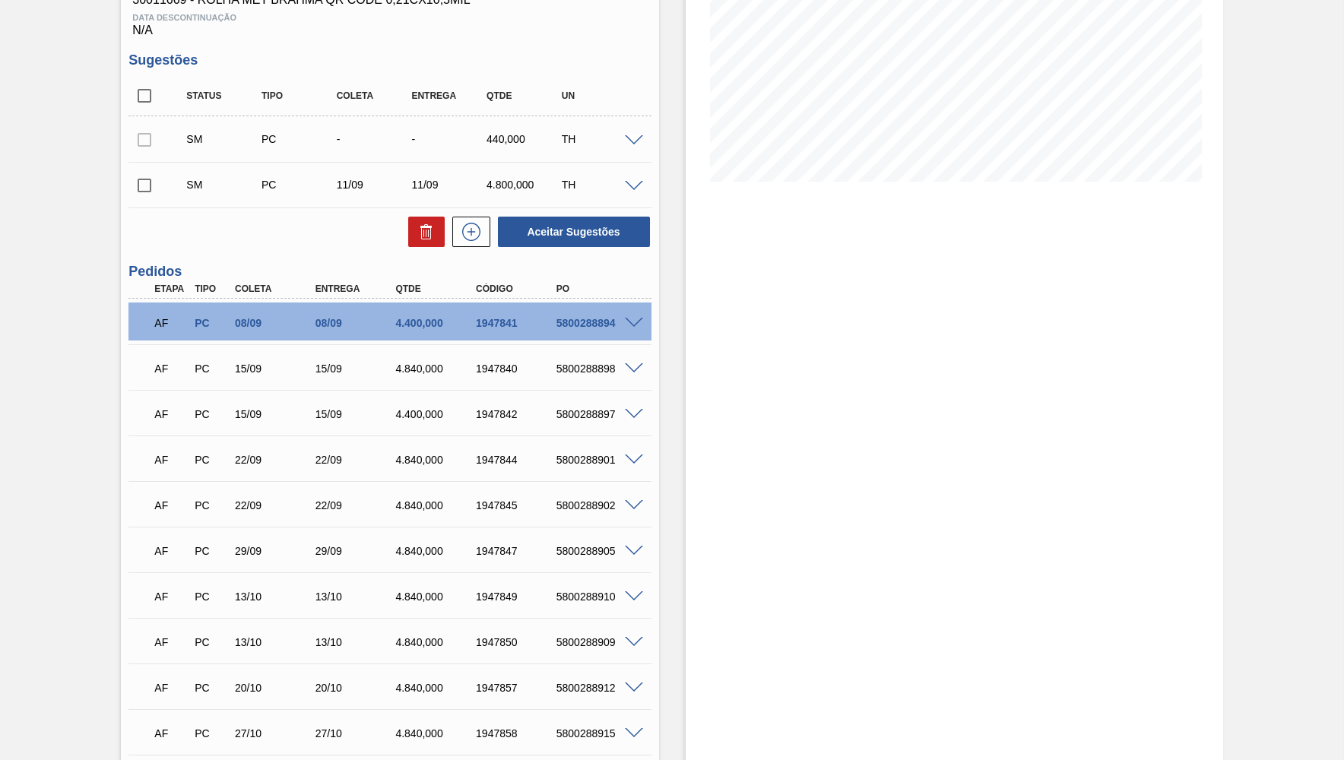
scroll to position [222, 0]
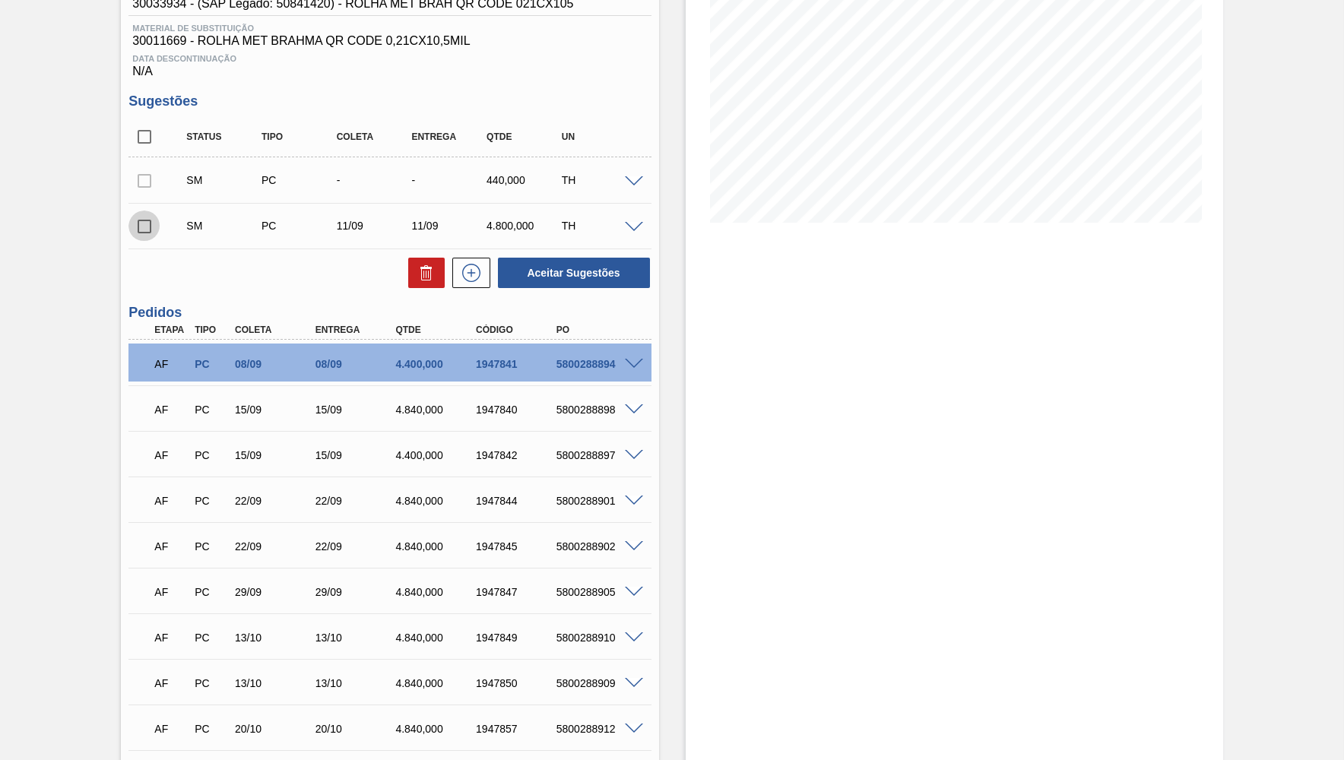
click at [132, 223] on input "checkbox" at bounding box center [144, 227] width 32 height 32
click at [513, 260] on button "Aceitar Sugestões" at bounding box center [574, 273] width 152 height 30
checkbox input "false"
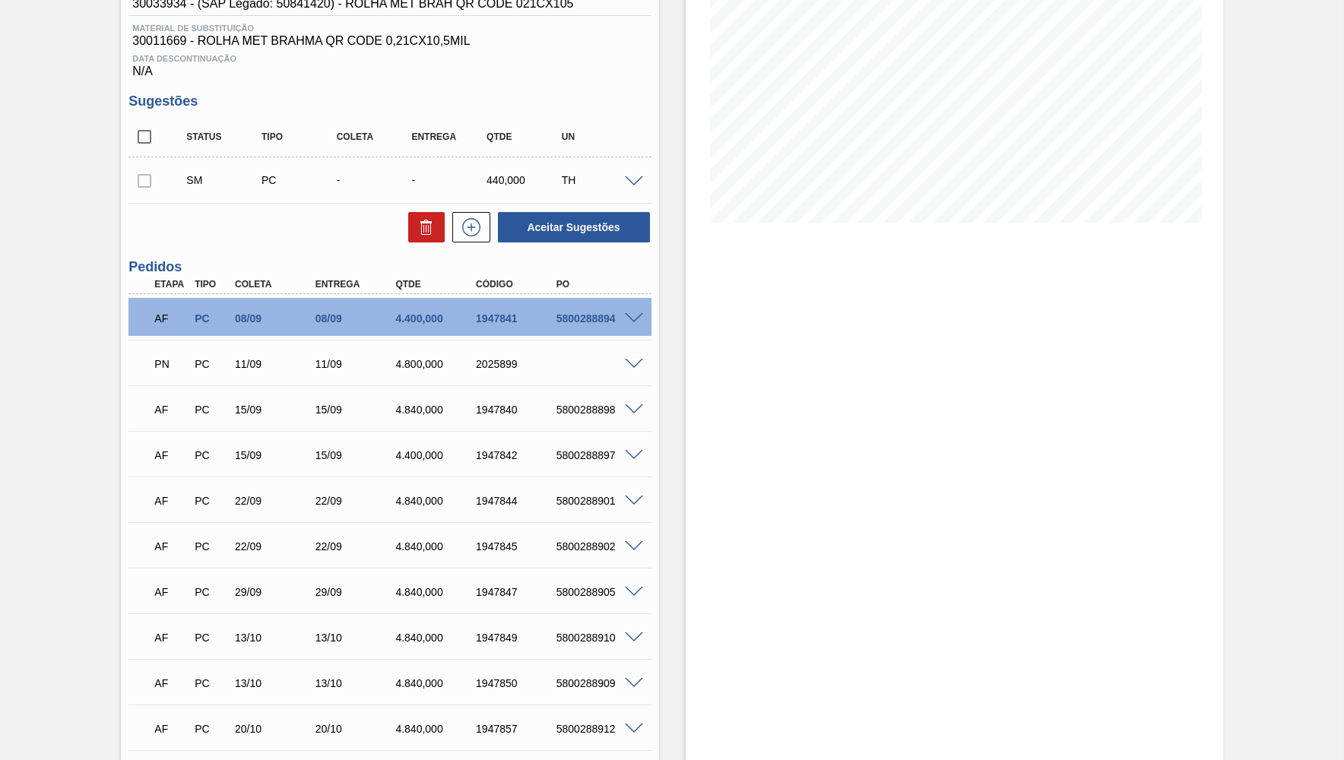
click at [490, 369] on div "2025899" at bounding box center [517, 364] width 90 height 12
copy div "2025899"
click at [1107, 356] on div "Estoque De [DATE] Até [DATE] Filtro" at bounding box center [954, 592] width 537 height 1477
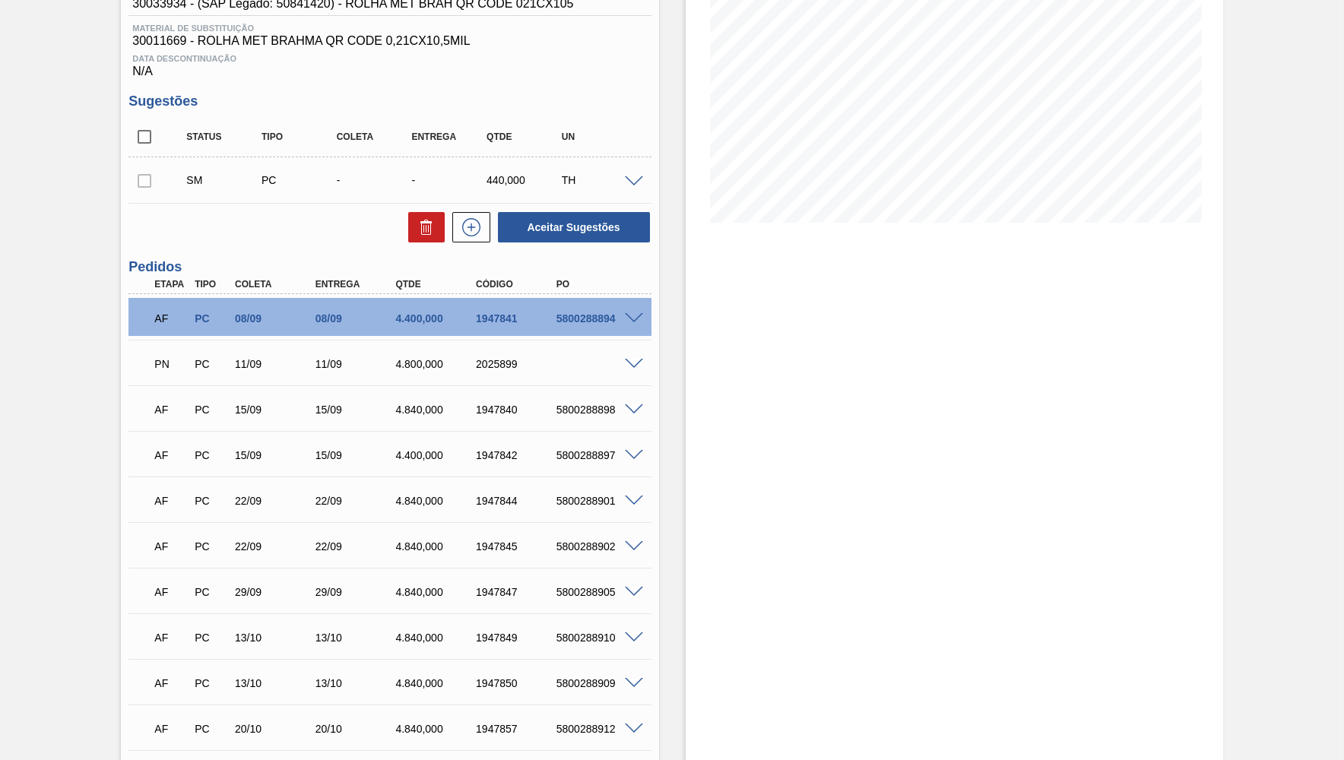
scroll to position [0, 0]
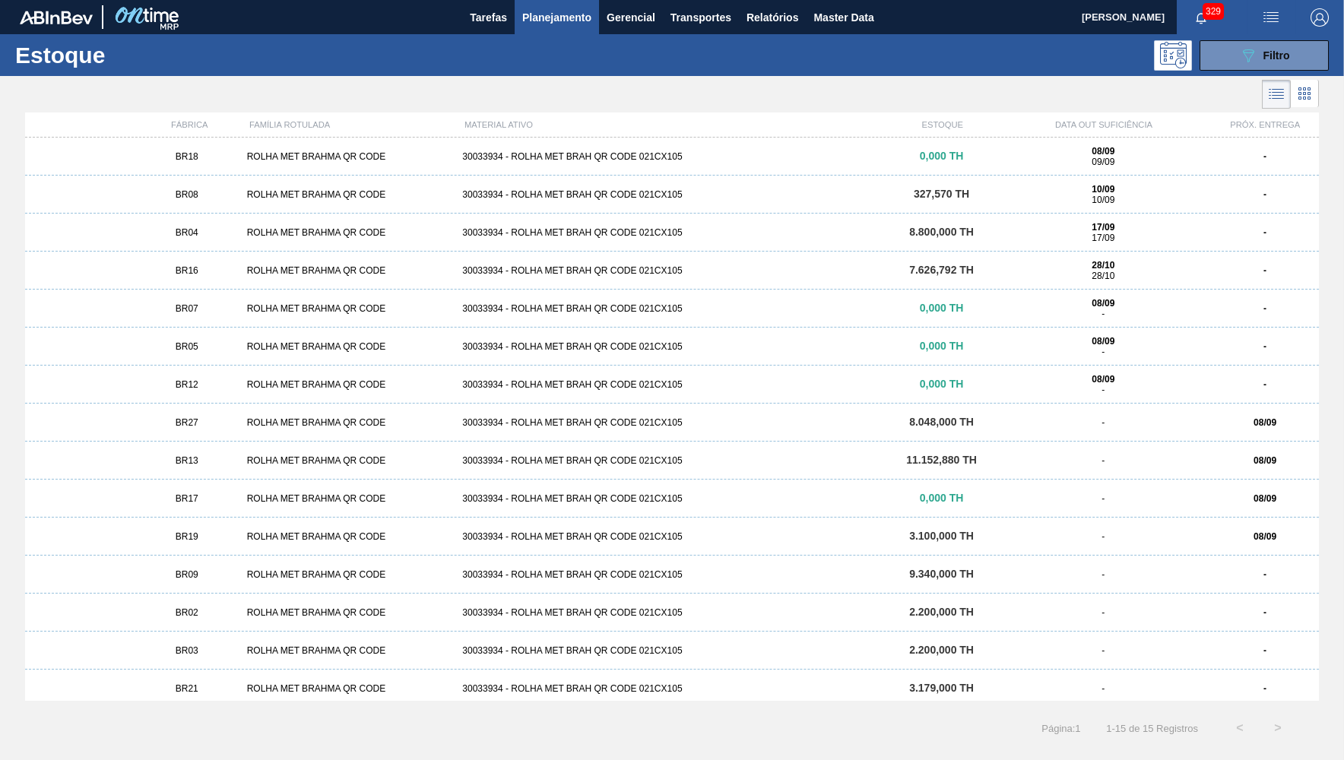
click at [206, 666] on div "BR03 ROLHA MET BRAHMA QR CODE 30033934 - ROLHA MET BRAH QR CODE 021CX105 2.200,…" at bounding box center [672, 651] width 1294 height 38
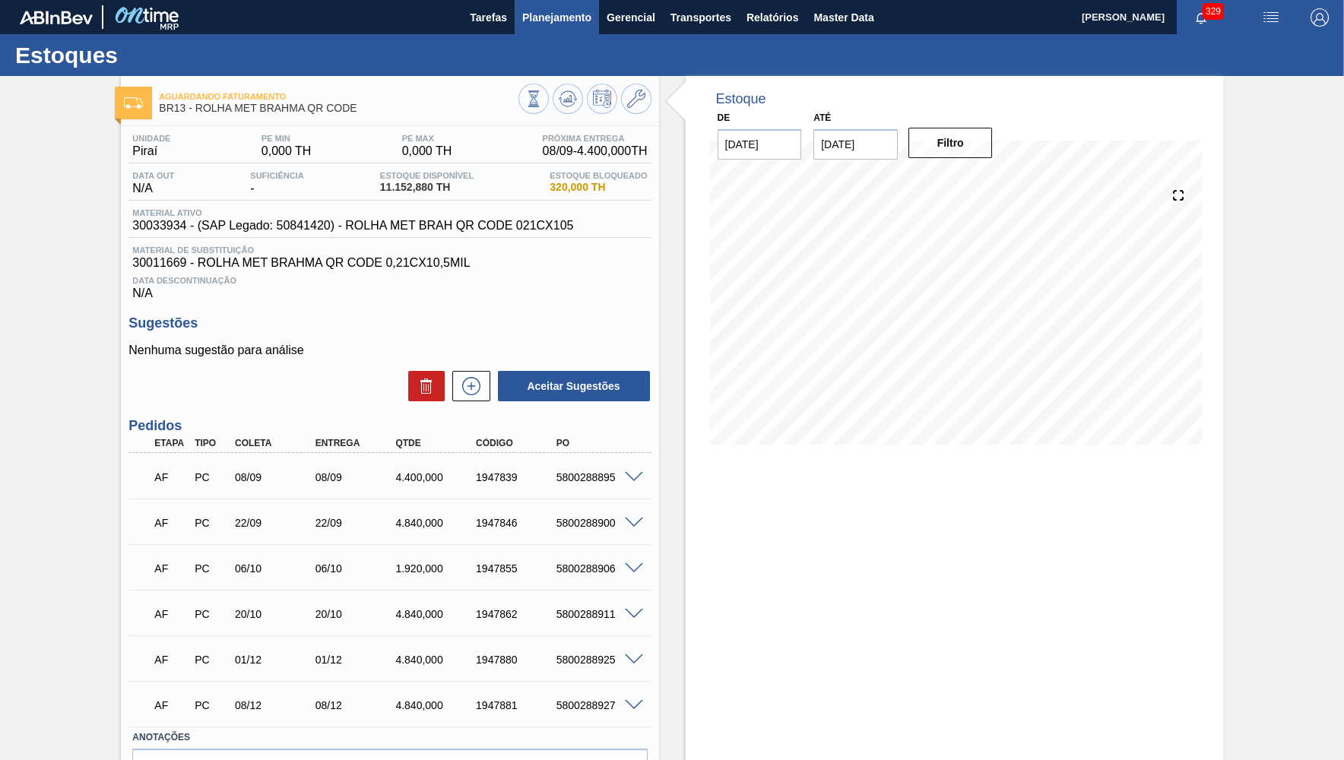
click at [555, 25] on span "Planejamento" at bounding box center [556, 17] width 69 height 18
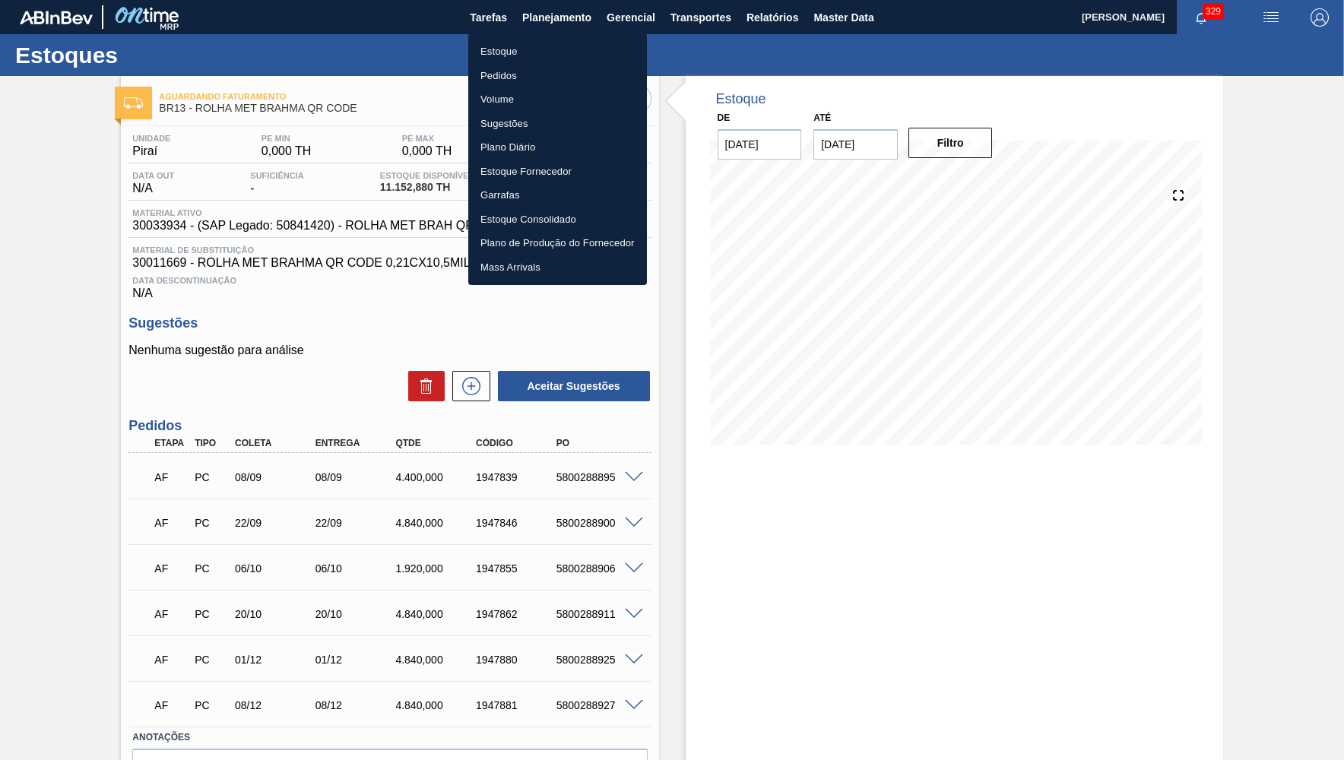
click at [534, 60] on li "Estoque" at bounding box center [557, 52] width 179 height 24
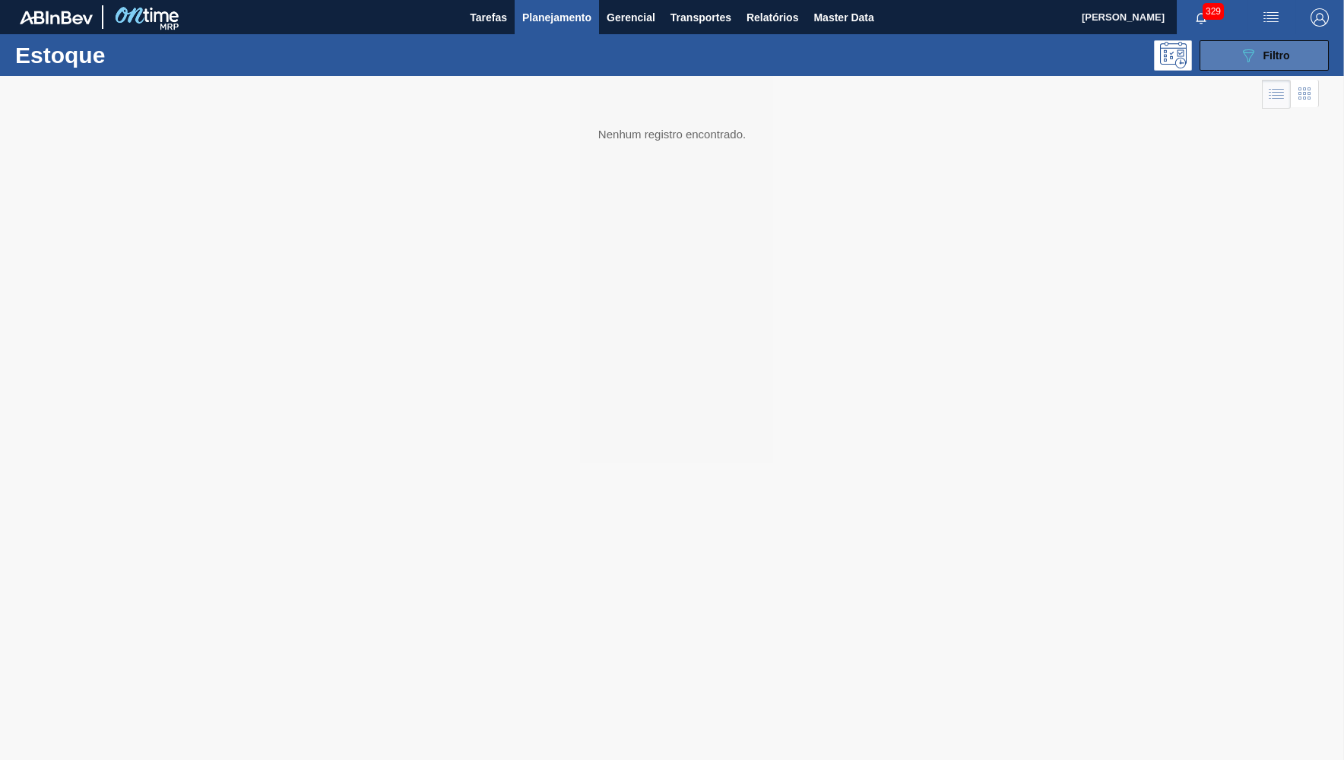
click at [1305, 43] on button "089F7B8B-B2A5-4AFE-B5C0-19BA573D28AC Filtro" at bounding box center [1264, 55] width 129 height 30
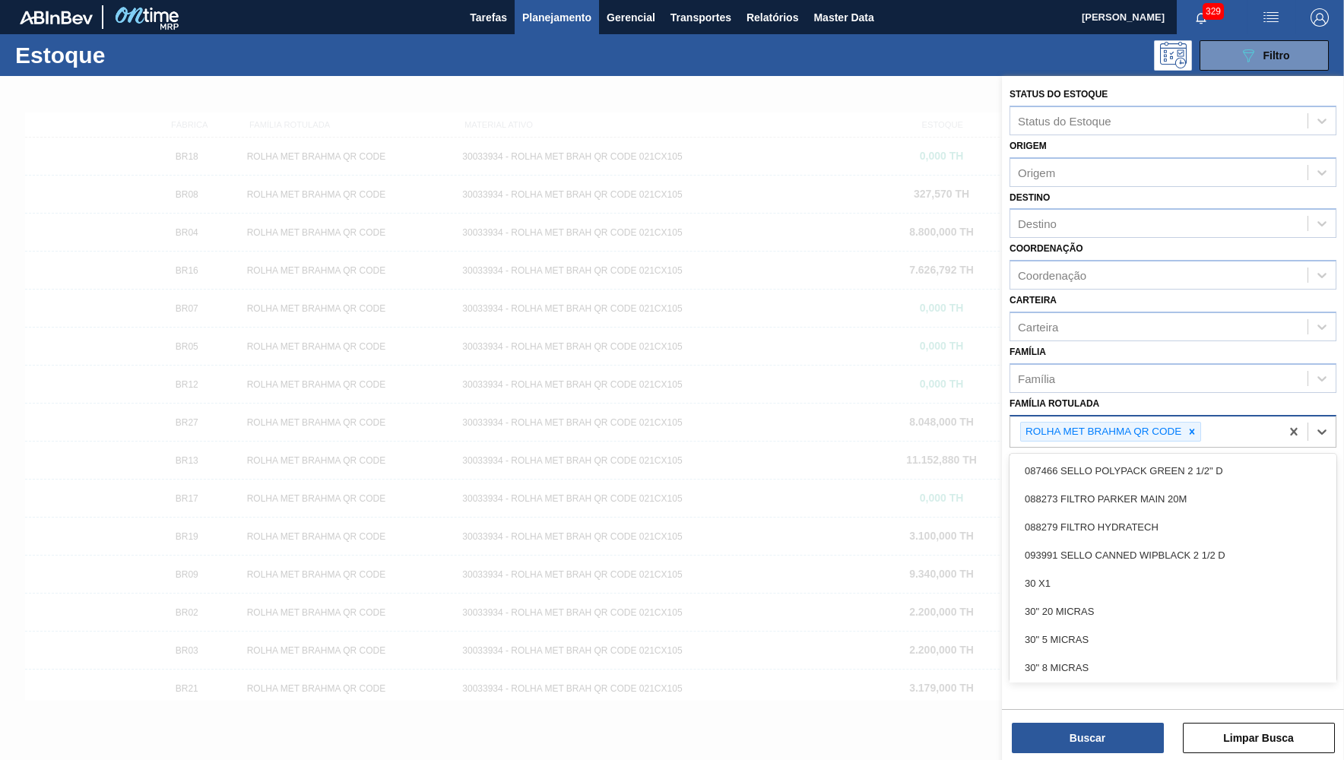
click at [1191, 417] on div "ROLHA MET BRAHMA QR CODE" at bounding box center [1145, 432] width 270 height 31
click at [1200, 423] on div at bounding box center [1192, 432] width 17 height 19
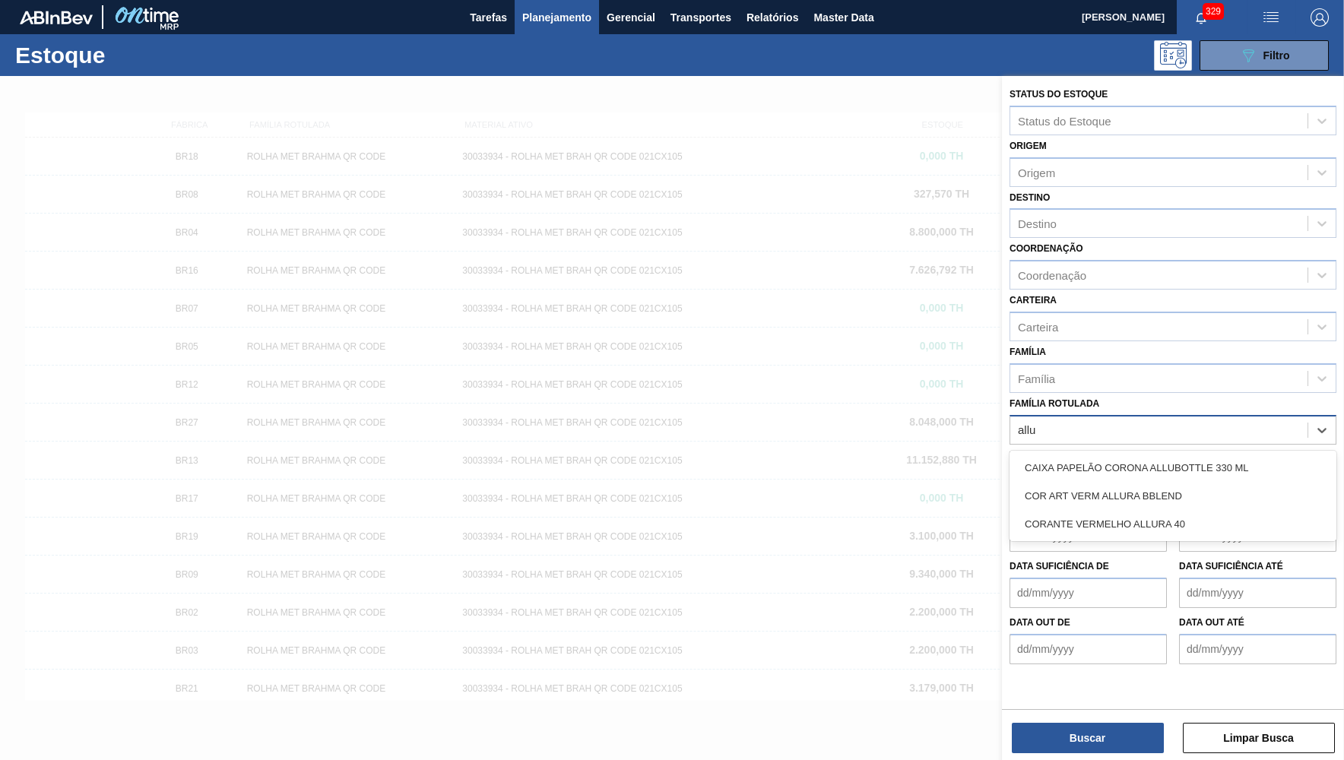
type Rotulada "allu"
click at [1102, 612] on div "Data out de" at bounding box center [1088, 638] width 157 height 52
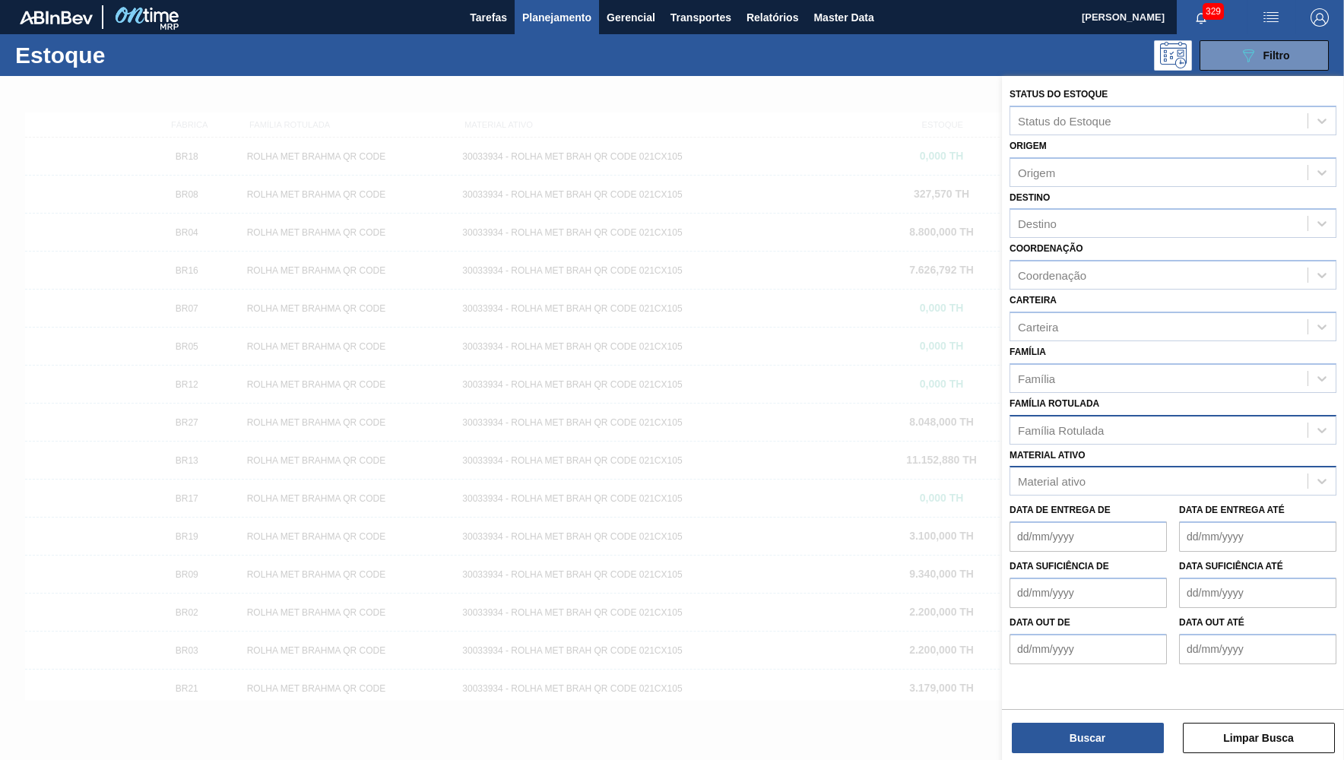
drag, startPoint x: 1105, startPoint y: 492, endPoint x: 1098, endPoint y: 459, distance: 33.4
click at [1103, 499] on div "Data de Entrega de" at bounding box center [1088, 525] width 157 height 52
click at [1098, 471] on div "Material ativo" at bounding box center [1158, 482] width 297 height 22
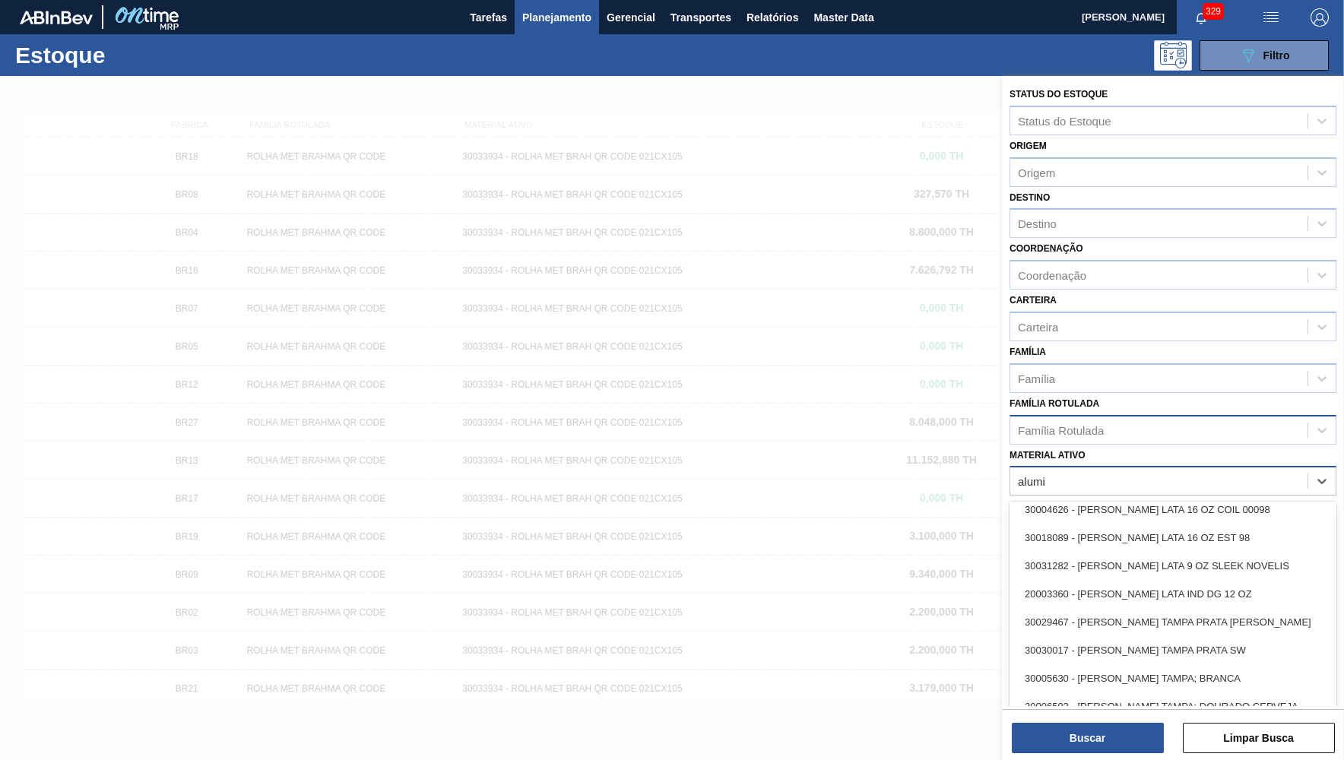
scroll to position [371, 0]
type ativo "alumi"
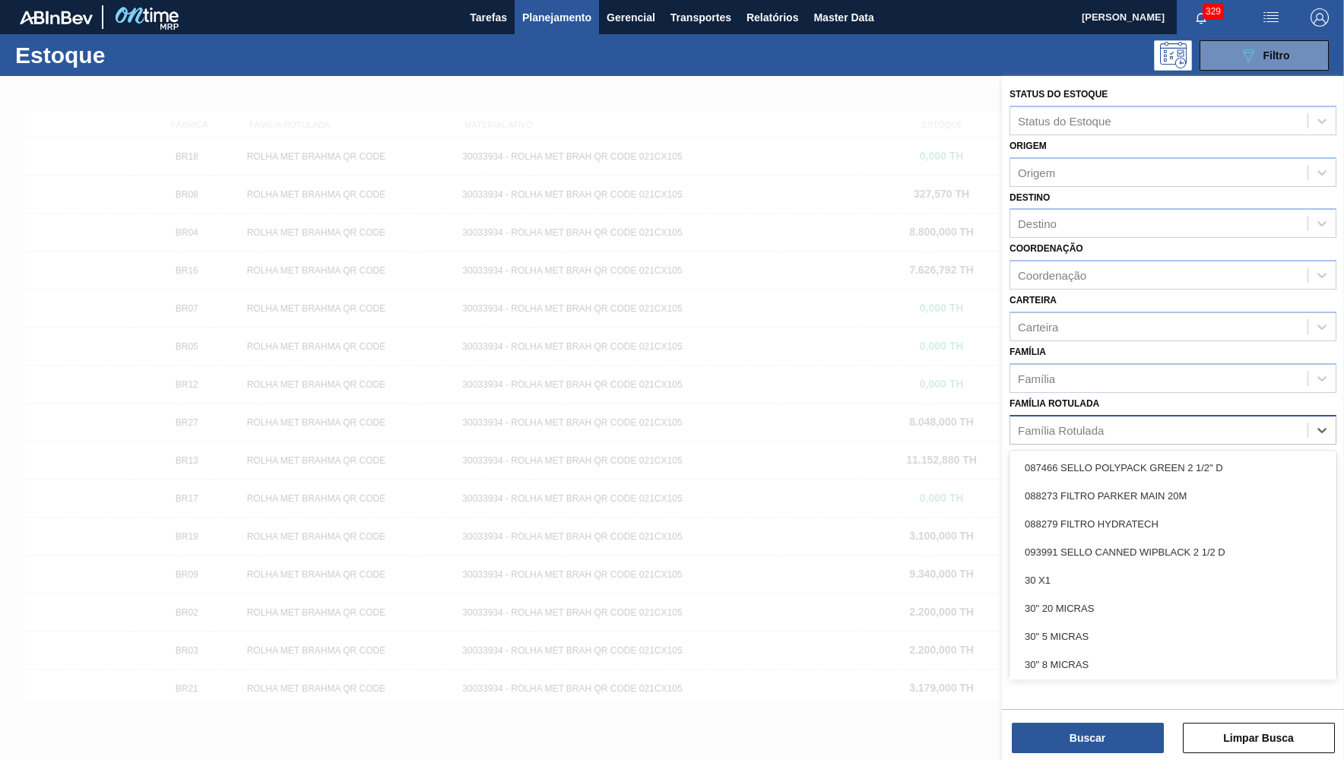
click at [1270, 419] on div "Família Rotulada" at bounding box center [1158, 430] width 297 height 22
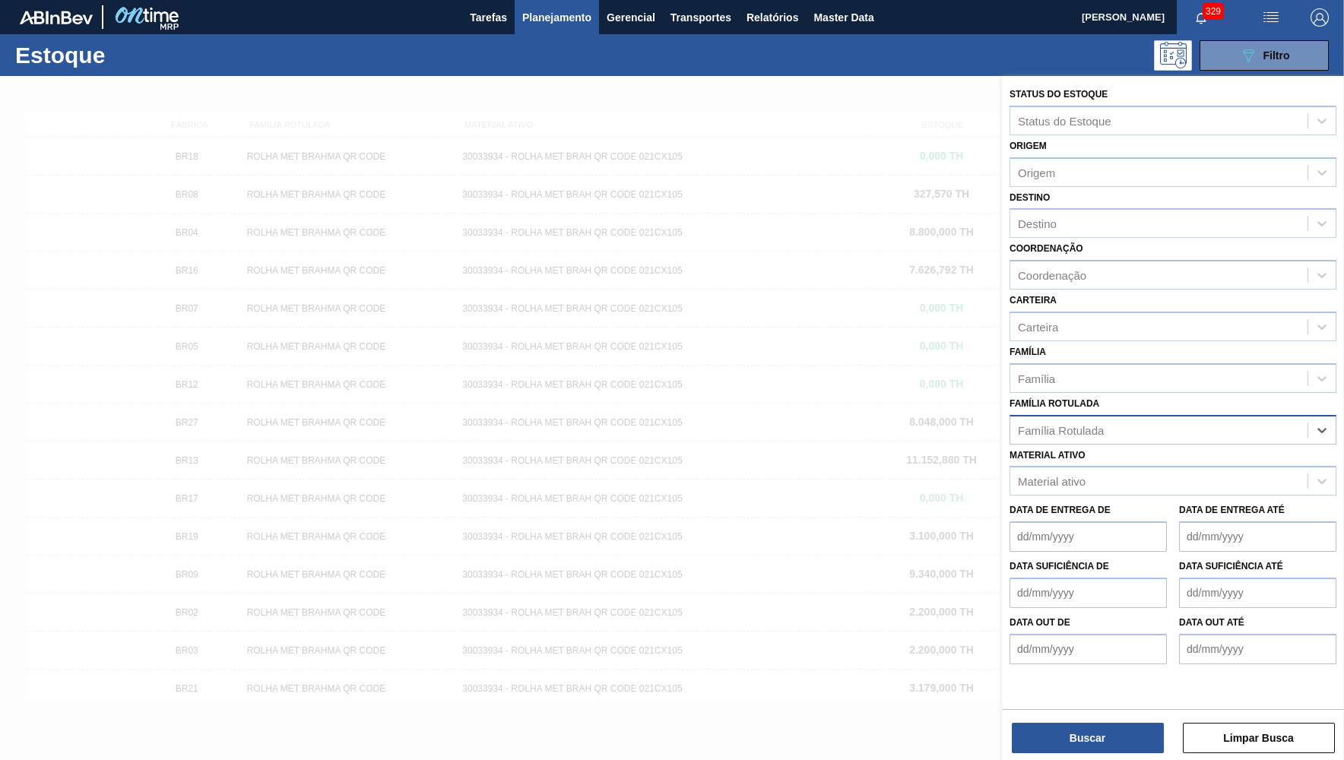
click at [1261, 419] on div "Família Rotulada" at bounding box center [1158, 430] width 297 height 22
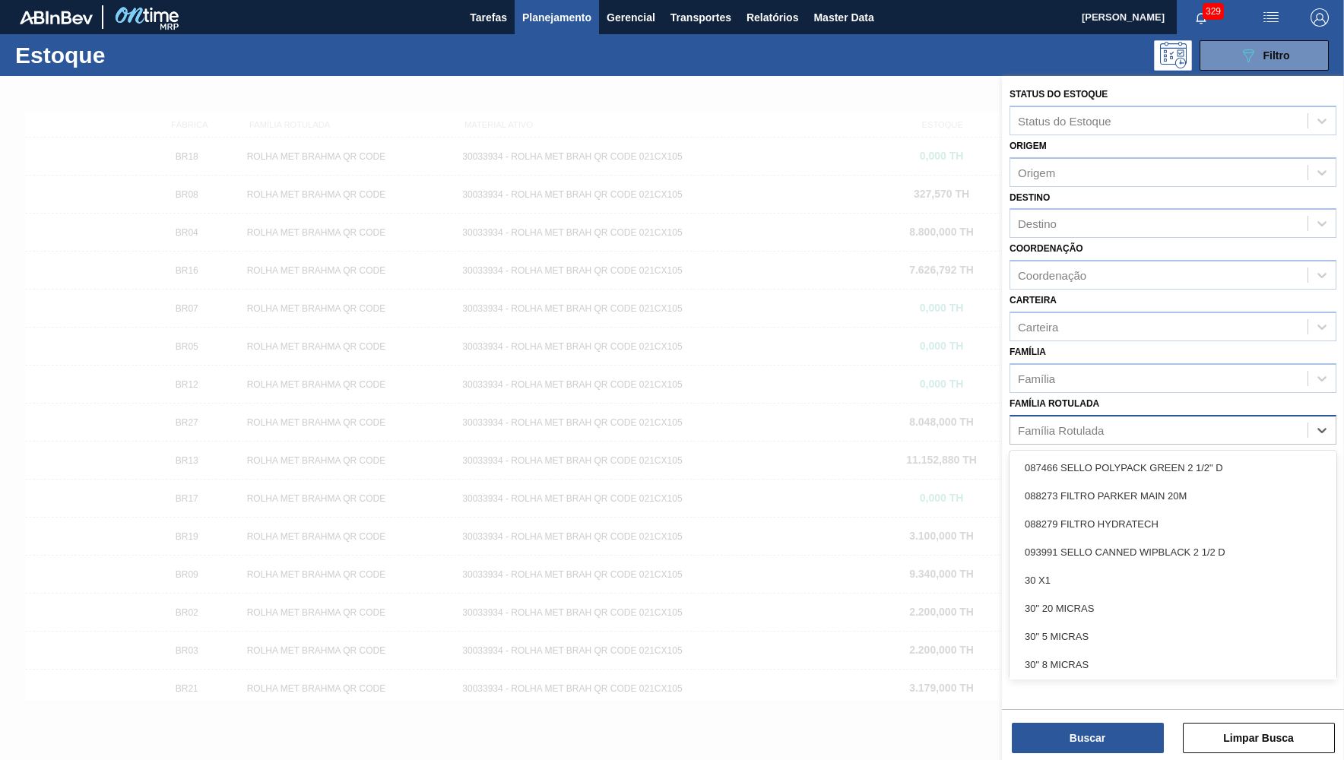
click at [1261, 419] on div "Família Rotulada" at bounding box center [1158, 430] width 297 height 22
type Rotulada "alumi"
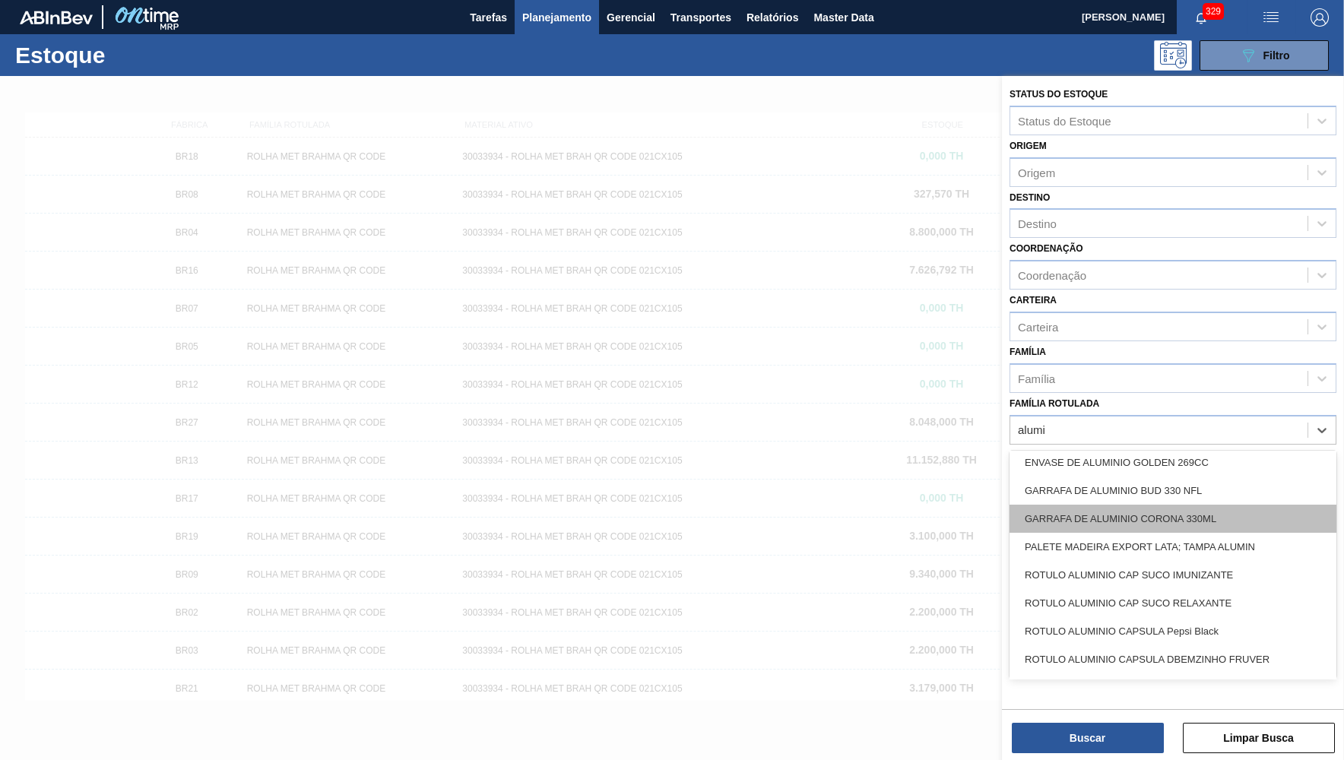
click at [1255, 505] on div "GARRAFA DE ALUMINIO CORONA 330ML" at bounding box center [1173, 519] width 327 height 28
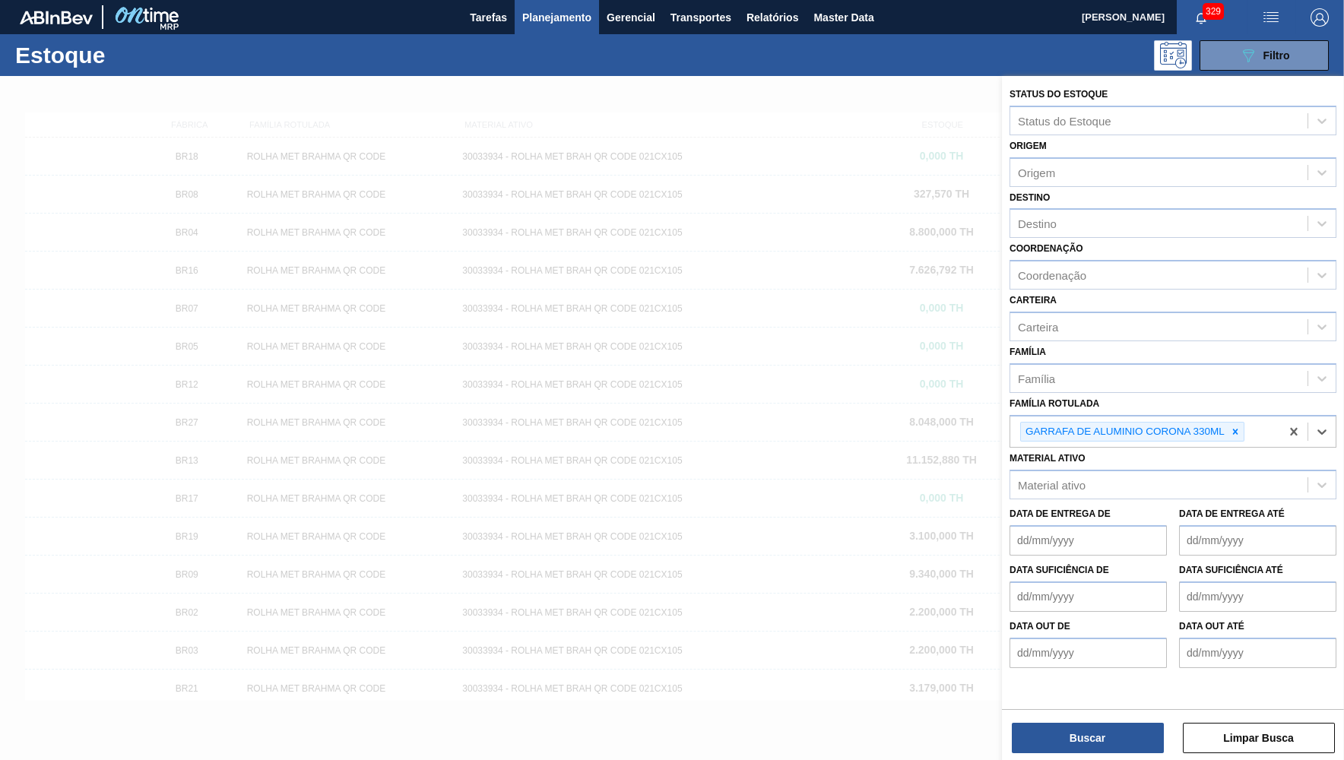
click at [1048, 717] on div "Buscar Limpar Busca" at bounding box center [1173, 730] width 342 height 43
click at [1060, 725] on button "Buscar" at bounding box center [1088, 738] width 152 height 30
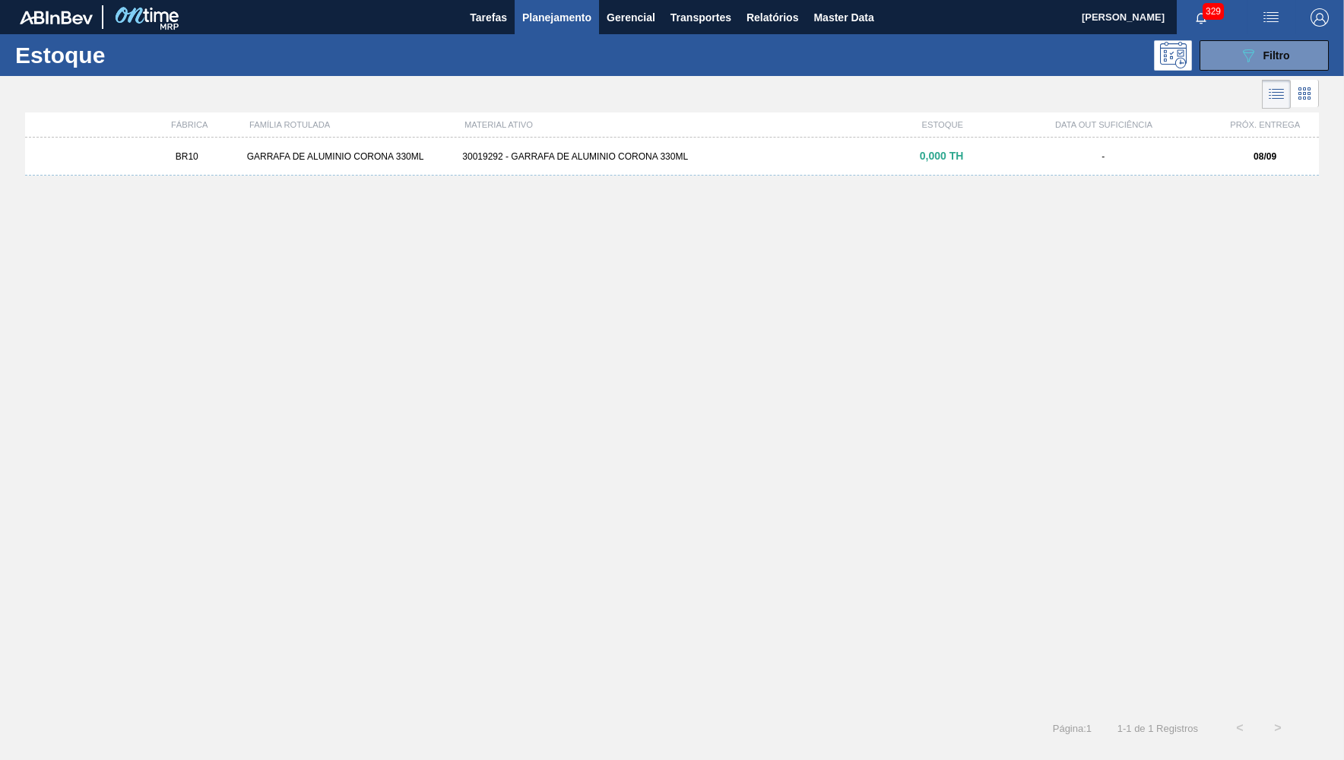
click at [919, 150] on div "BR10 GARRAFA DE ALUMINIO CORONA 330ML 30019292 - GARRAFA DE ALUMINIO CORONA 330…" at bounding box center [672, 157] width 1294 height 38
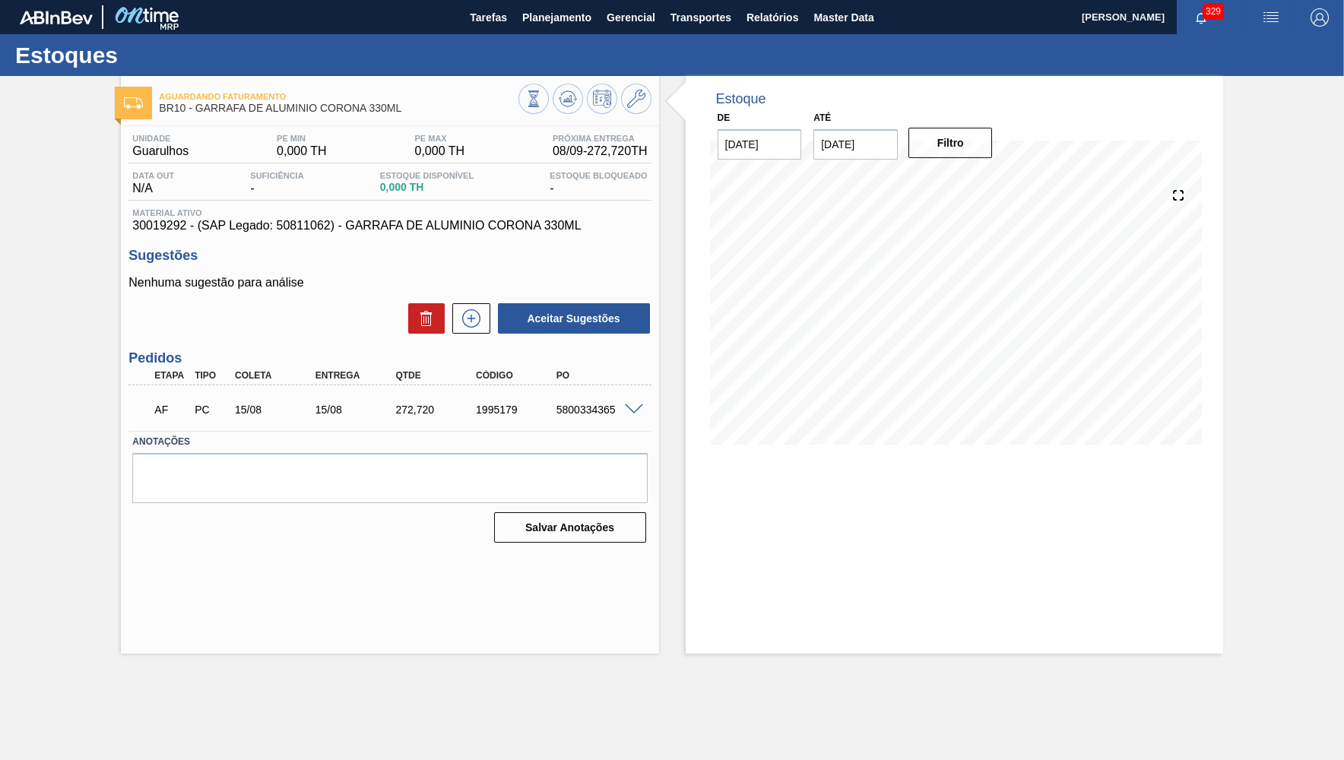
click at [574, 408] on div "5800334365" at bounding box center [598, 410] width 90 height 12
copy div "5800334365"
click at [1117, 560] on div "Estoque De [DATE] Até [DATE] Filtro" at bounding box center [954, 365] width 537 height 578
click at [1111, 477] on div "Estoque De [DATE] Até [DATE] Filtro" at bounding box center [954, 365] width 537 height 578
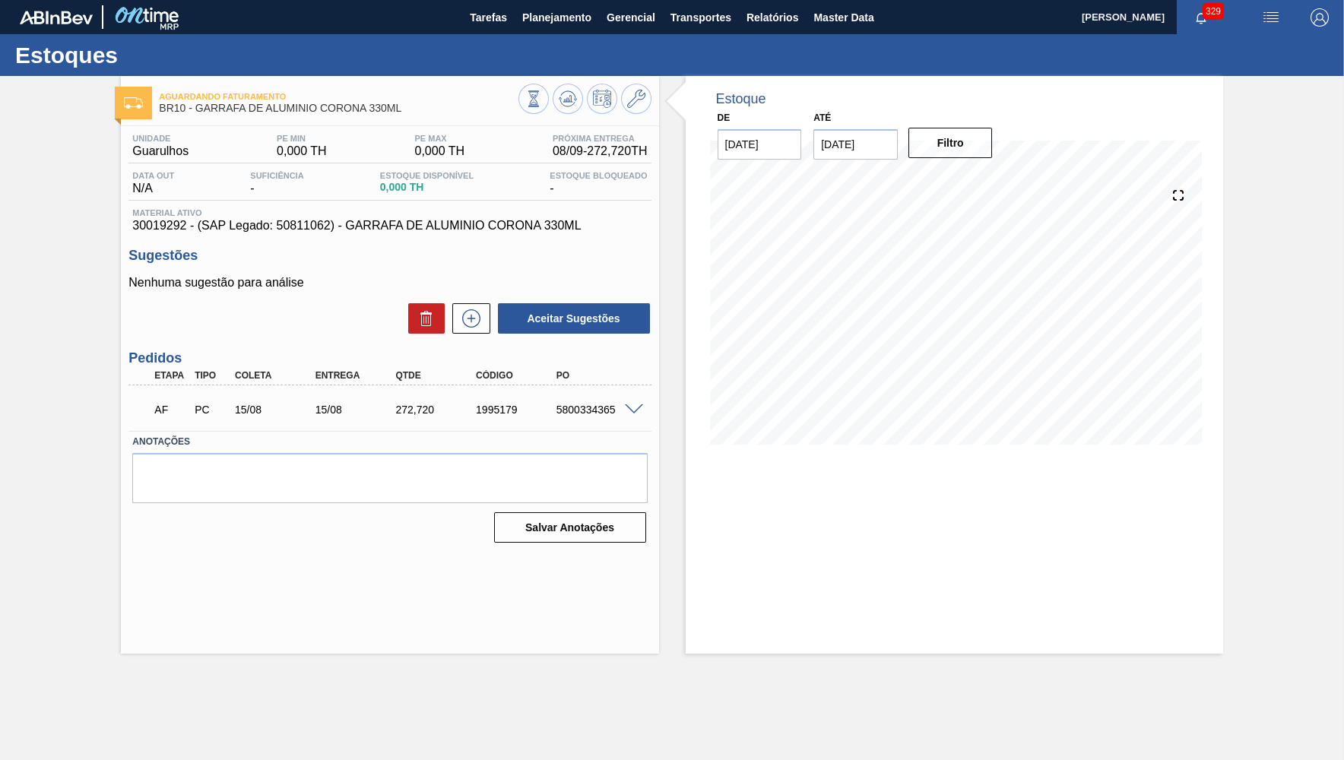
click at [418, 411] on div "272,720" at bounding box center [437, 410] width 90 height 12
click at [417, 411] on div "272,720" at bounding box center [437, 410] width 90 height 12
click at [475, 322] on icon at bounding box center [471, 318] width 24 height 18
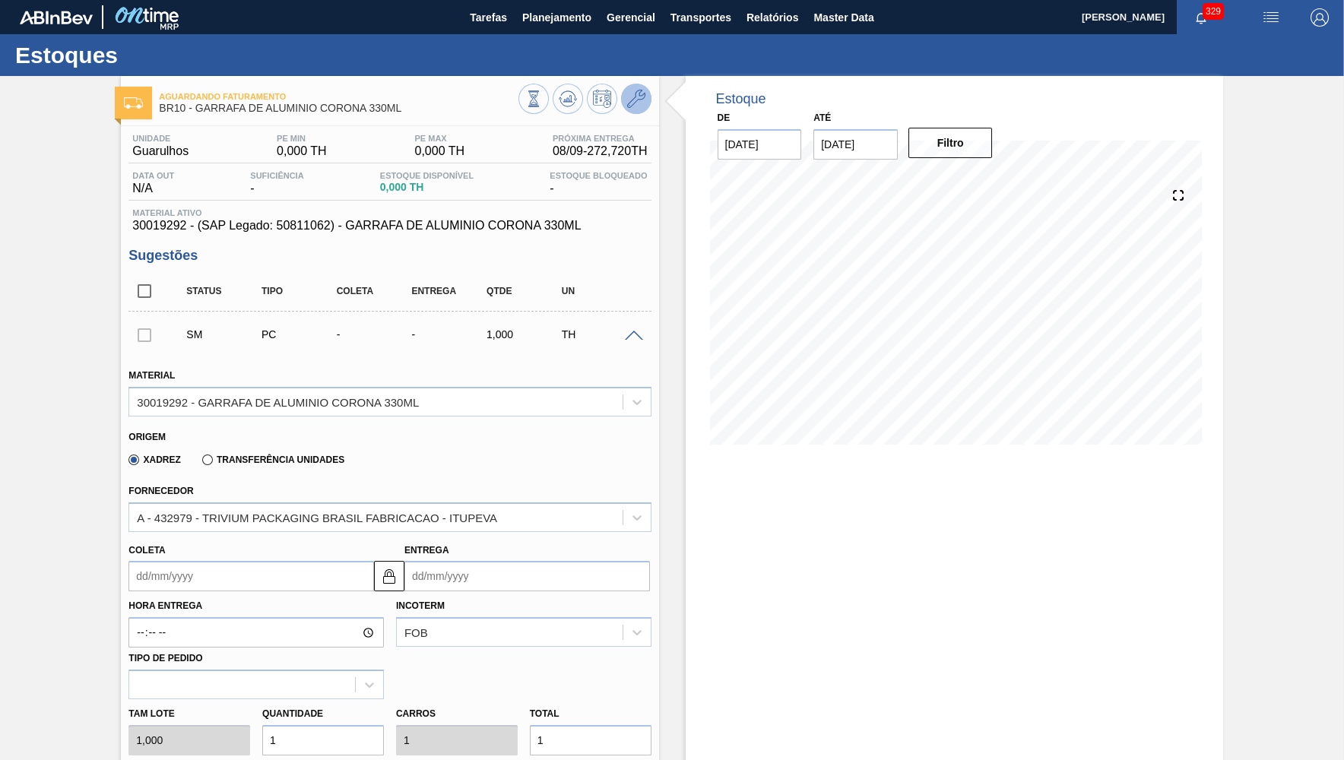
click at [632, 107] on icon at bounding box center [636, 99] width 18 height 18
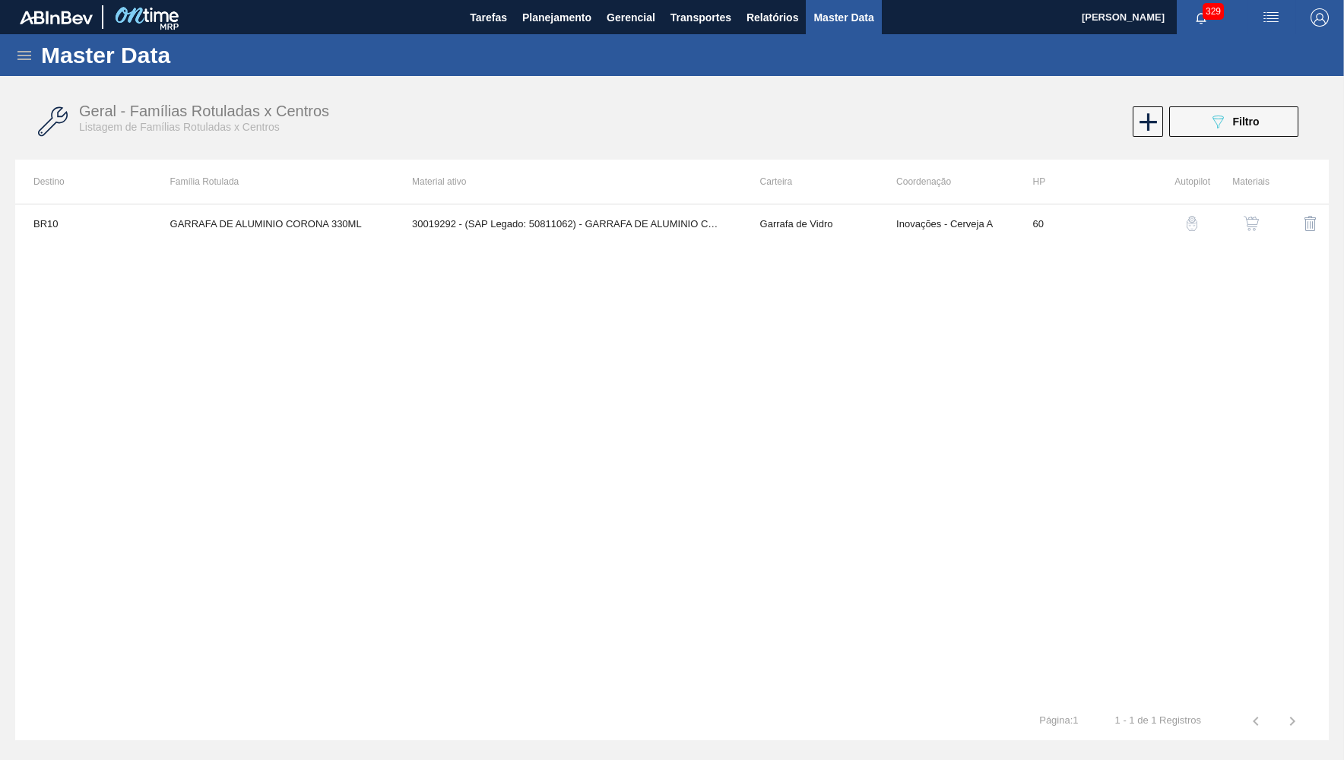
click at [1264, 221] on button "button" at bounding box center [1251, 223] width 36 height 36
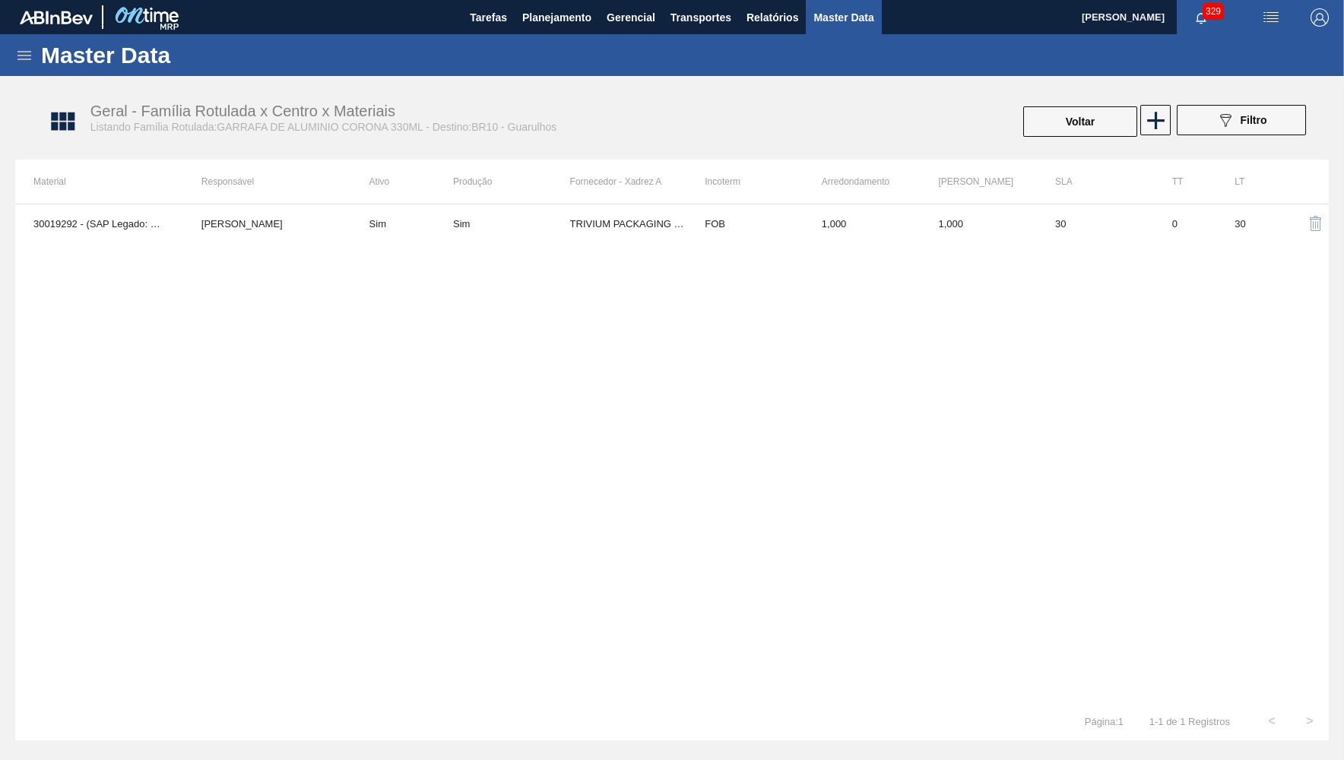
click at [1051, 236] on td "30" at bounding box center [1095, 224] width 117 height 38
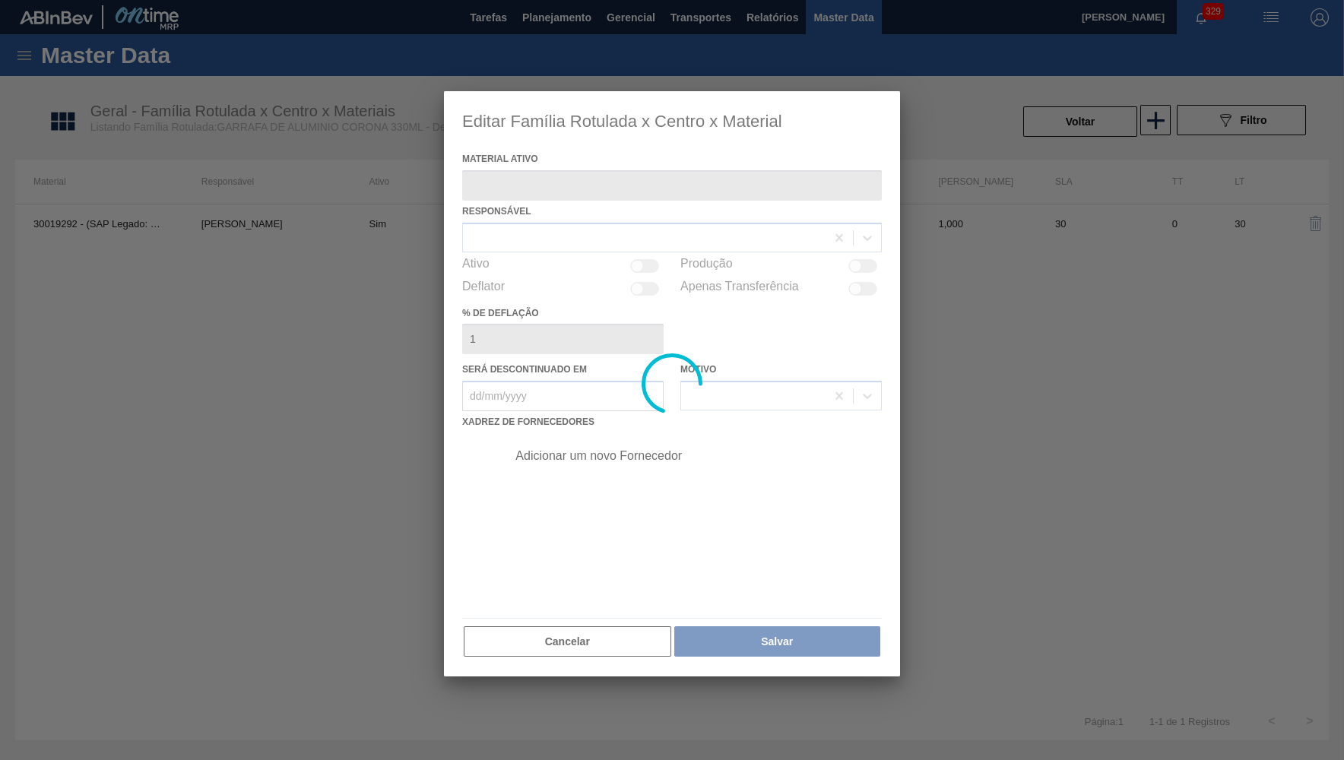
type ativo "30019292 - (SAP Legado: 50811062) - GARRAFA DE ALUMINIO CORONA 330ML"
checkbox input "true"
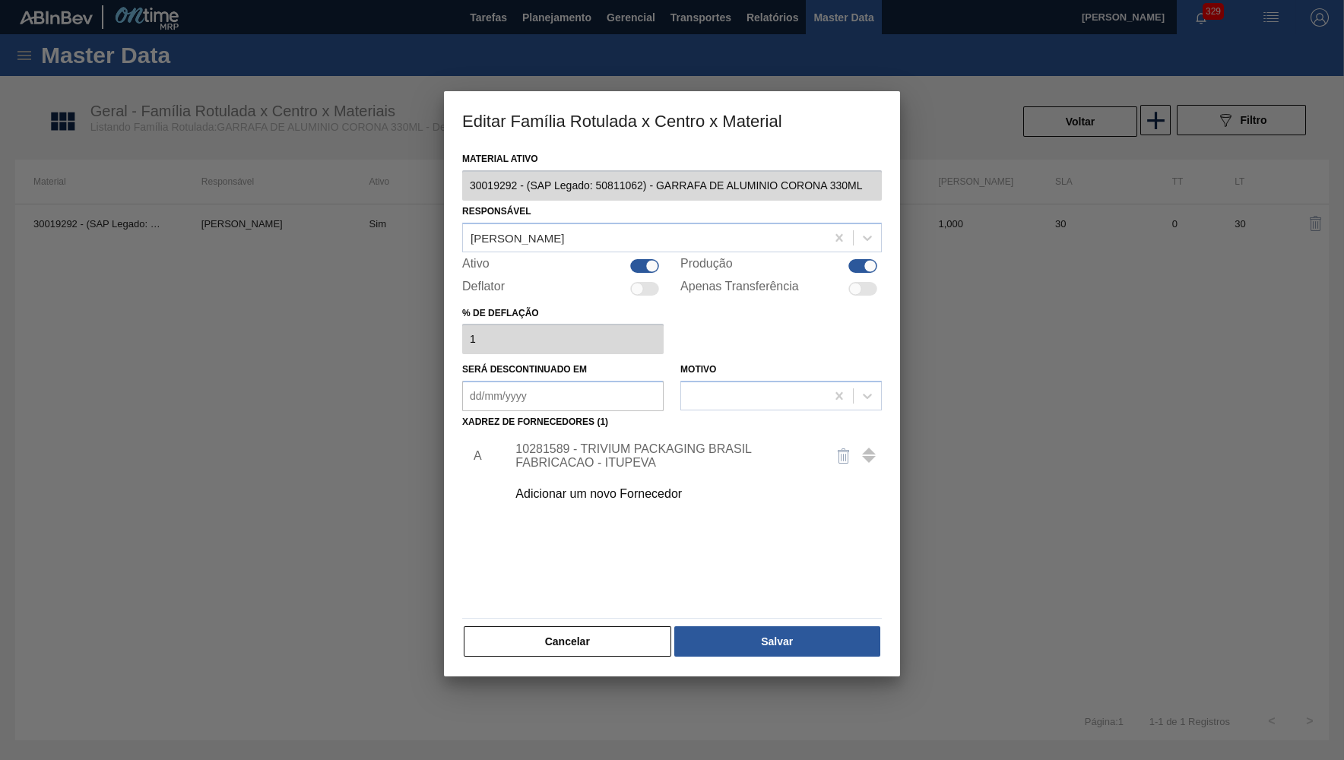
click at [660, 437] on div "10281589 - TRIVIUM PACKAGING BRASIL FABRICACAO - ITUPEVA" at bounding box center [690, 456] width 384 height 38
click at [633, 446] on div "10281589 - TRIVIUM PACKAGING BRASIL FABRICACAO - ITUPEVA" at bounding box center [664, 455] width 298 height 27
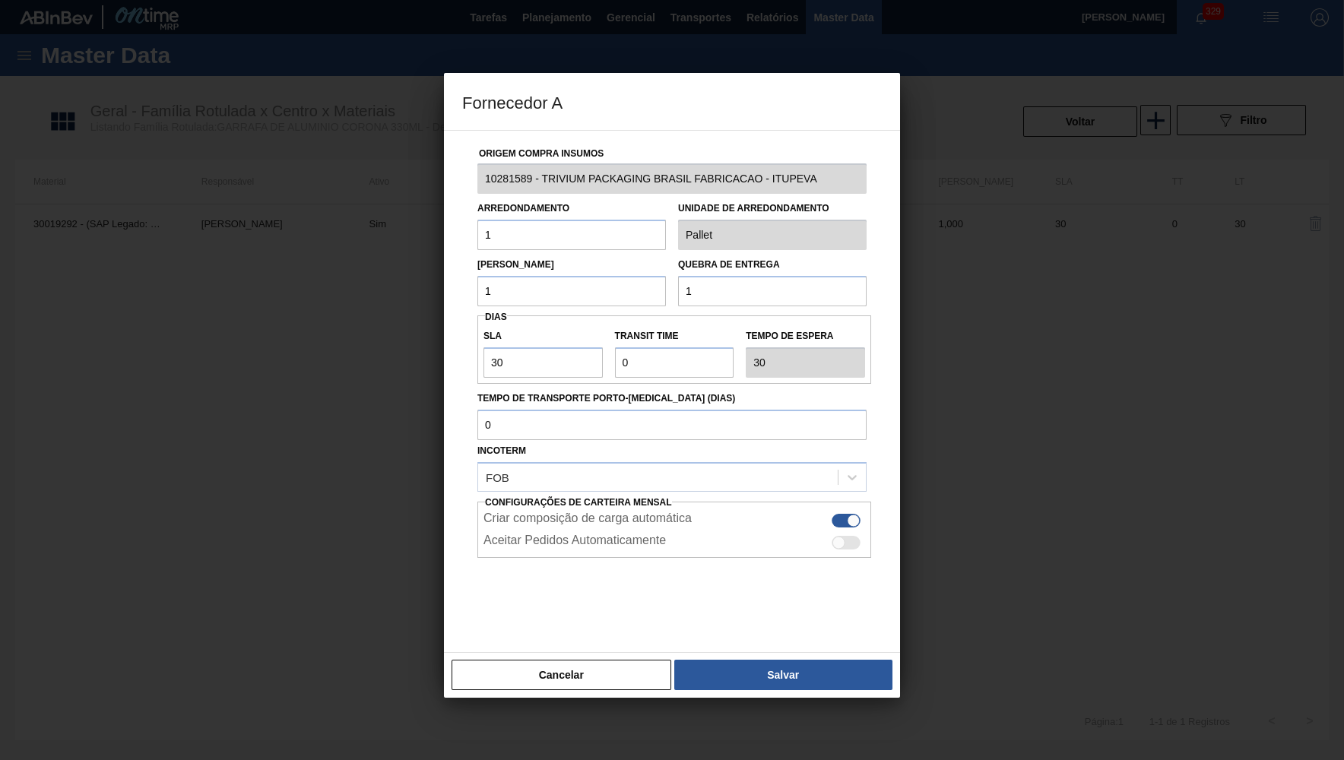
drag, startPoint x: 485, startPoint y: 220, endPoint x: 342, endPoint y: 224, distance: 143.0
click at [477, 224] on input "1" at bounding box center [571, 235] width 189 height 30
paste input "30,30"
type input "30,30"
click at [477, 304] on input "1" at bounding box center [571, 291] width 189 height 30
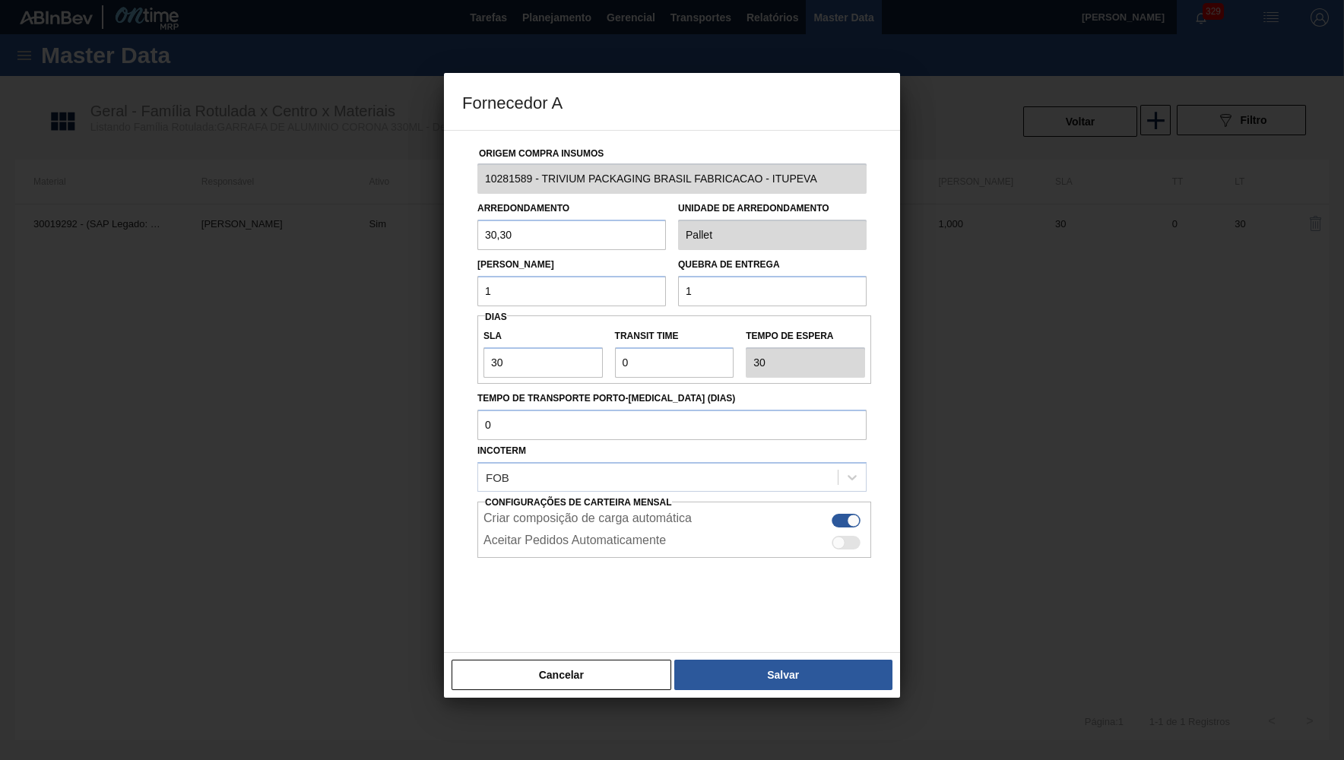
paste input "30,30"
type input "30,30"
drag, startPoint x: 726, startPoint y: 297, endPoint x: 508, endPoint y: 305, distance: 218.3
click at [678, 305] on input "1" at bounding box center [772, 291] width 189 height 30
paste input "30,30"
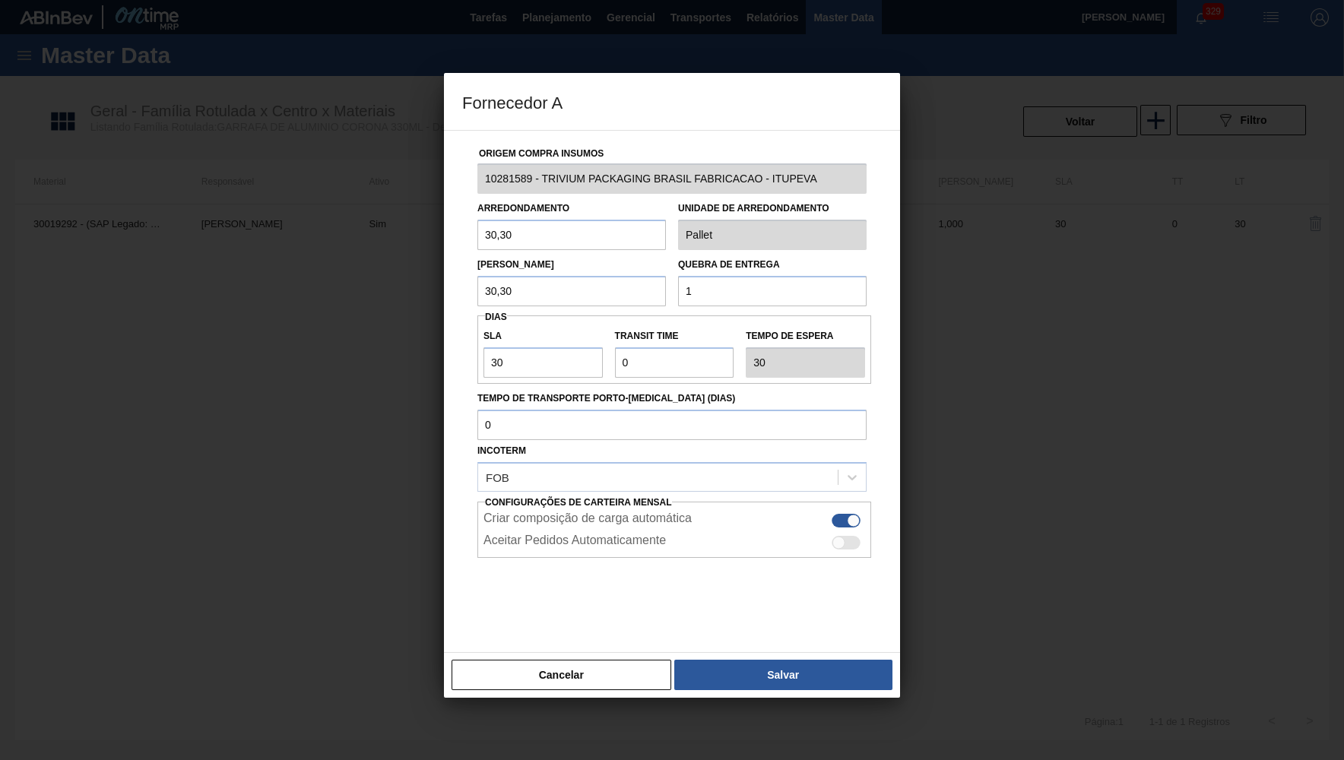
type input "30,30"
click at [789, 671] on button "Salvar" at bounding box center [783, 675] width 218 height 30
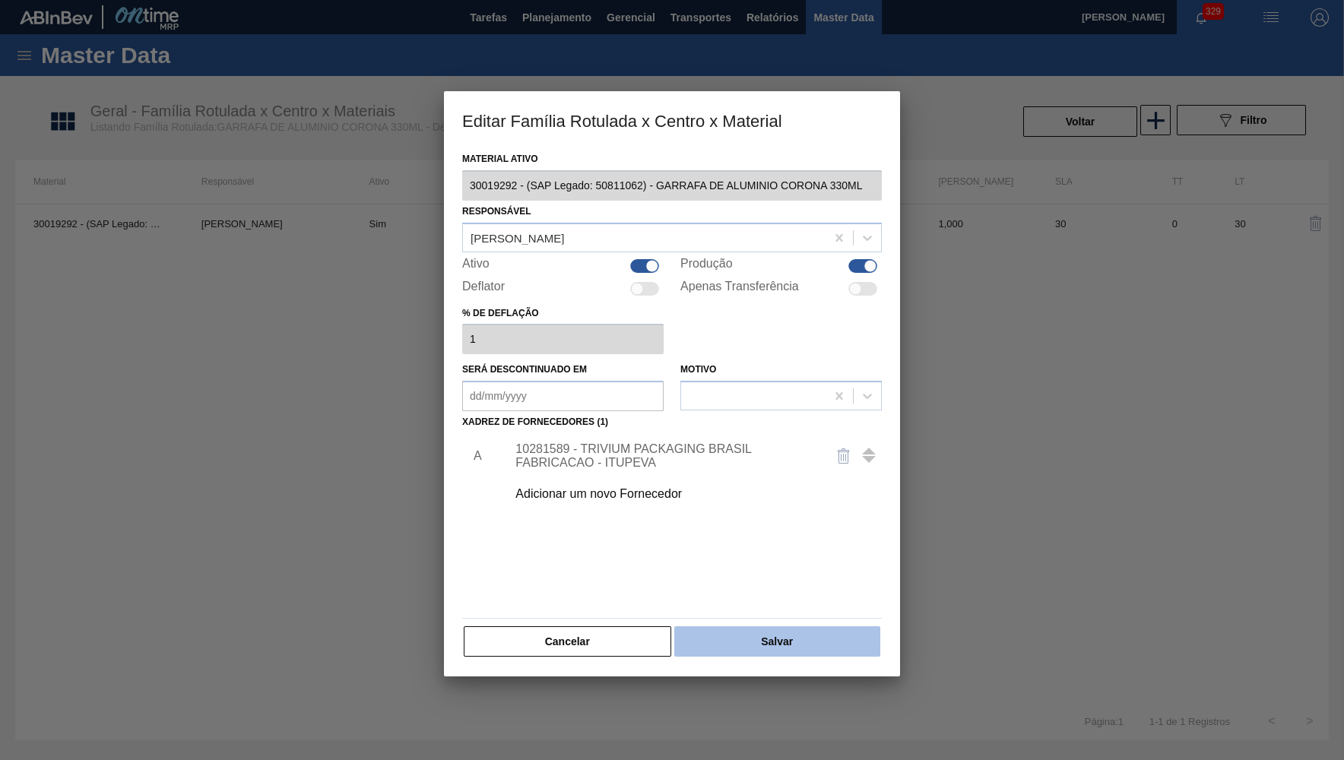
click at [800, 626] on button "Salvar" at bounding box center [777, 641] width 206 height 30
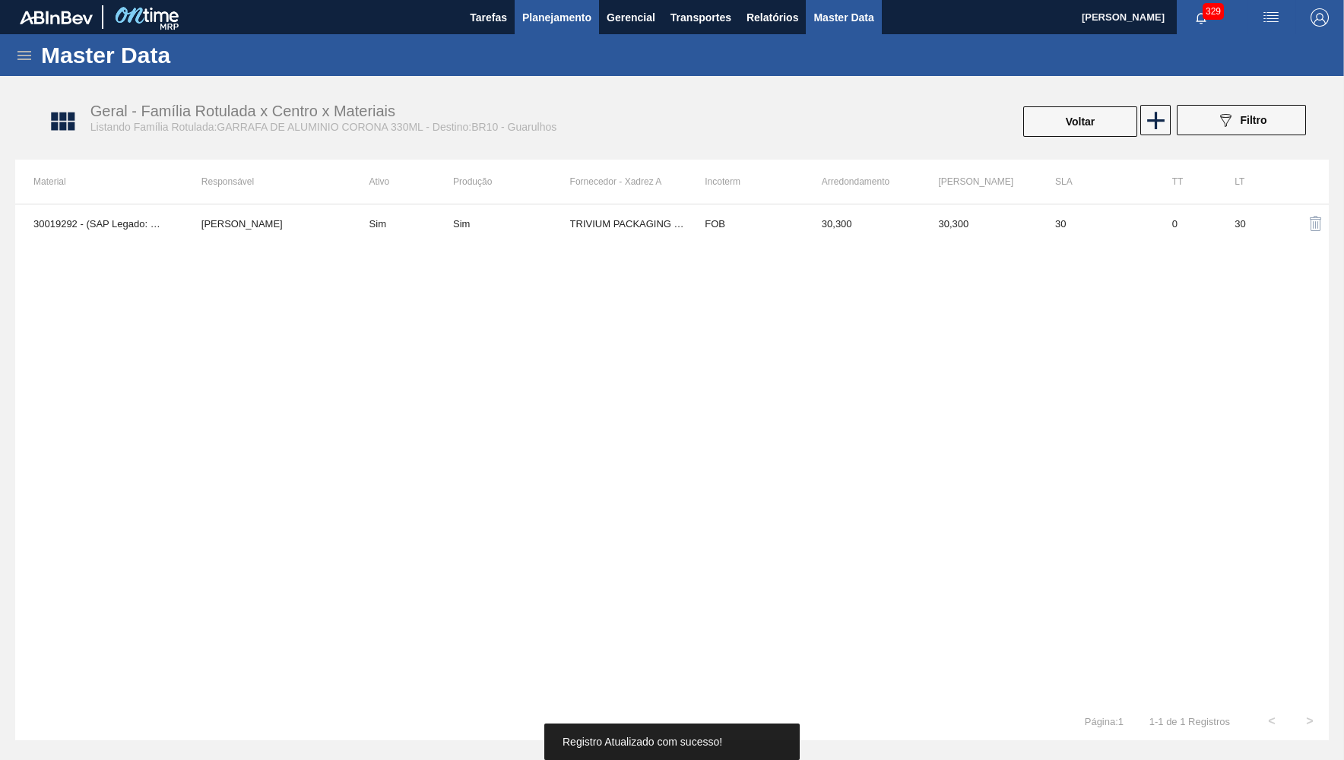
click at [548, 27] on button "Planejamento" at bounding box center [557, 17] width 84 height 34
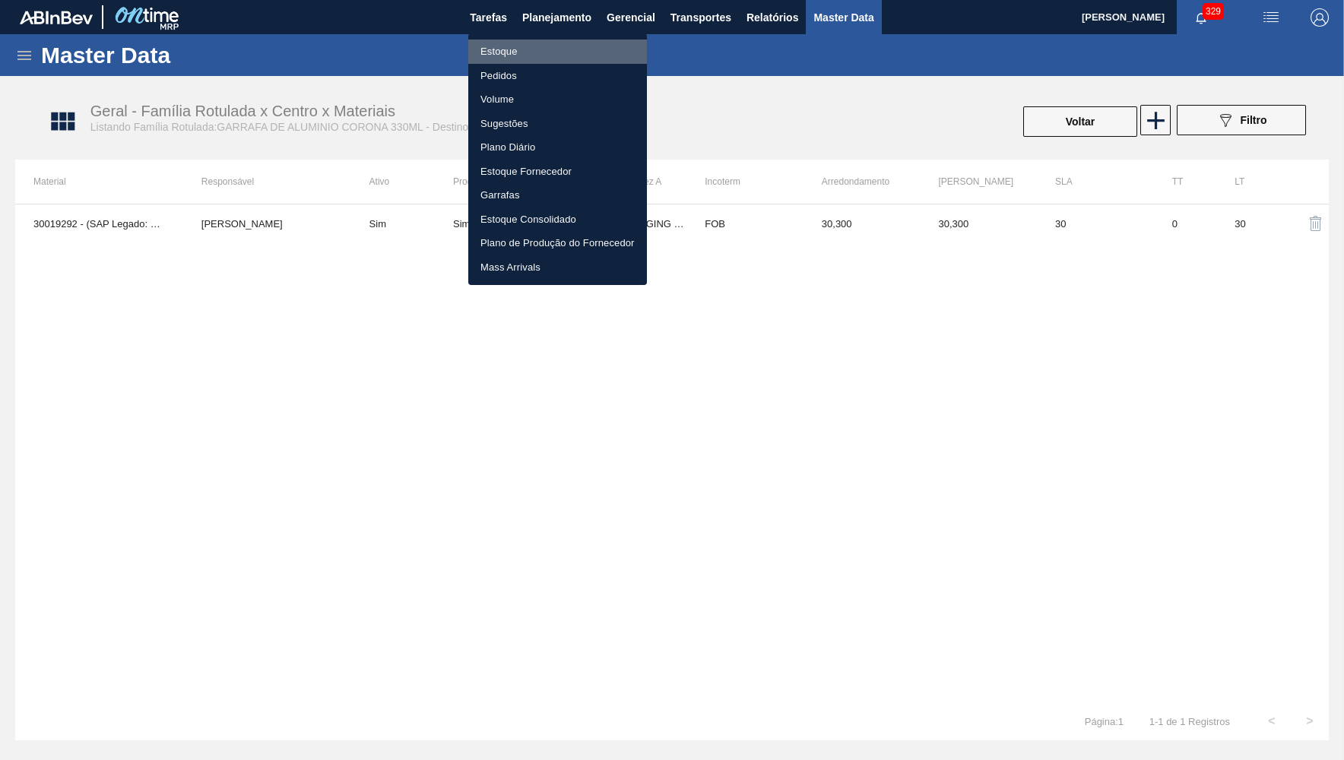
click at [544, 52] on li "Estoque" at bounding box center [557, 52] width 179 height 24
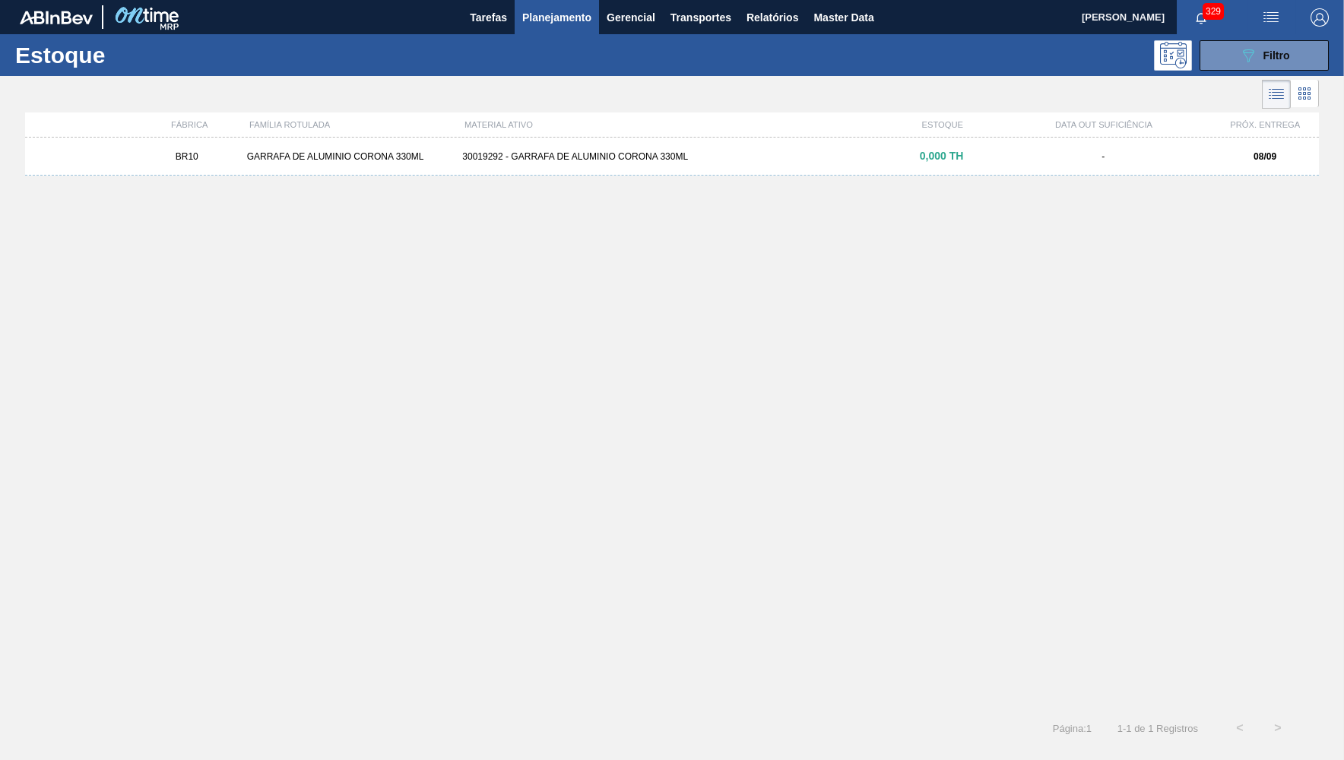
click at [739, 163] on div "BR10 GARRAFA DE ALUMINIO CORONA 330ML 30019292 - GARRAFA DE ALUMINIO CORONA 330…" at bounding box center [672, 157] width 1294 height 38
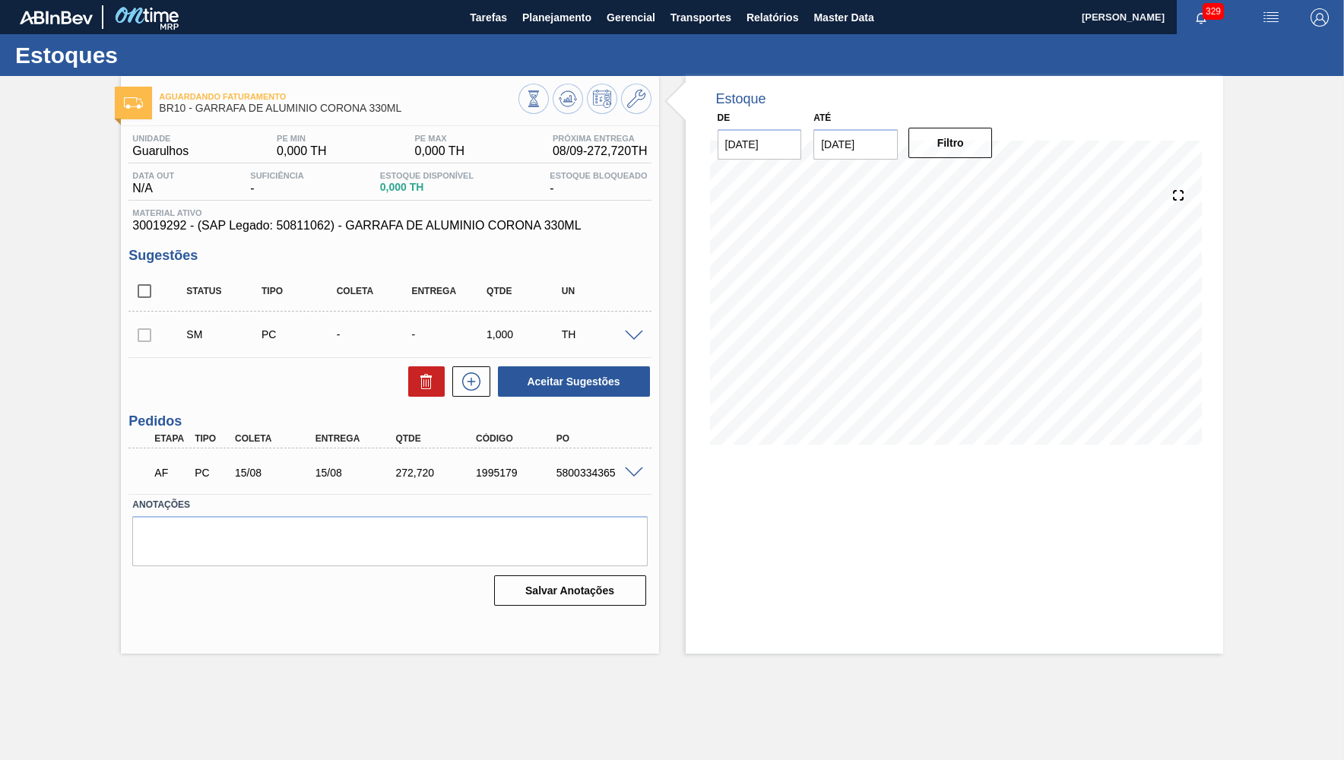
click at [417, 468] on div "272,720" at bounding box center [437, 473] width 90 height 12
click at [569, 93] on icon at bounding box center [568, 99] width 18 height 18
